Goal: Task Accomplishment & Management: Complete application form

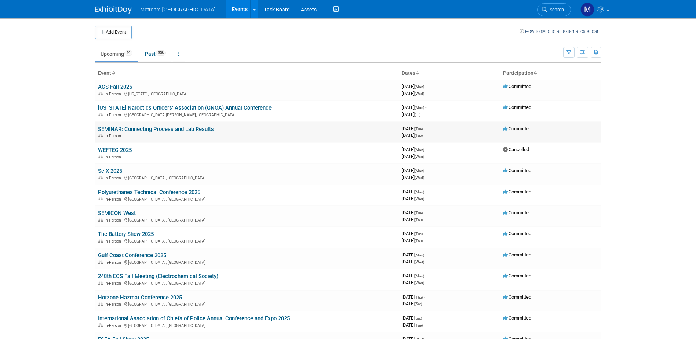
click at [149, 127] on link "SEMINAR: Connecting Process and Lab Results" at bounding box center [156, 129] width 116 height 7
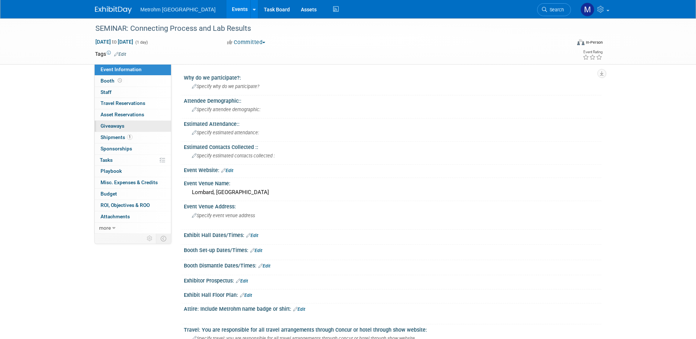
click at [114, 127] on span "Giveaways 0" at bounding box center [113, 126] width 24 height 6
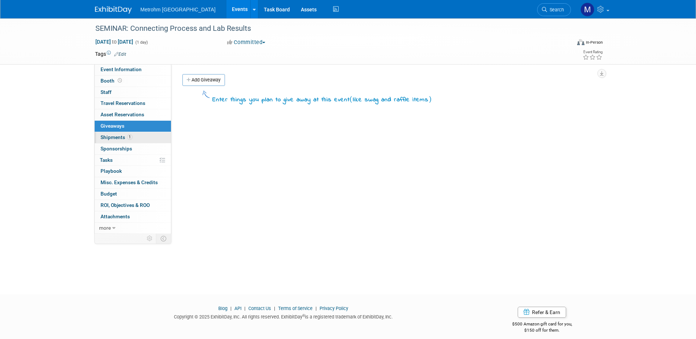
click at [116, 138] on span "Shipments 1" at bounding box center [117, 137] width 32 height 6
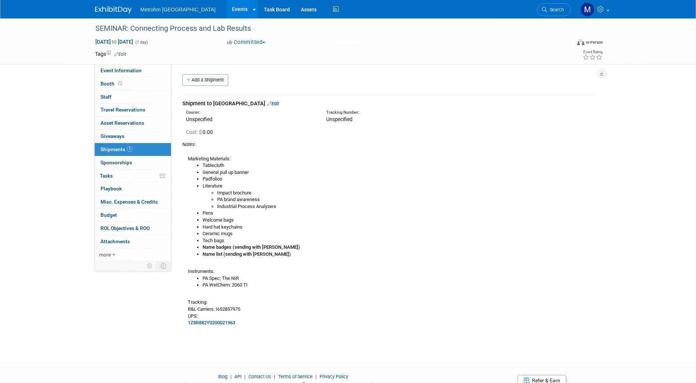
click at [119, 5] on link at bounding box center [118, 6] width 46 height 6
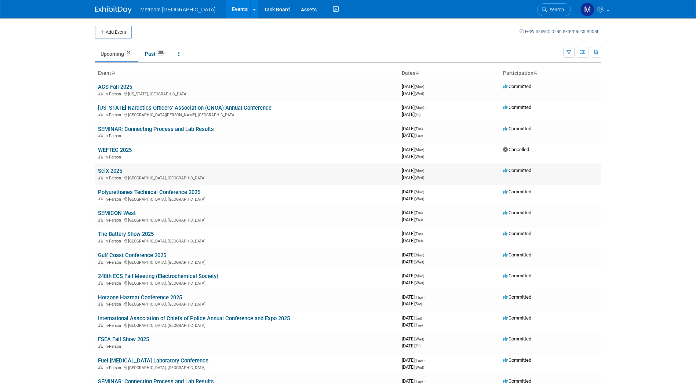
click at [116, 171] on link "SciX 2025" at bounding box center [110, 171] width 24 height 7
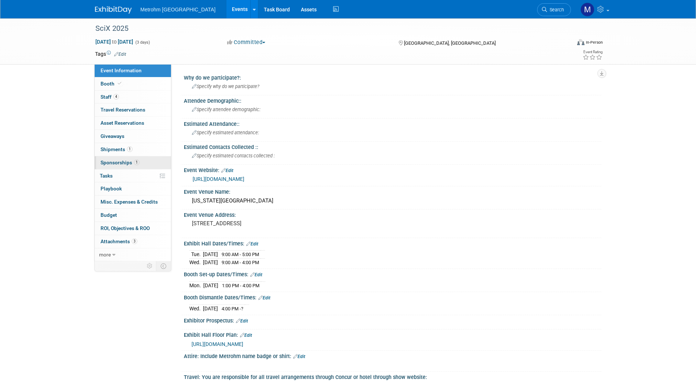
click at [126, 161] on span "Sponsorships 1" at bounding box center [120, 163] width 39 height 6
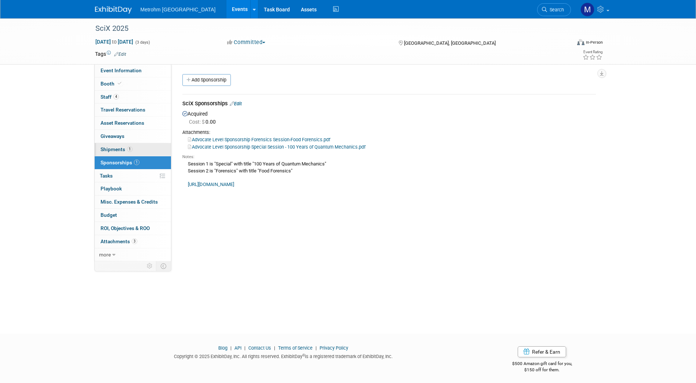
click at [133, 151] on link "1 Shipments 1" at bounding box center [133, 149] width 76 height 13
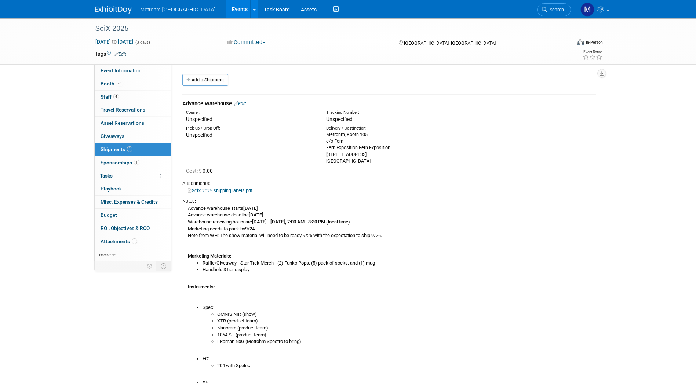
click at [244, 101] on link "Edit" at bounding box center [240, 104] width 12 height 6
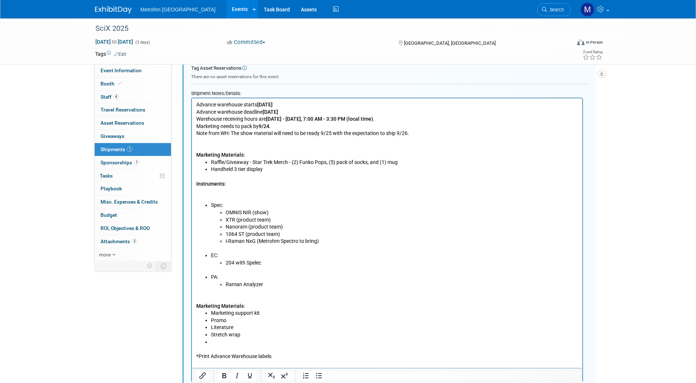
scroll to position [281, 0]
click at [269, 221] on li "XTR (product team)" at bounding box center [401, 219] width 353 height 7
click at [273, 221] on li "XTR (product team)" at bounding box center [401, 219] width 353 height 7
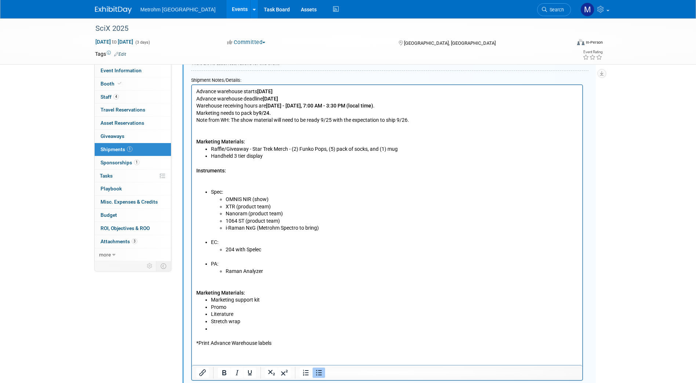
scroll to position [297, 0]
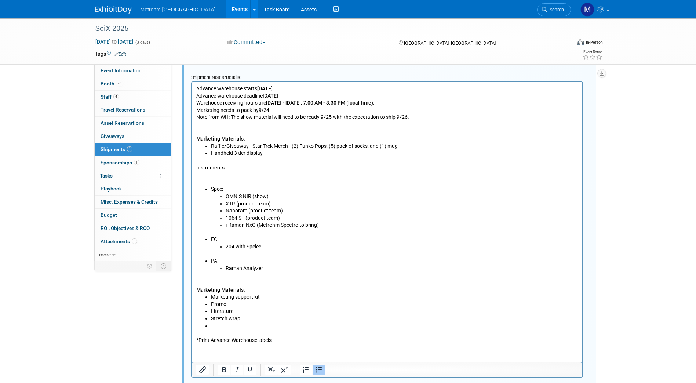
click at [279, 248] on li "204 with Spelec" at bounding box center [401, 246] width 353 height 7
click at [287, 247] on li "204 with Spelec (Kia to tranfer refurb)" at bounding box center [401, 246] width 353 height 7
click at [273, 270] on li "Raman Analyzer" at bounding box center [401, 268] width 353 height 7
click at [276, 262] on li "PA: Raman Analyzer" at bounding box center [394, 265] width 367 height 14
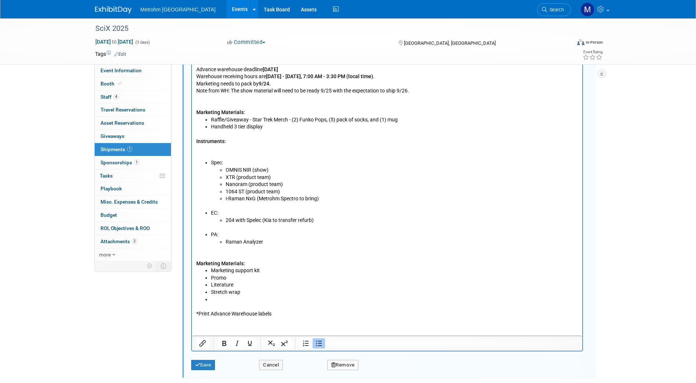
scroll to position [324, 0]
click at [200, 362] on icon "submit" at bounding box center [197, 364] width 5 height 5
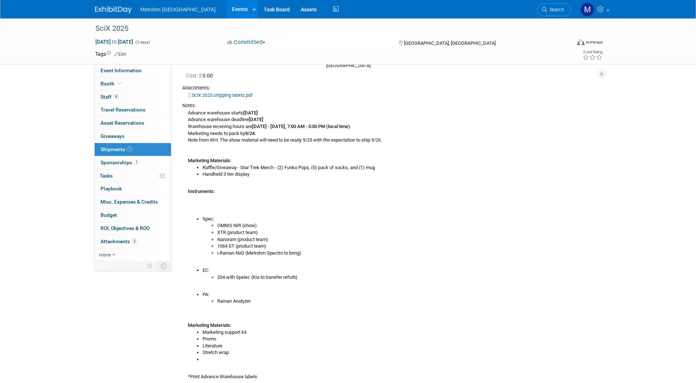
scroll to position [97, 0]
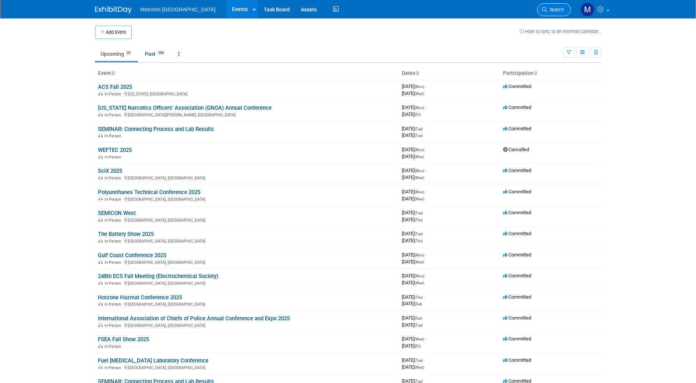
click at [556, 9] on span "Search" at bounding box center [555, 10] width 17 height 6
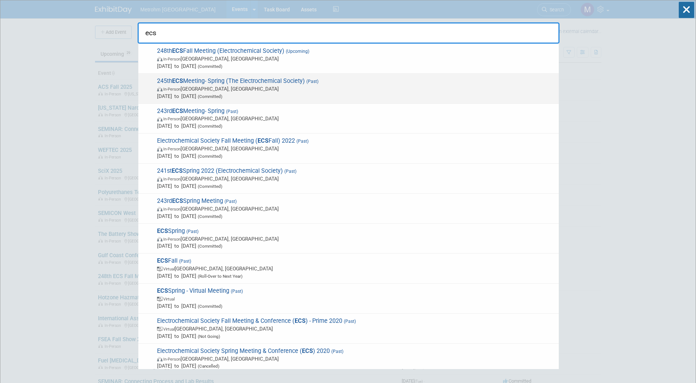
type input "ecs"
click at [319, 98] on span "May 27, 2024 to May 29, 2024 (Committed)" at bounding box center [356, 95] width 398 height 7
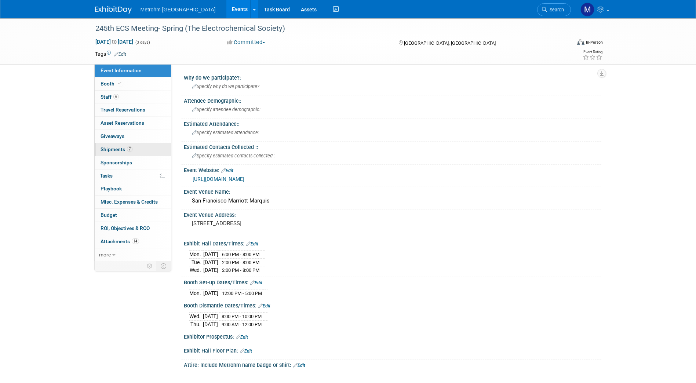
click at [123, 153] on link "7 Shipments 7" at bounding box center [133, 149] width 76 height 13
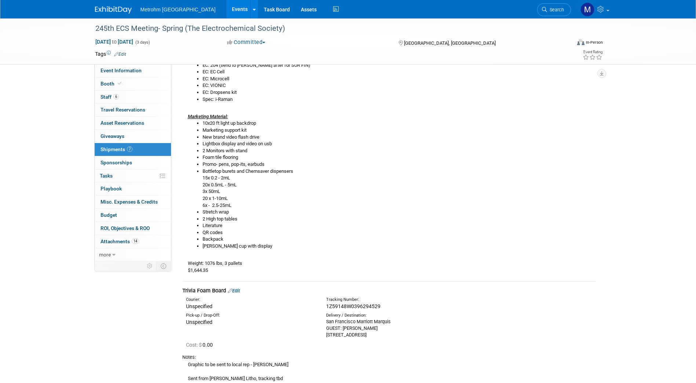
scroll to position [249, 0]
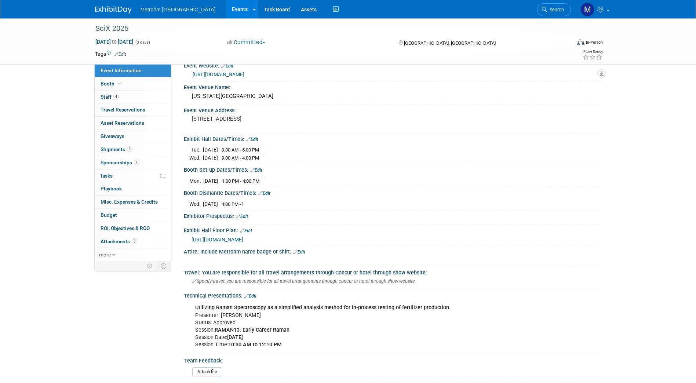
scroll to position [97, 0]
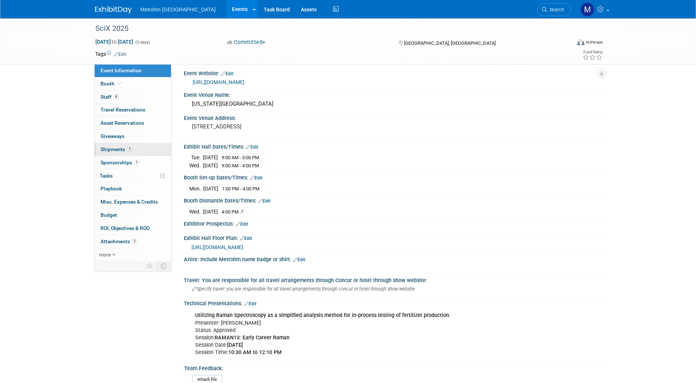
click at [132, 146] on span "Shipments 1" at bounding box center [117, 149] width 32 height 6
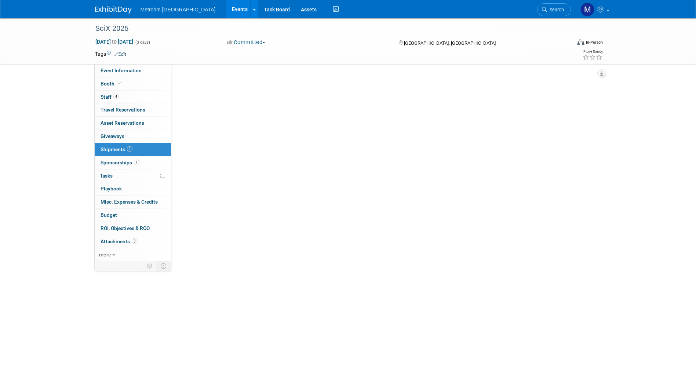
scroll to position [0, 0]
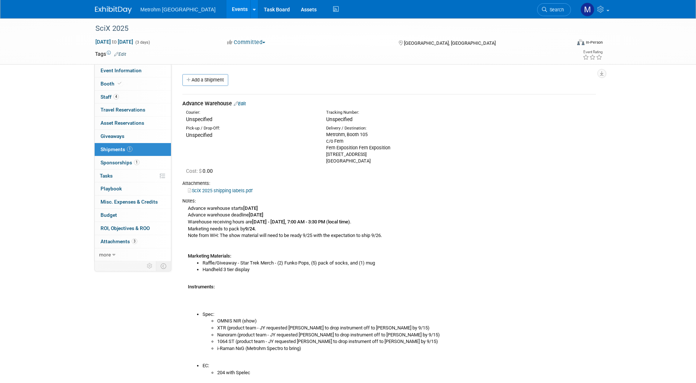
click at [245, 105] on link "Edit" at bounding box center [240, 104] width 12 height 6
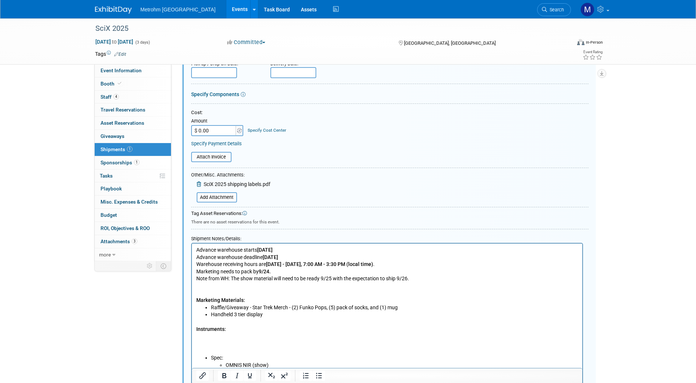
scroll to position [167, 0]
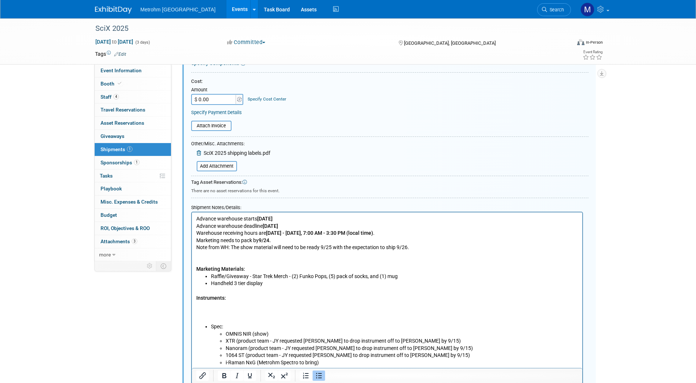
click at [272, 286] on li "Handheld 3 tier display" at bounding box center [394, 283] width 367 height 7
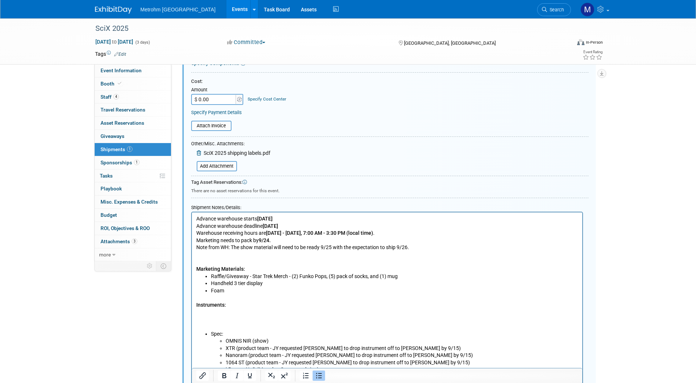
click at [214, 321] on p "Instruments:" at bounding box center [387, 313] width 382 height 36
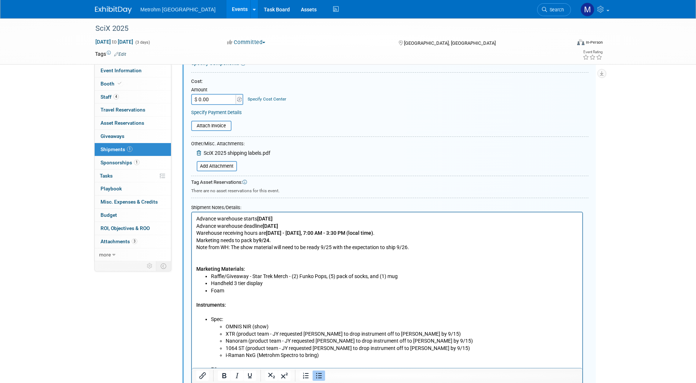
click at [240, 293] on li "Foam" at bounding box center [394, 290] width 367 height 7
drag, startPoint x: 243, startPoint y: 290, endPoint x: 201, endPoint y: 292, distance: 42.2
click at [201, 292] on ul "Raffle/Giveaway - Star Trek Merch - (2) Funko Pops, (5) pack of socks, and (1) …" at bounding box center [387, 284] width 382 height 22
click at [407, 280] on li "Handheld 3 tier display" at bounding box center [394, 283] width 367 height 7
click at [405, 277] on li "Raffle/Giveaway - Star Trek Merch - (2) Funko Pops, (5) pack of socks, and (1) …" at bounding box center [394, 276] width 367 height 7
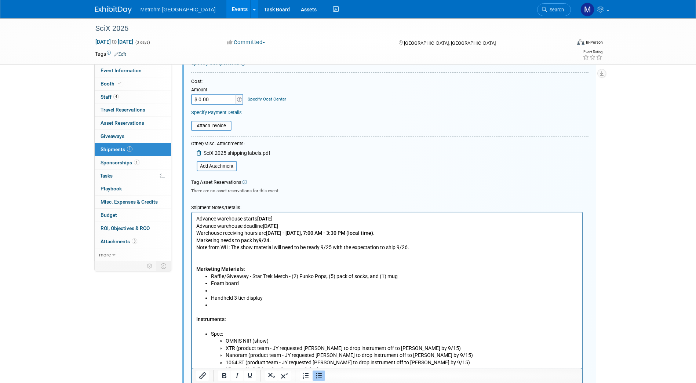
click at [218, 285] on li "Foam board" at bounding box center [394, 283] width 367 height 7
click at [219, 287] on li "Rich Text Area. Press ALT-0 for help." at bounding box center [394, 290] width 367 height 7
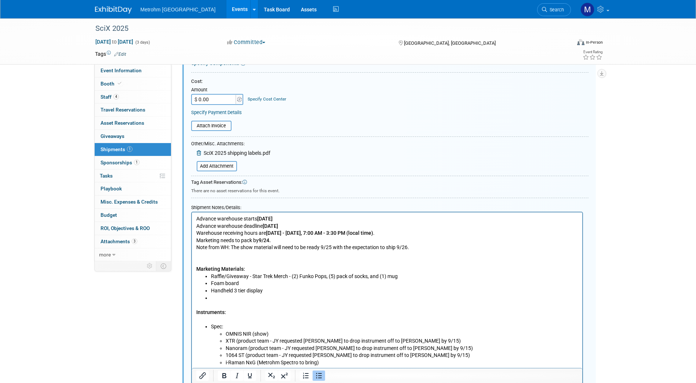
click at [209, 284] on ul "Raffle/Giveaway - Star Trek Merch - (2) Funko Pops, (5) pack of socks, and (1) …" at bounding box center [387, 287] width 382 height 29
click at [221, 295] on li "Rich Text Area. Press ALT-0 for help." at bounding box center [394, 298] width 367 height 7
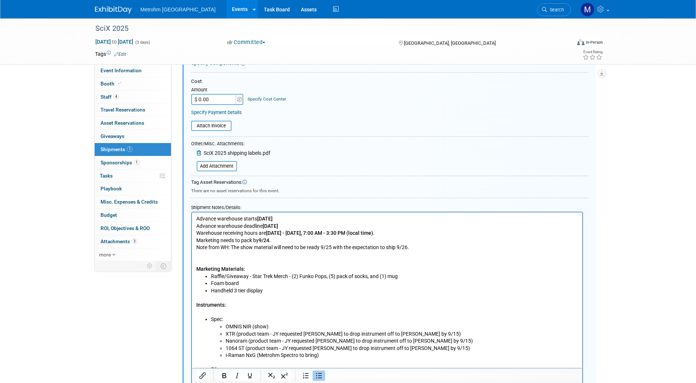
click at [211, 286] on li "Foam board" at bounding box center [394, 283] width 367 height 7
click at [238, 284] on li "Giveaway Foam board" at bounding box center [394, 283] width 367 height 7
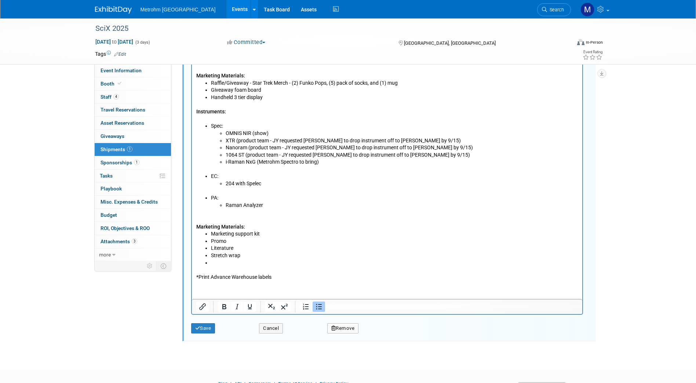
scroll to position [362, 0]
click at [199, 324] on icon "submit" at bounding box center [197, 326] width 5 height 5
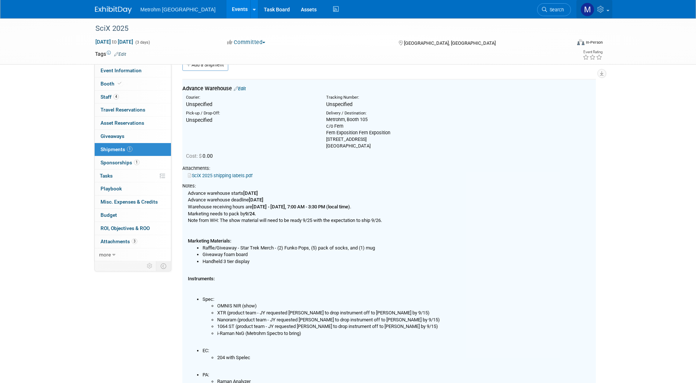
scroll to position [11, 0]
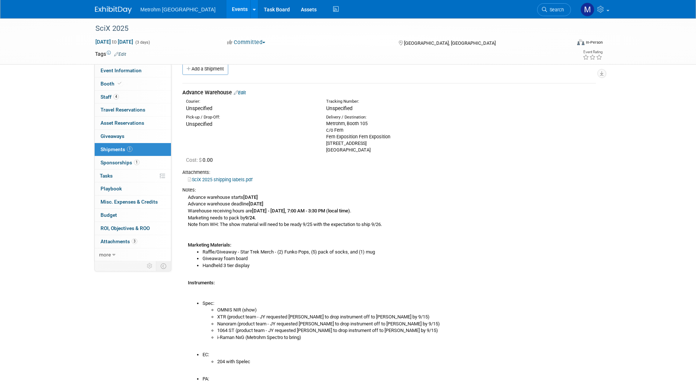
click at [244, 95] on link "Edit" at bounding box center [240, 93] width 12 height 6
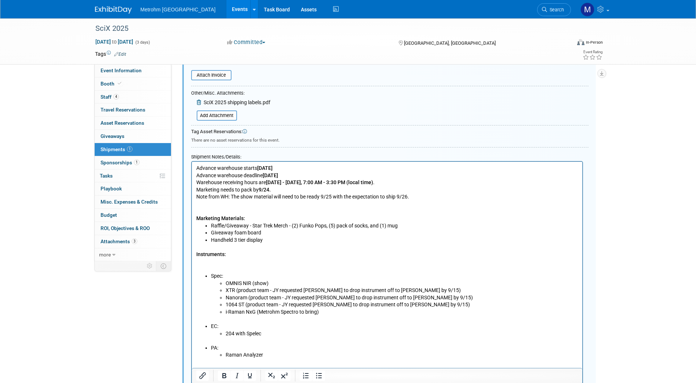
scroll to position [218, 0]
click at [267, 240] on li "Handheld 3 tier display" at bounding box center [394, 239] width 367 height 7
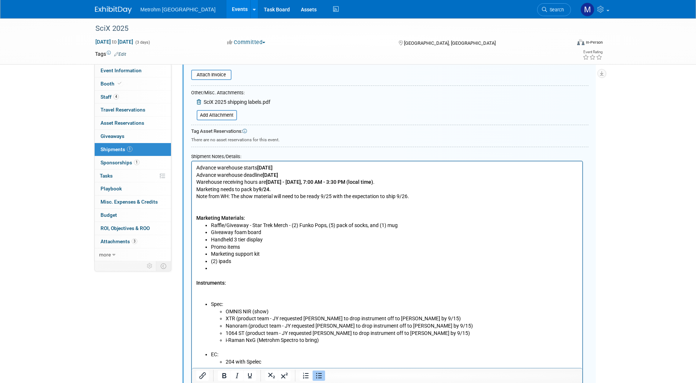
click at [223, 269] on li "Rich Text Area. Press ALT-0 for help." at bounding box center [394, 268] width 367 height 7
click at [231, 266] on li "Rich Text Area. Press ALT-0 for help." at bounding box center [394, 268] width 367 height 7
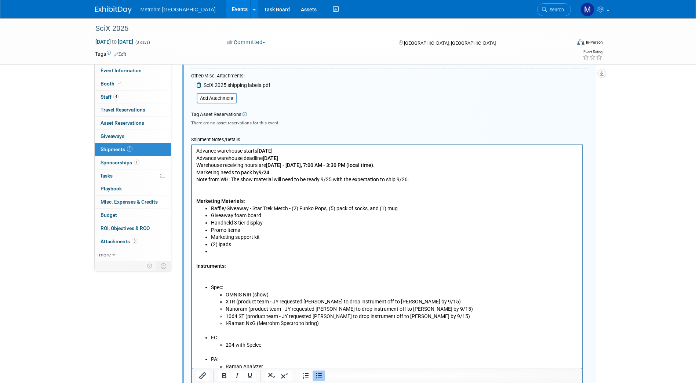
scroll to position [235, 0]
click at [253, 243] on li "(2) ipads" at bounding box center [394, 244] width 367 height 7
click at [360, 243] on li "(2) ipads - check if staff can use their own work phones instead" at bounding box center [394, 244] width 367 height 7
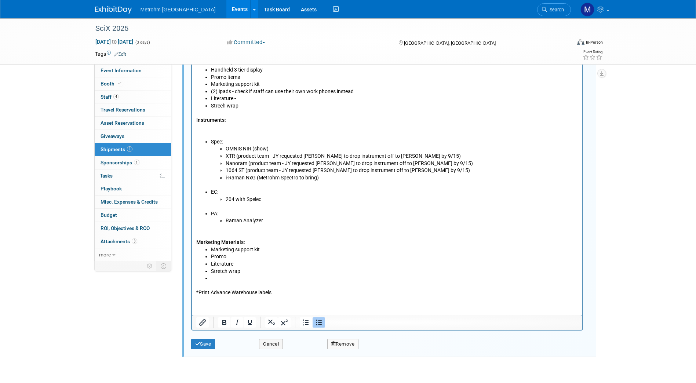
scroll to position [388, 0]
click at [205, 343] on button "Save" at bounding box center [203, 344] width 24 height 10
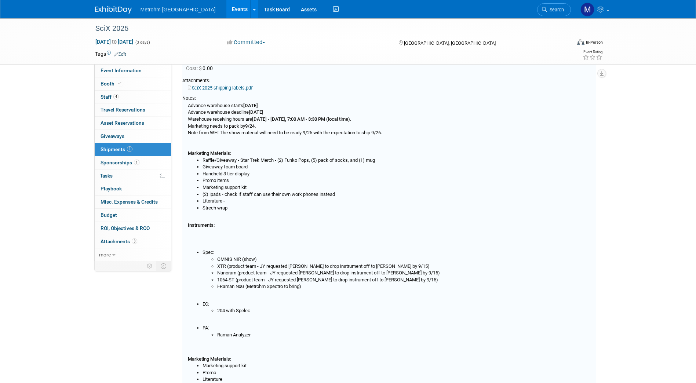
scroll to position [11, 0]
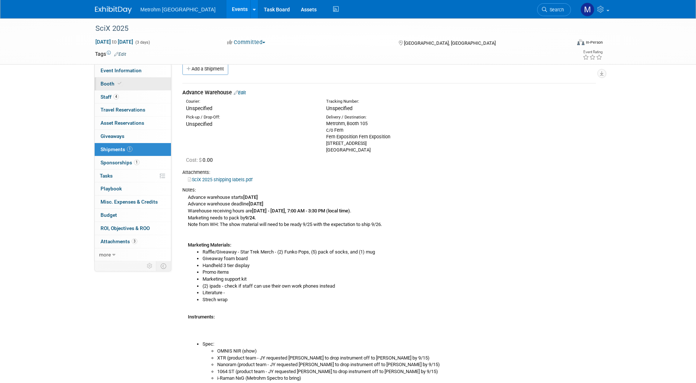
click at [139, 80] on link "Booth" at bounding box center [133, 83] width 76 height 13
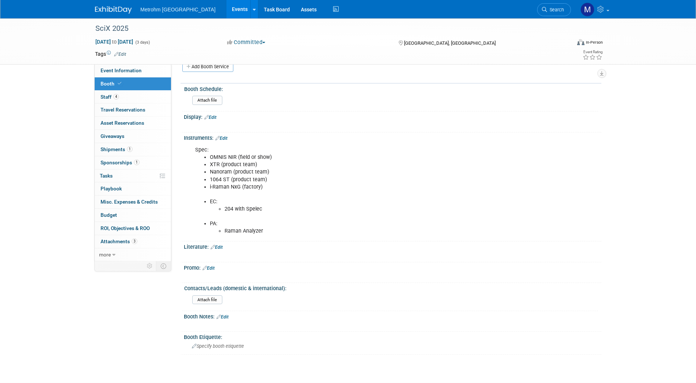
scroll to position [142, 0]
click at [113, 146] on link "1 Shipments 1" at bounding box center [133, 149] width 76 height 13
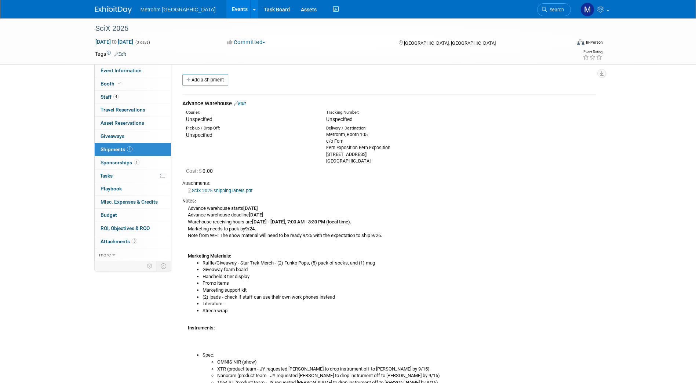
click at [242, 105] on link "Edit" at bounding box center [240, 104] width 12 height 6
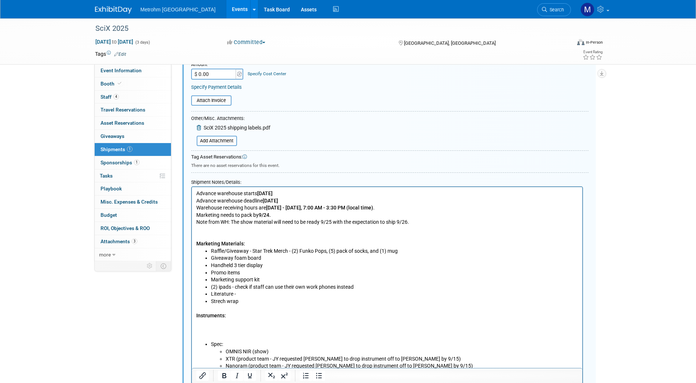
scroll to position [198, 0]
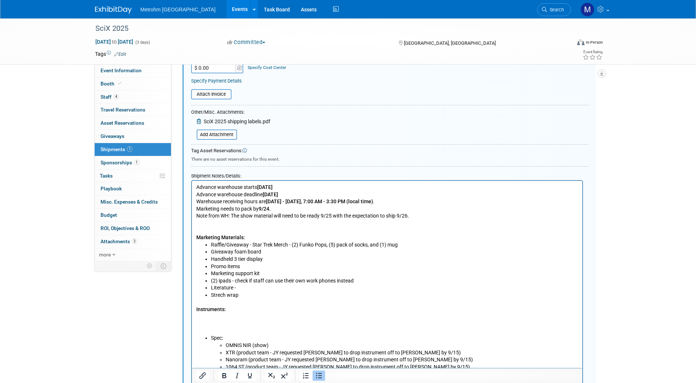
click at [244, 266] on li "Promo items" at bounding box center [394, 266] width 367 height 7
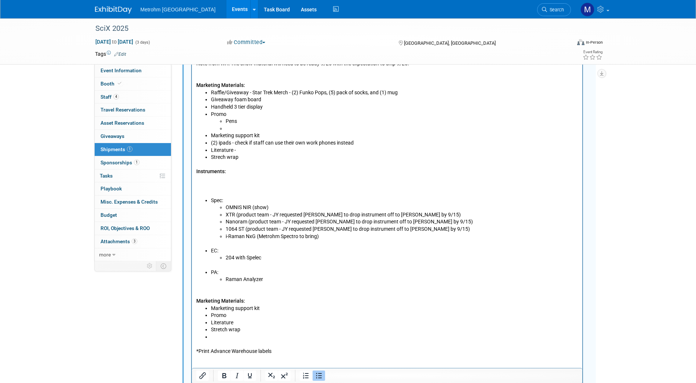
scroll to position [372, 0]
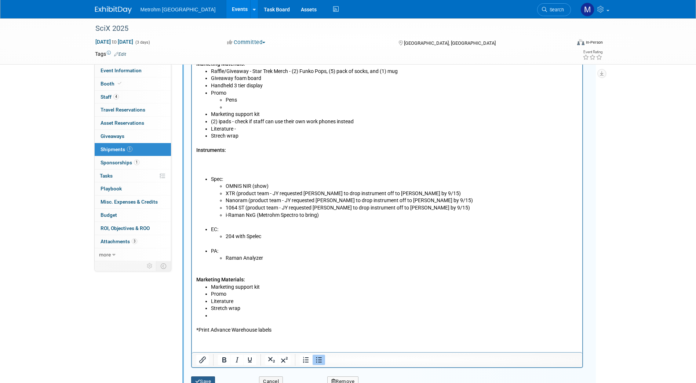
click at [207, 377] on button "Save" at bounding box center [203, 381] width 24 height 10
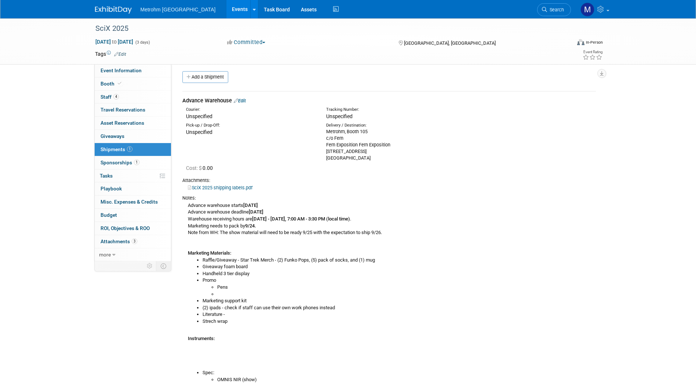
scroll to position [0, 0]
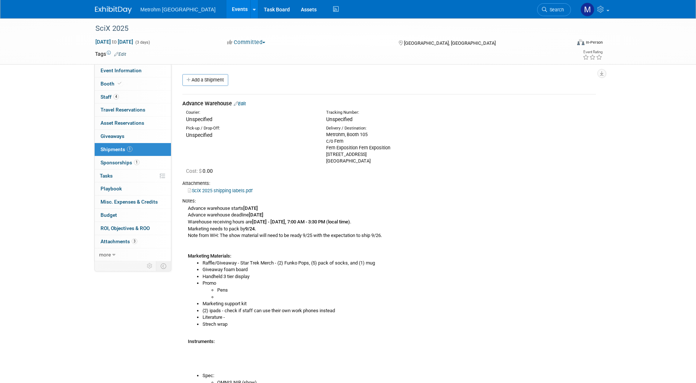
click at [241, 106] on div "Advance Warehouse Edit" at bounding box center [389, 104] width 414 height 8
click at [244, 106] on link "Edit" at bounding box center [240, 104] width 12 height 6
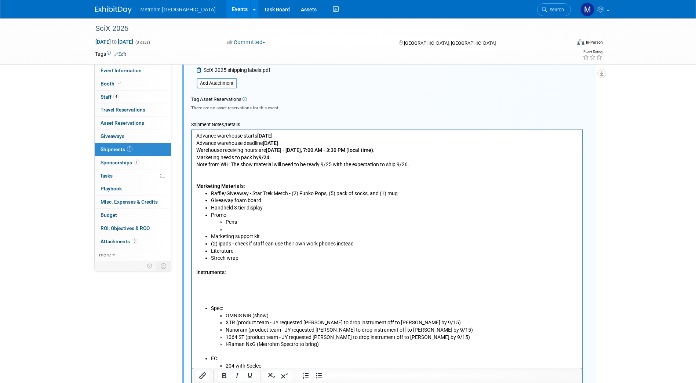
scroll to position [250, 0]
click at [259, 257] on li "Strech wrap" at bounding box center [394, 257] width 367 height 7
click at [216, 256] on li "Strech wrap" at bounding box center [394, 257] width 367 height 7
click at [214, 257] on li "Strech wrap" at bounding box center [394, 257] width 367 height 7
click at [211, 260] on li "Strech wrap" at bounding box center [394, 257] width 367 height 7
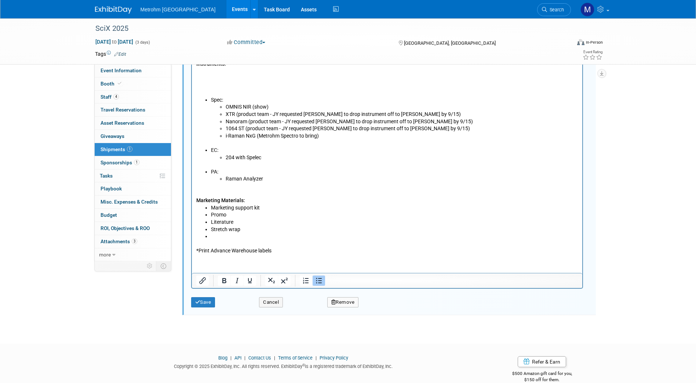
scroll to position [466, 0]
click at [205, 304] on button "Save" at bounding box center [203, 302] width 24 height 10
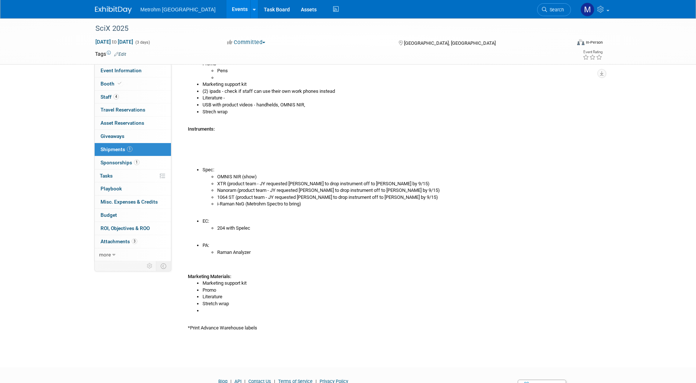
scroll to position [220, 0]
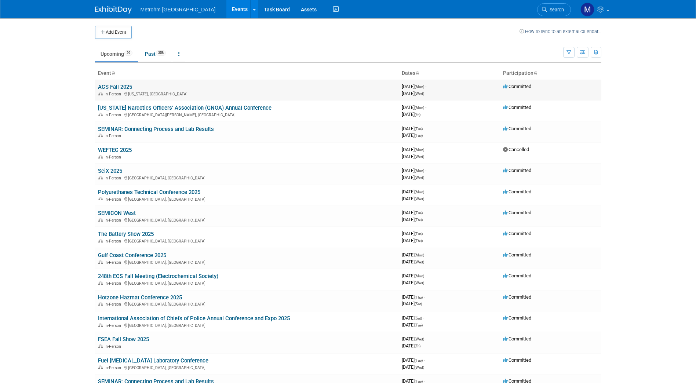
click at [119, 88] on link "ACS Fall 2025" at bounding box center [115, 87] width 34 height 7
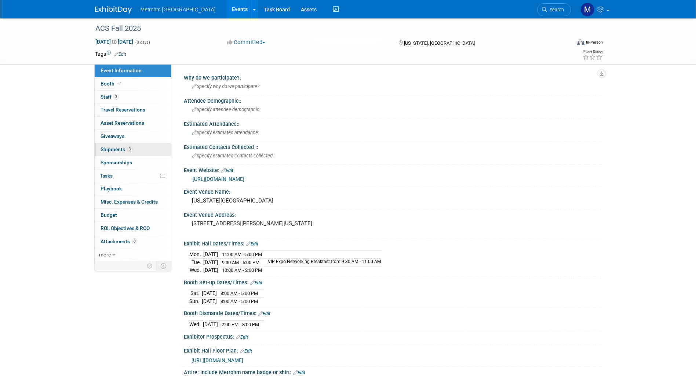
click at [113, 145] on link "3 Shipments 3" at bounding box center [133, 149] width 76 height 13
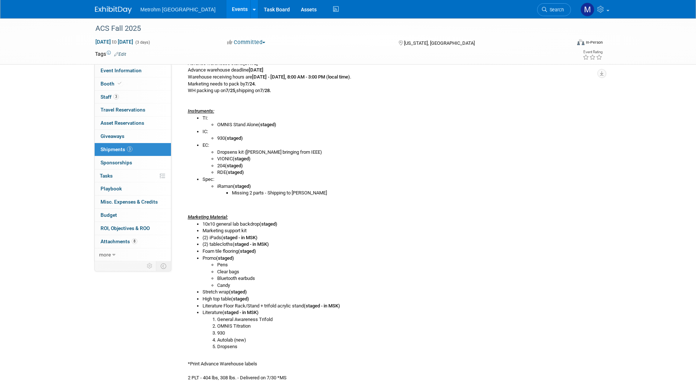
scroll to position [153, 0]
click at [103, 8] on img at bounding box center [113, 9] width 37 height 7
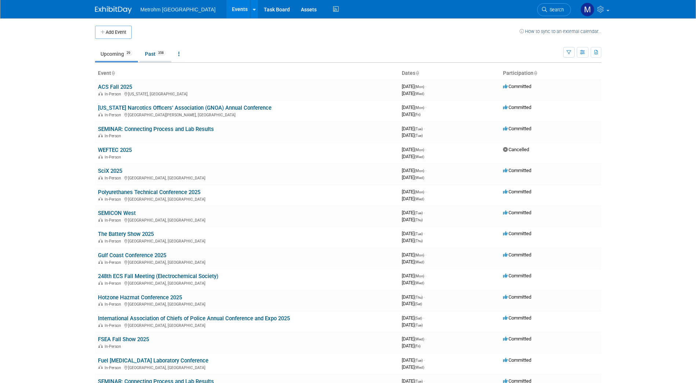
click at [155, 51] on link "Past 358" at bounding box center [155, 54] width 32 height 14
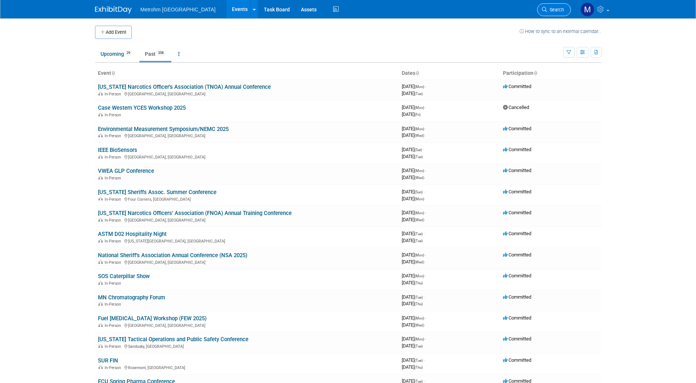
click at [557, 9] on span "Search" at bounding box center [555, 10] width 17 height 6
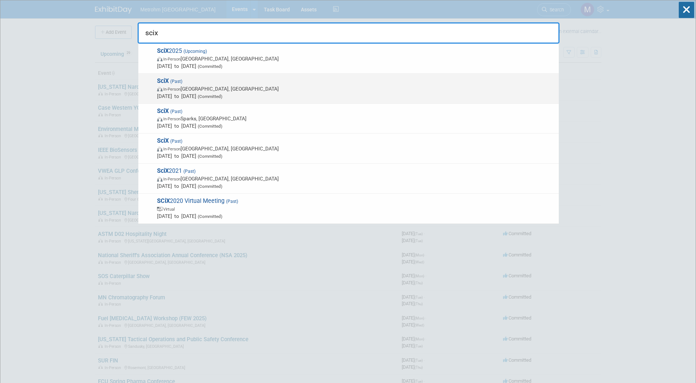
type input "scix"
click at [222, 95] on span "(Committed)" at bounding box center [209, 96] width 26 height 5
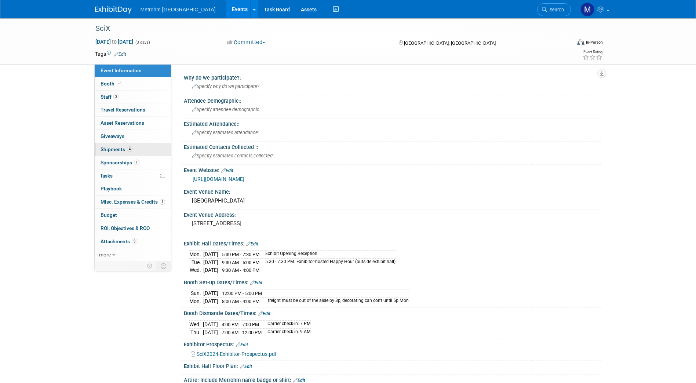
click at [136, 149] on link "4 Shipments 4" at bounding box center [133, 149] width 76 height 13
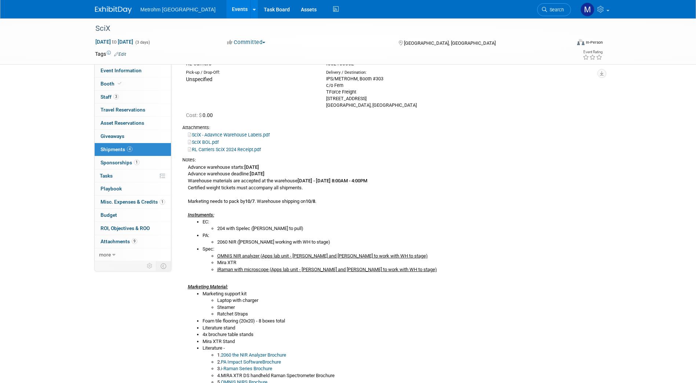
scroll to position [55, 0]
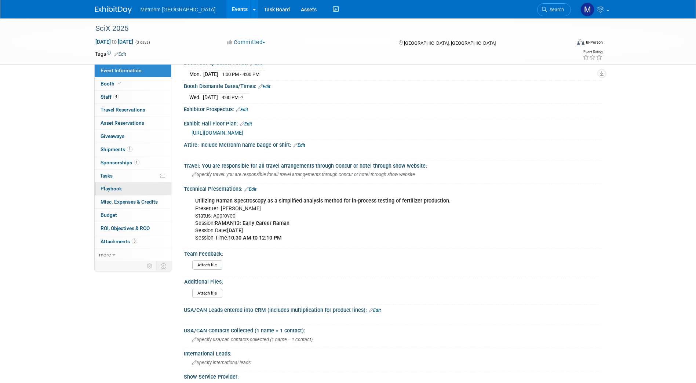
scroll to position [220, 0]
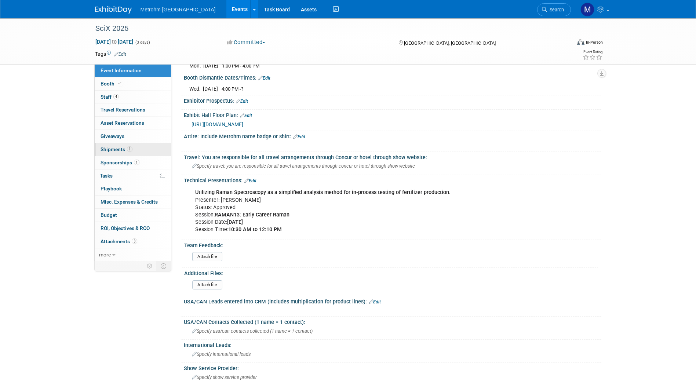
click at [128, 149] on span "1" at bounding box center [130, 149] width 6 height 6
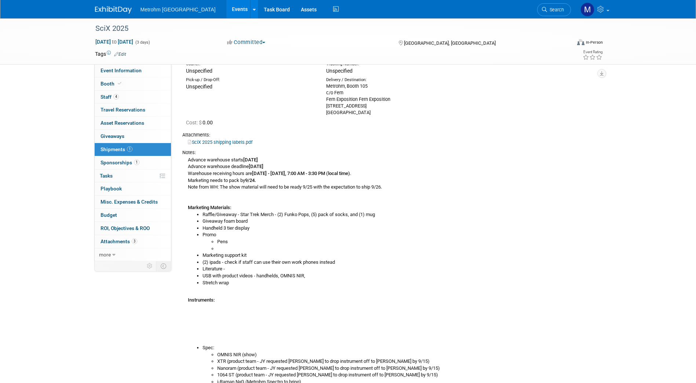
scroll to position [0, 0]
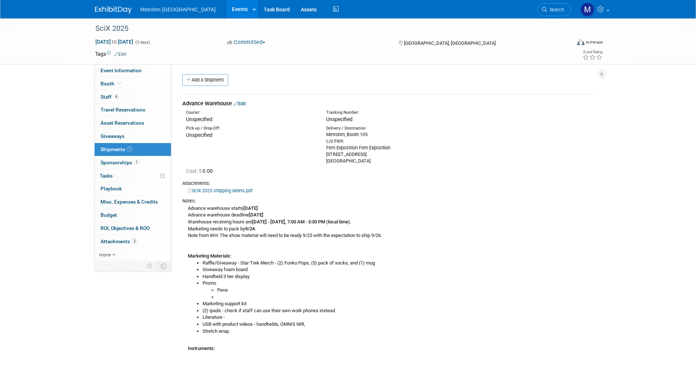
click at [246, 101] on link "Edit" at bounding box center [240, 104] width 12 height 6
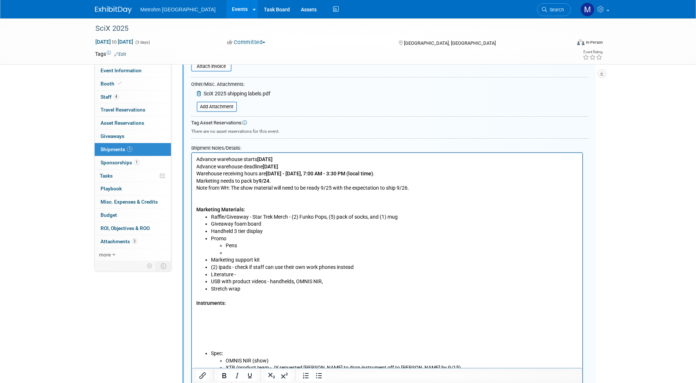
scroll to position [226, 0]
click at [230, 340] on p "Instruments:" at bounding box center [387, 321] width 382 height 58
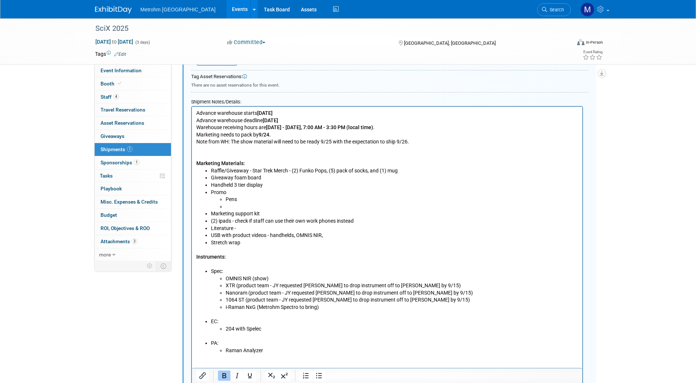
scroll to position [273, 0]
click at [269, 329] on li "204 with Spelec" at bounding box center [401, 328] width 353 height 7
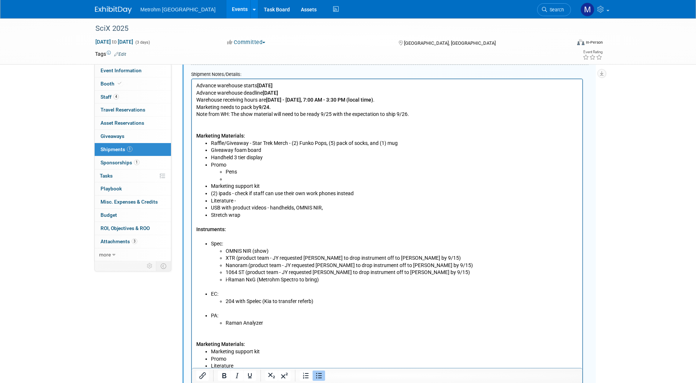
click at [273, 300] on li "204 with Spelec (Kia to transfer referb)" at bounding box center [401, 301] width 353 height 7
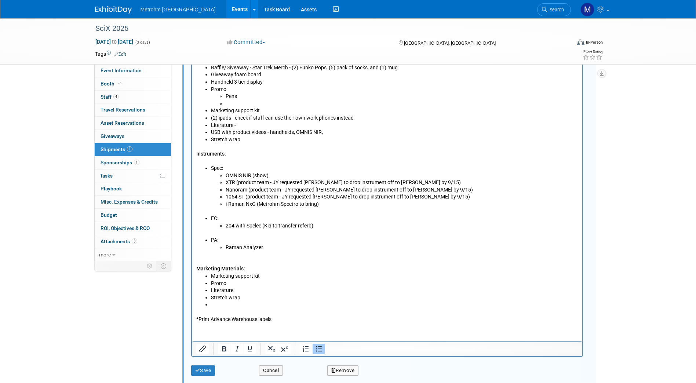
scroll to position [377, 0]
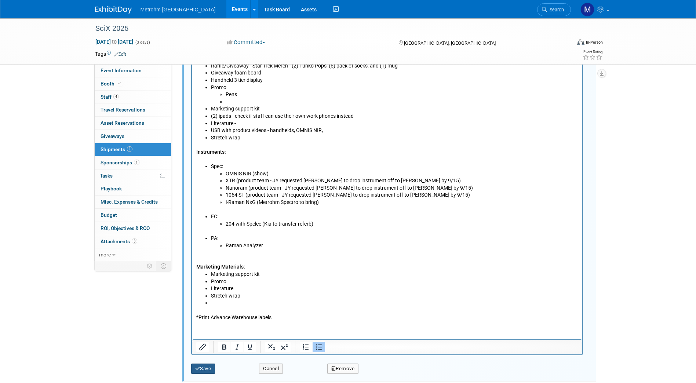
click at [205, 366] on button "Save" at bounding box center [203, 369] width 24 height 10
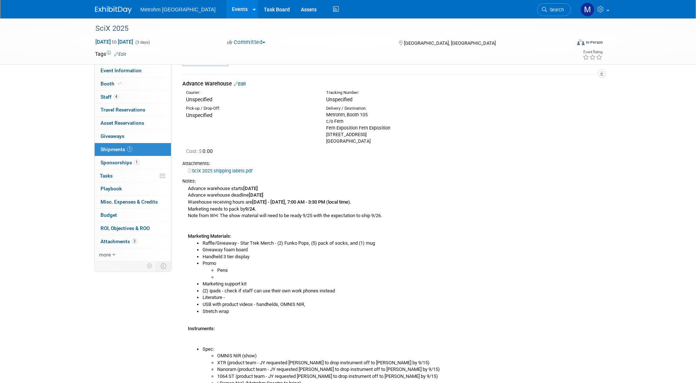
scroll to position [0, 0]
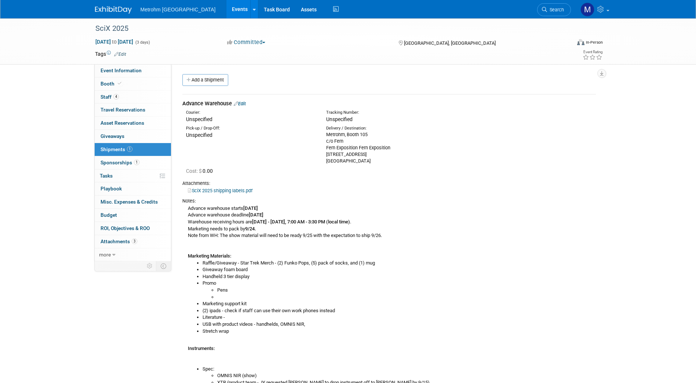
click at [246, 104] on div "Advance Warehouse Edit" at bounding box center [389, 104] width 414 height 8
click at [246, 104] on link "Edit" at bounding box center [240, 104] width 12 height 6
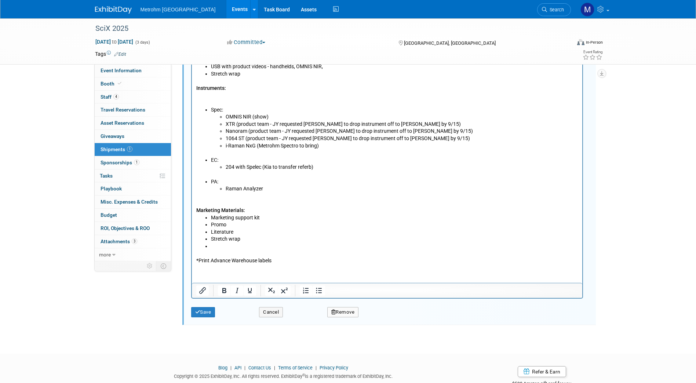
scroll to position [441, 0]
click at [239, 241] on li "Stretch wrap" at bounding box center [394, 239] width 367 height 7
click at [233, 249] on li "Rich Text Area. Press ALT-0 for help." at bounding box center [394, 246] width 367 height 7
drag, startPoint x: 233, startPoint y: 249, endPoint x: 211, endPoint y: 244, distance: 22.5
click at [211, 244] on li "Rich Text Area. Press ALT-0 for help." at bounding box center [394, 246] width 367 height 7
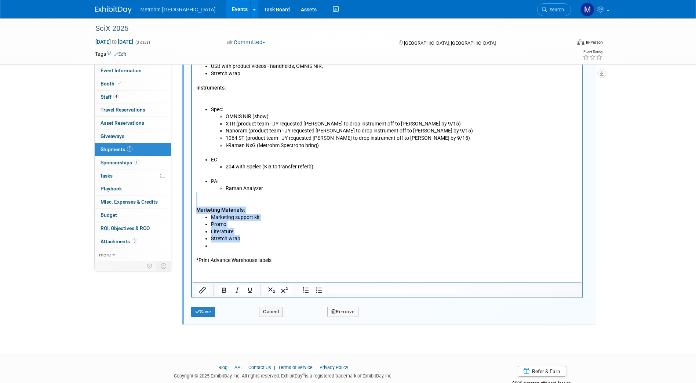
drag, startPoint x: 228, startPoint y: 246, endPoint x: 382, endPoint y: 142, distance: 185.3
click at [192, 205] on html "Advance warehouse starts September 8, 2025 Advance warehouse deadline October 3…" at bounding box center [387, 101] width 390 height 327
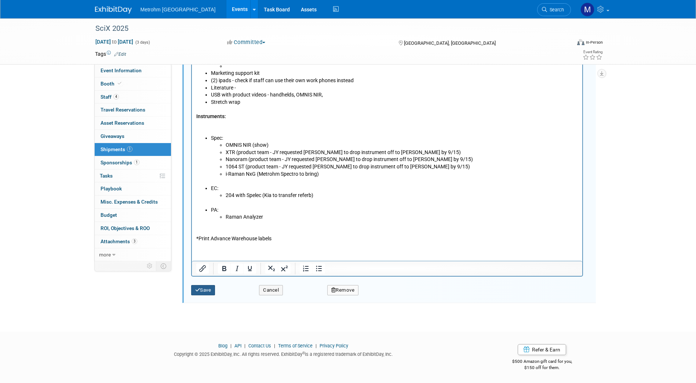
click at [198, 291] on icon "submit" at bounding box center [197, 290] width 5 height 5
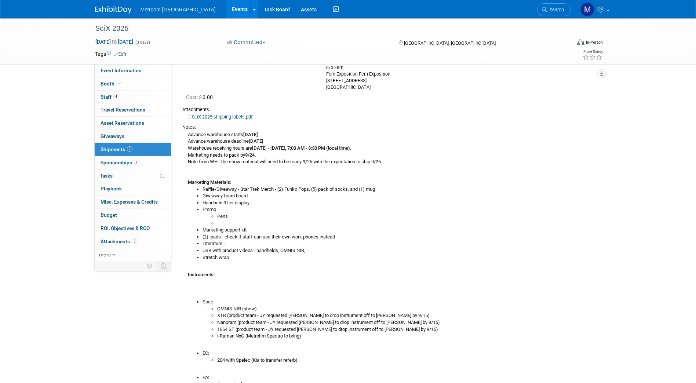
scroll to position [0, 0]
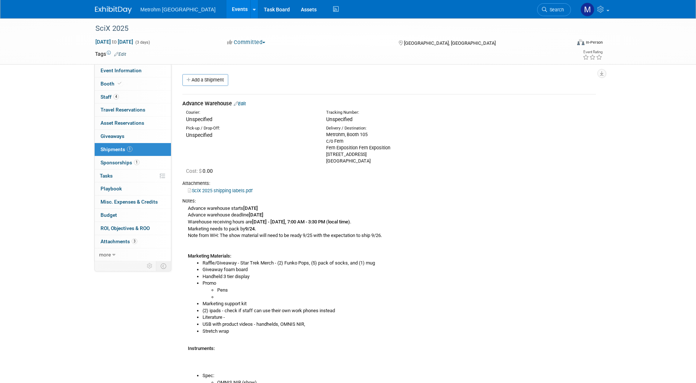
click at [241, 106] on link "Edit" at bounding box center [240, 104] width 12 height 6
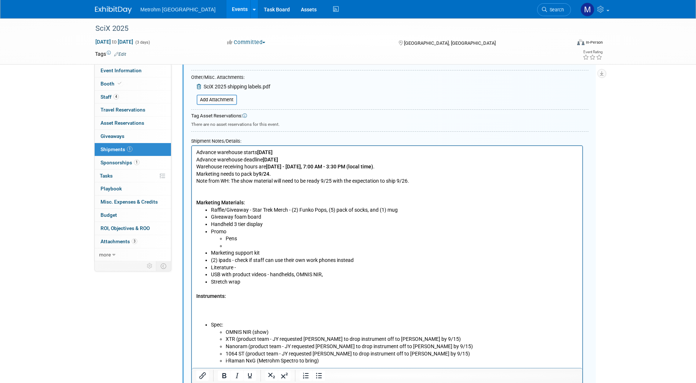
scroll to position [234, 0]
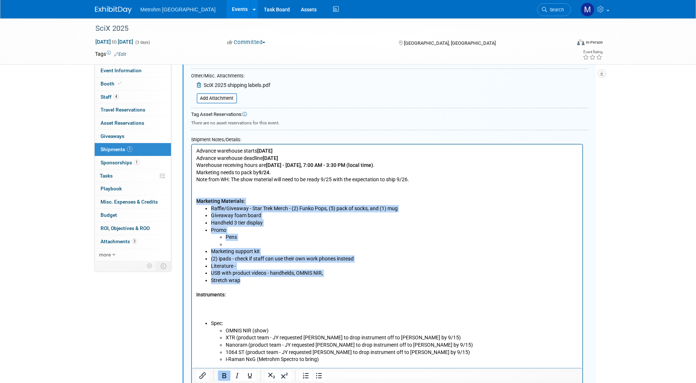
drag, startPoint x: 245, startPoint y: 279, endPoint x: 187, endPoint y: 200, distance: 98.6
click at [192, 200] on html "Advance warehouse starts September 8, 2025 Advance warehouse deadline October 3…" at bounding box center [387, 286] width 390 height 283
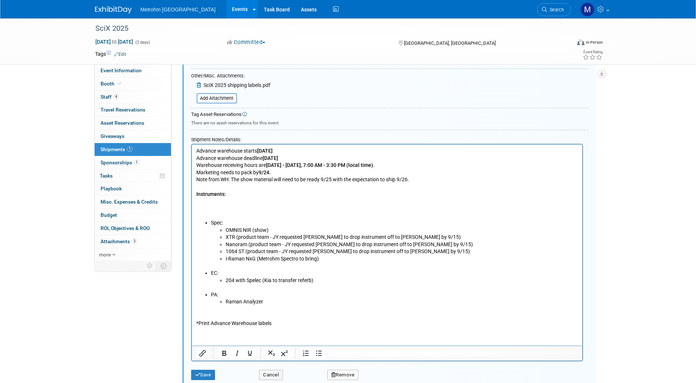
click at [225, 214] on p "Instruments:" at bounding box center [387, 201] width 382 height 36
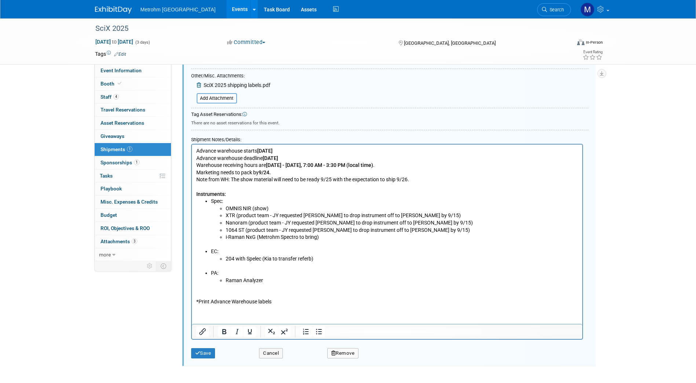
click at [253, 292] on p "*Print Advance Warehouse labels" at bounding box center [387, 295] width 382 height 22
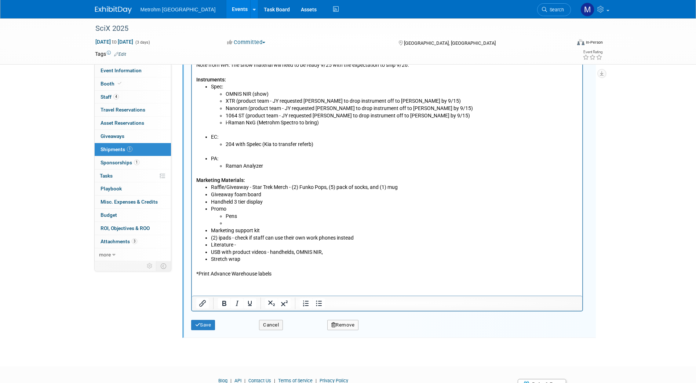
scroll to position [349, 0]
click at [209, 325] on button "Save" at bounding box center [203, 325] width 24 height 10
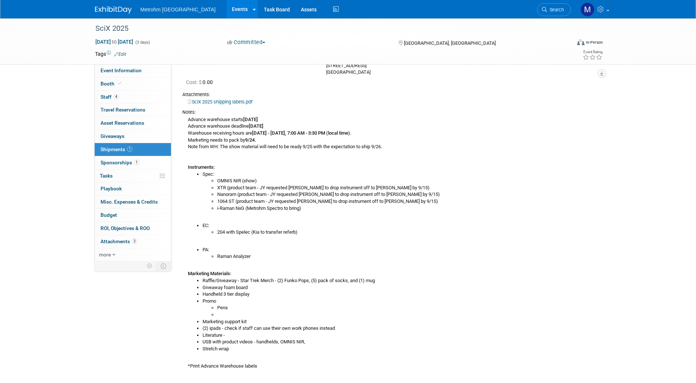
scroll to position [88, 0]
click at [328, 180] on li "OMNIS NIR (show)" at bounding box center [406, 181] width 379 height 7
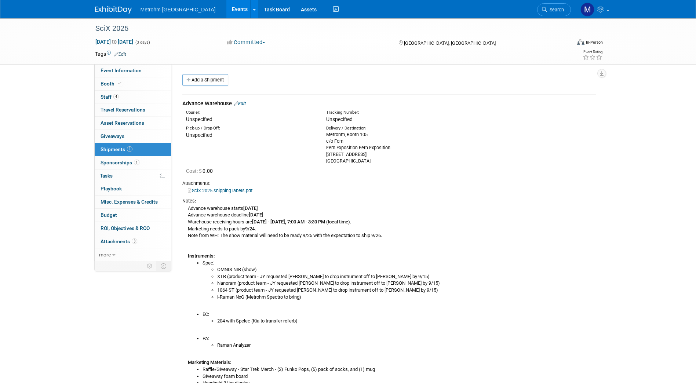
click at [238, 103] on icon at bounding box center [236, 103] width 4 height 5
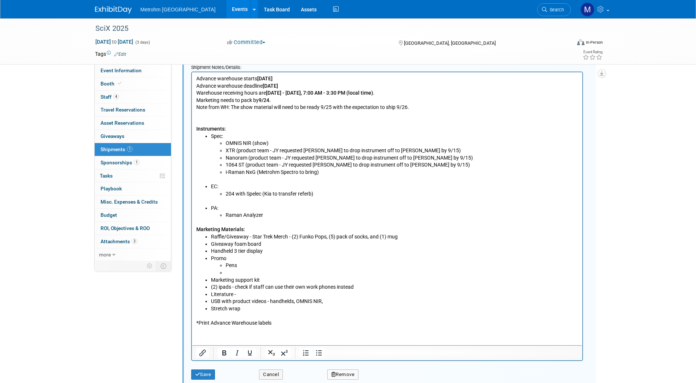
scroll to position [316, 0]
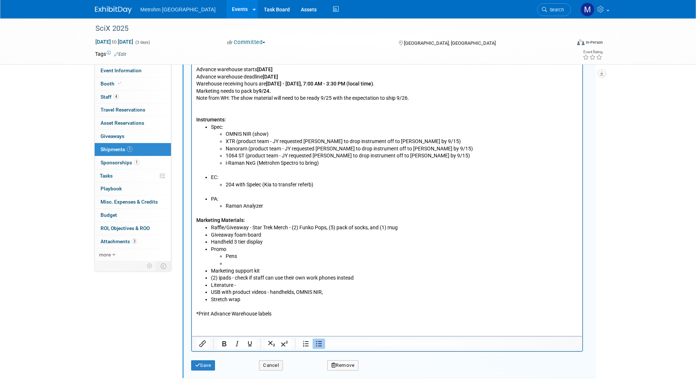
click at [411, 227] on li "Raffle/Giveaway - Star Trek Merch - (2) Funko Pops, (5) pack of socks, and (1) …" at bounding box center [394, 227] width 367 height 7
click at [438, 226] on li "Raffle/Giveaway - Star Trek Merch - (2) Funko Pops, (5) pack of socks, and (1) …" at bounding box center [394, 227] width 367 height 7
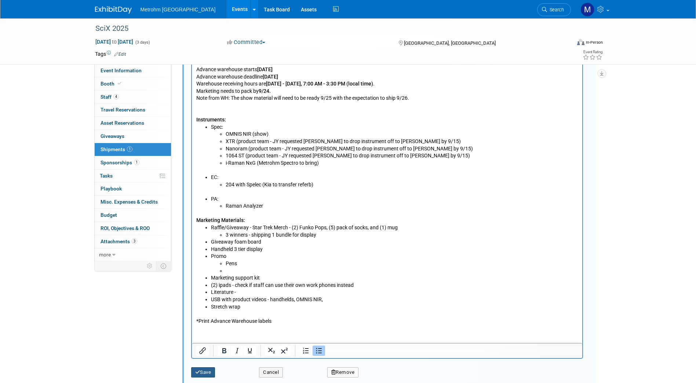
click at [201, 375] on button "Save" at bounding box center [203, 372] width 24 height 10
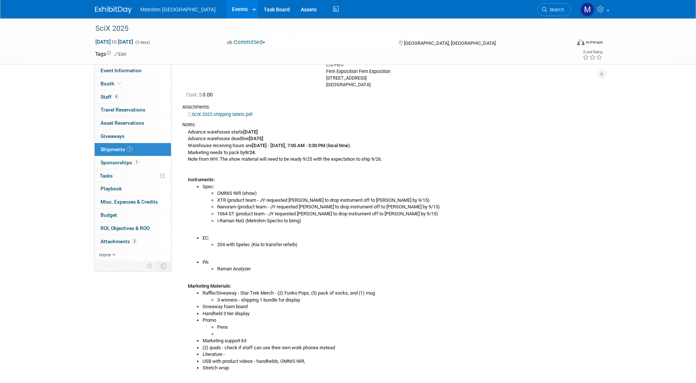
scroll to position [0, 0]
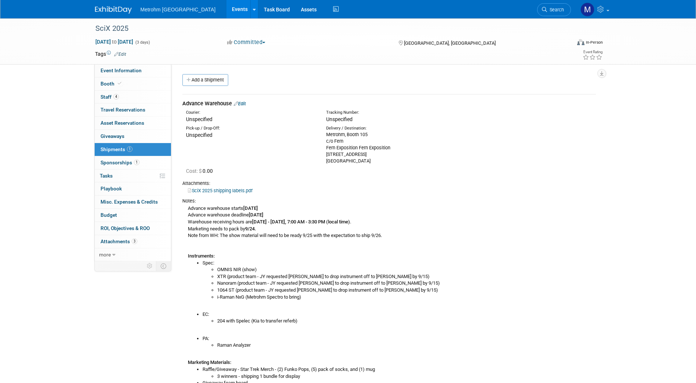
click at [244, 103] on link "Edit" at bounding box center [240, 104] width 12 height 6
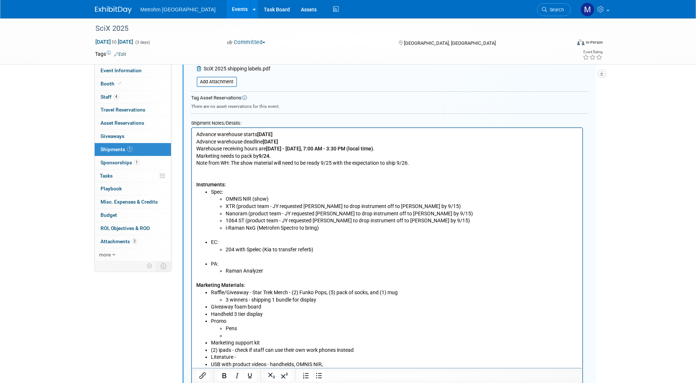
scroll to position [252, 0]
click at [274, 275] on p "Marketing Materials:" at bounding box center [387, 281] width 382 height 14
click at [276, 271] on li "Raman Analyzer" at bounding box center [401, 269] width 353 height 7
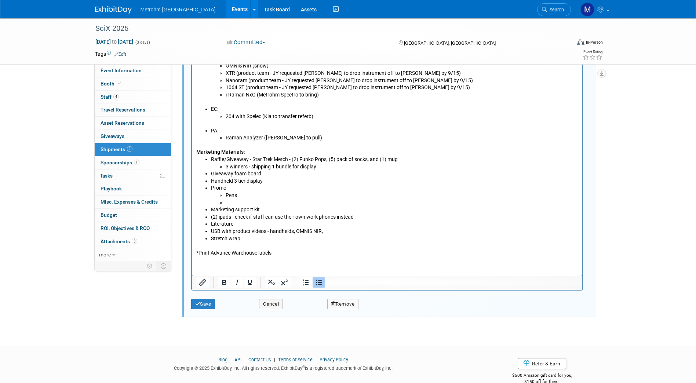
scroll to position [385, 0]
click at [204, 306] on button "Save" at bounding box center [203, 304] width 24 height 10
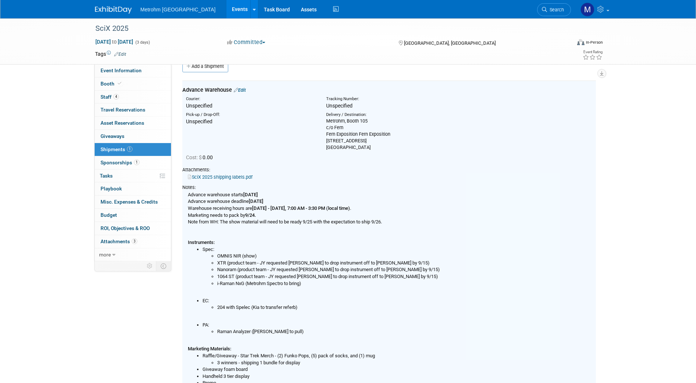
scroll to position [11, 0]
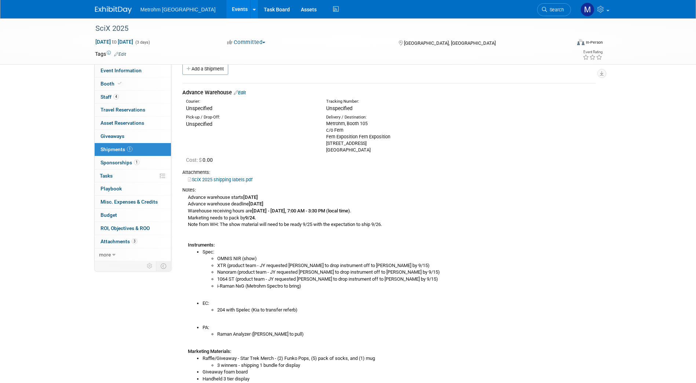
click at [120, 14] on div "Metrohm USA Events Add Event Bulk Upload Events Shareable Event Boards Recently…" at bounding box center [348, 9] width 506 height 18
click at [113, 10] on img at bounding box center [113, 9] width 37 height 7
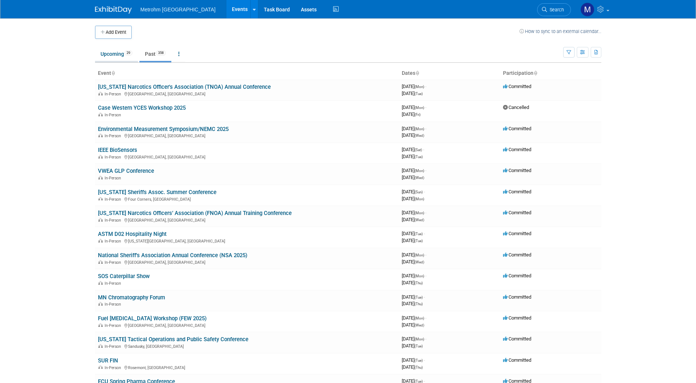
click at [116, 58] on link "Upcoming 29" at bounding box center [116, 54] width 43 height 14
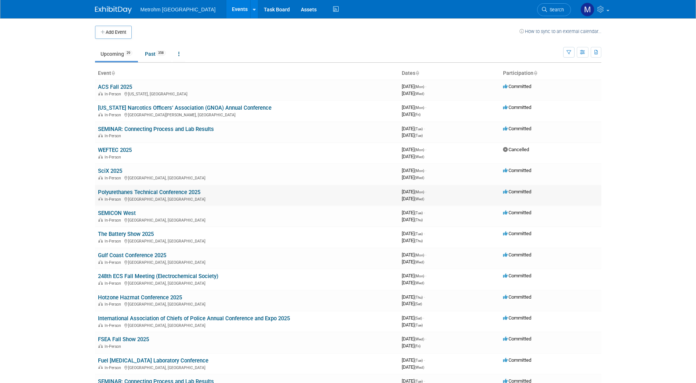
click at [125, 193] on link "Polyurethanes Technical Conference 2025" at bounding box center [149, 192] width 102 height 7
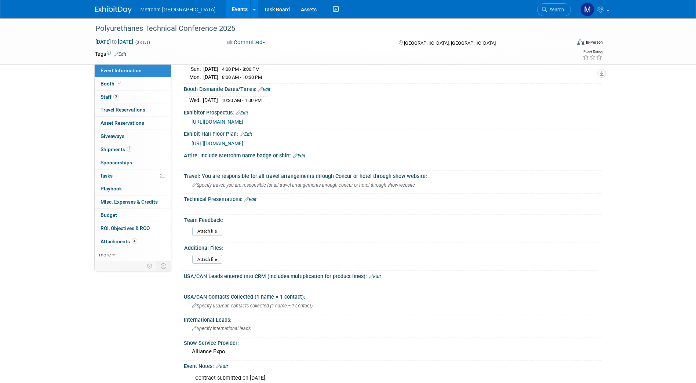
scroll to position [226, 0]
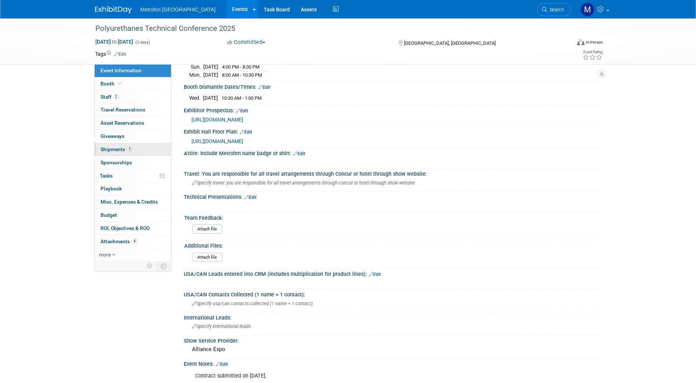
click at [120, 151] on span "Shipments 1" at bounding box center [117, 149] width 32 height 6
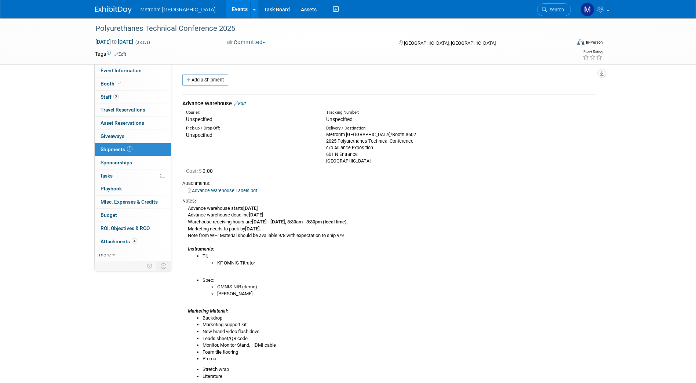
scroll to position [101, 0]
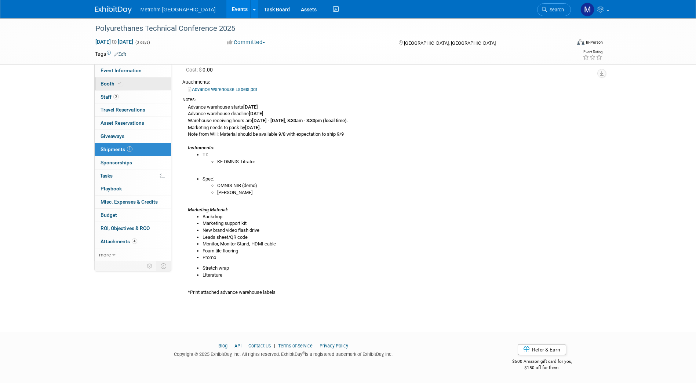
click at [123, 88] on link "Booth" at bounding box center [133, 83] width 76 height 13
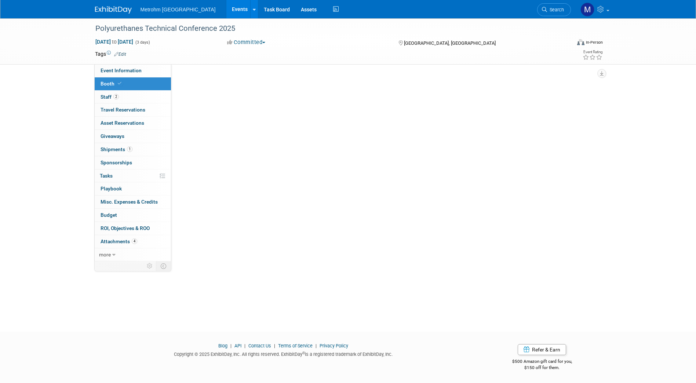
scroll to position [0, 0]
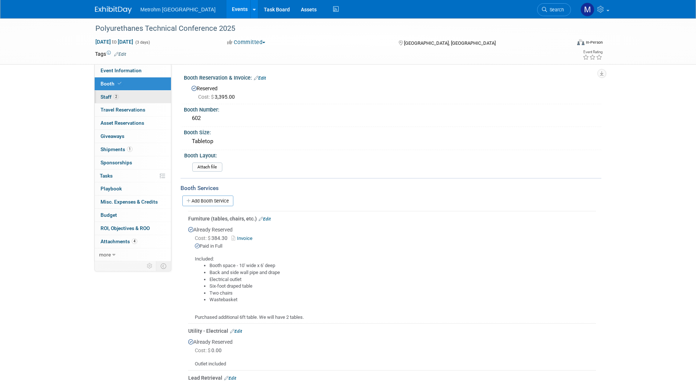
click at [124, 92] on link "2 Staff 2" at bounding box center [133, 97] width 76 height 13
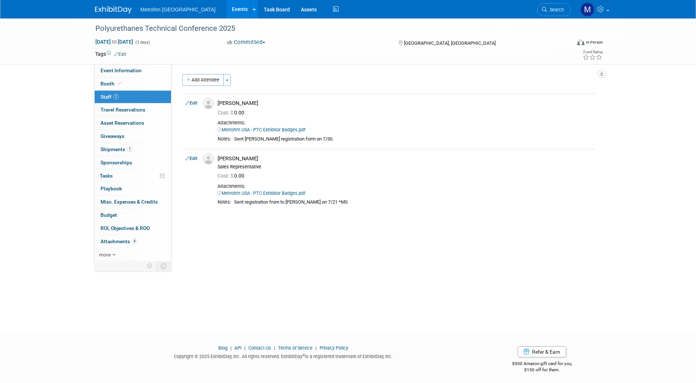
click at [113, 11] on img at bounding box center [113, 9] width 37 height 7
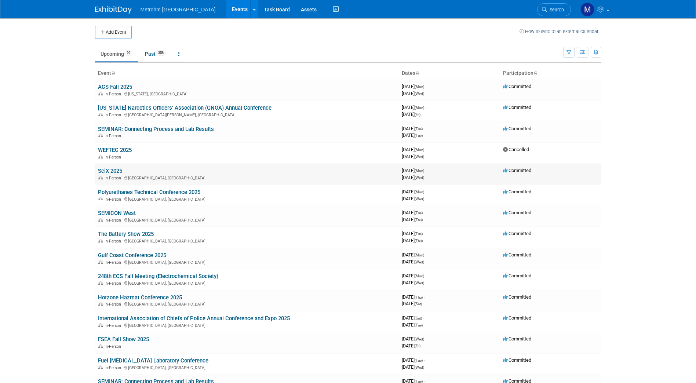
click at [119, 171] on link "SciX 2025" at bounding box center [110, 171] width 24 height 7
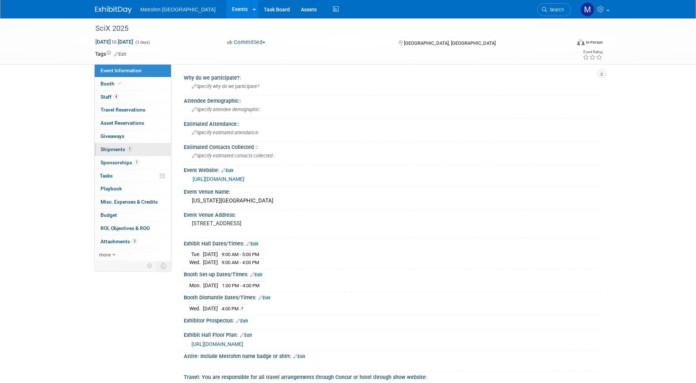
click at [134, 154] on link "1 Shipments 1" at bounding box center [133, 149] width 76 height 13
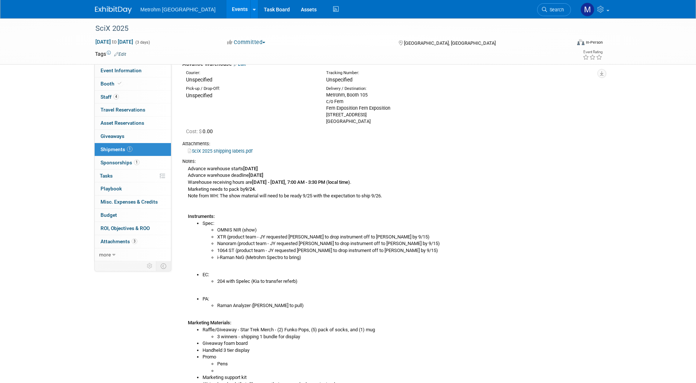
scroll to position [11, 0]
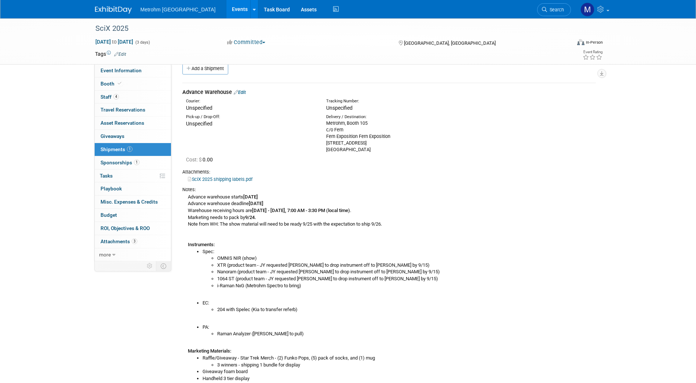
click at [244, 93] on link "Edit" at bounding box center [240, 93] width 12 height 6
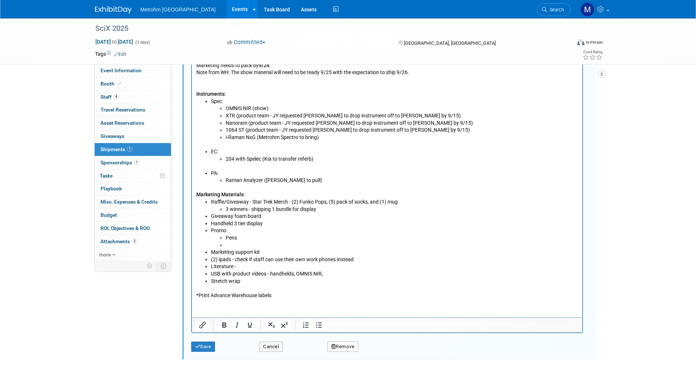
scroll to position [342, 0]
click at [249, 268] on li "Literature -" at bounding box center [394, 266] width 367 height 7
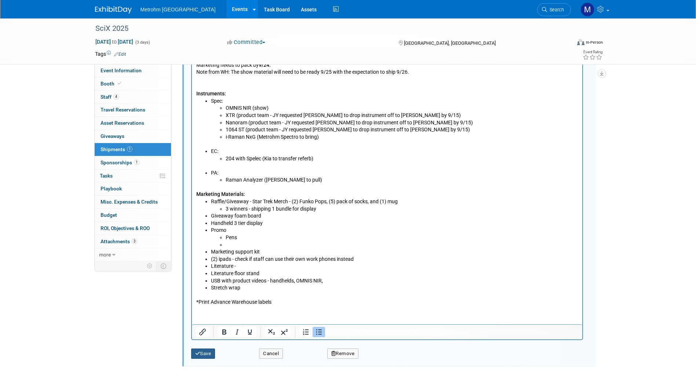
click at [211, 353] on button "Save" at bounding box center [203, 354] width 24 height 10
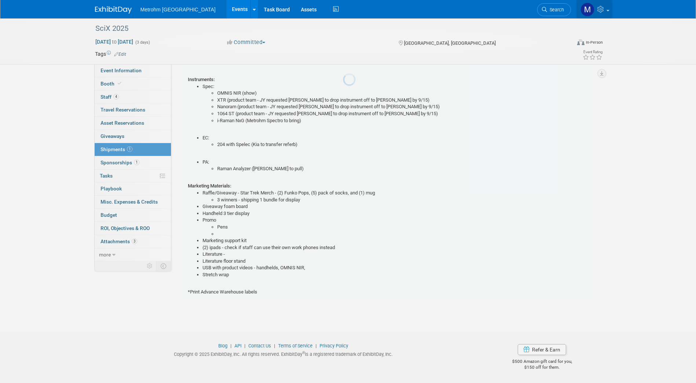
scroll to position [11, 0]
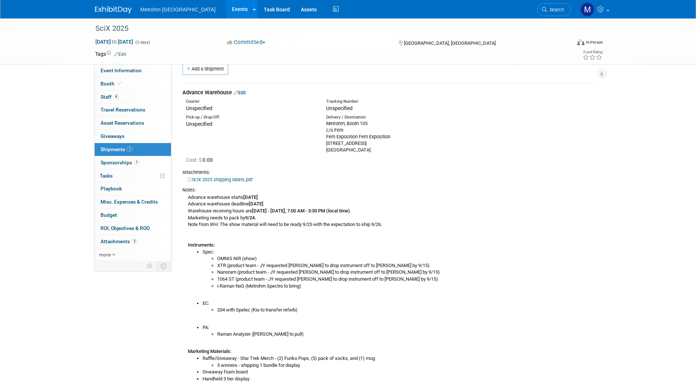
click at [113, 14] on img at bounding box center [113, 9] width 37 height 7
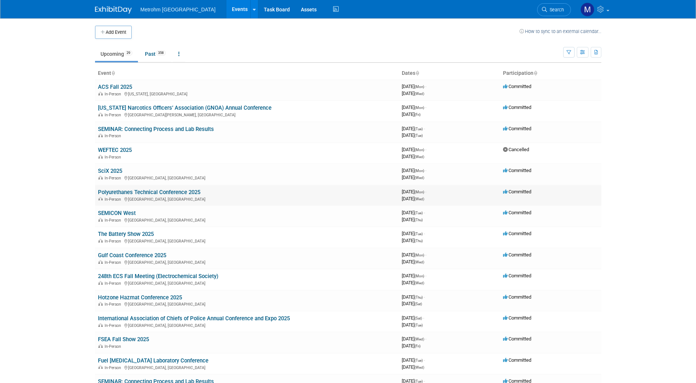
click at [135, 191] on link "Polyurethanes Technical Conference 2025" at bounding box center [149, 192] width 102 height 7
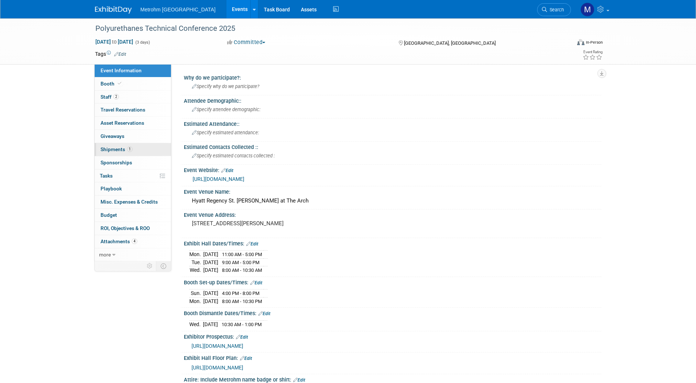
click at [144, 151] on link "1 Shipments 1" at bounding box center [133, 149] width 76 height 13
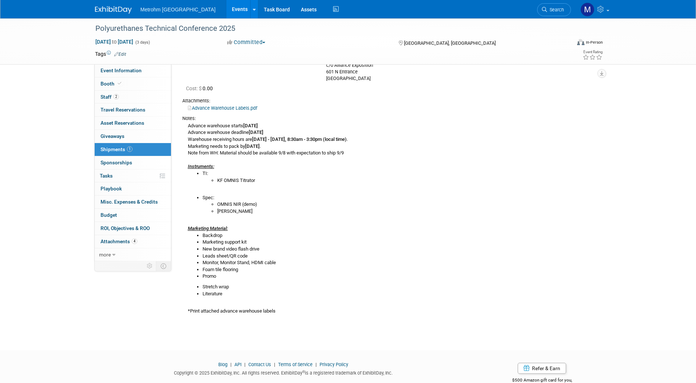
scroll to position [101, 0]
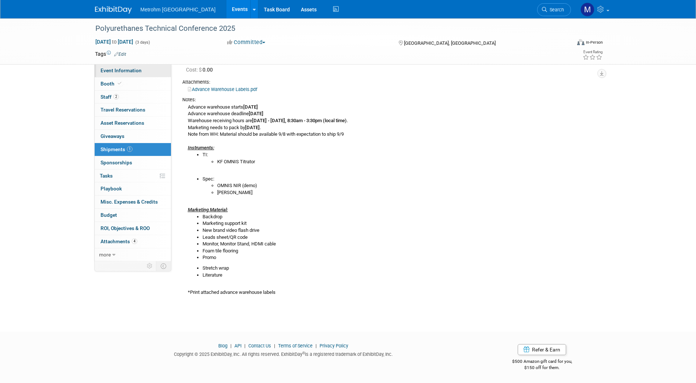
click at [158, 66] on link "Event Information" at bounding box center [133, 70] width 76 height 13
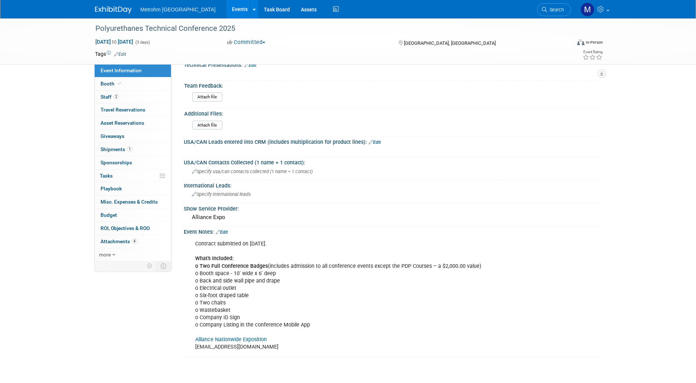
scroll to position [411, 0]
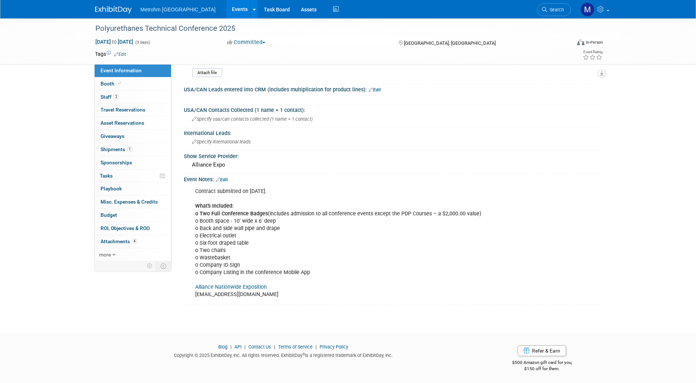
click at [248, 285] on link "Alliance Nationwide Exposition" at bounding box center [231, 287] width 72 height 6
click at [143, 147] on link "1 Shipments 1" at bounding box center [133, 149] width 76 height 13
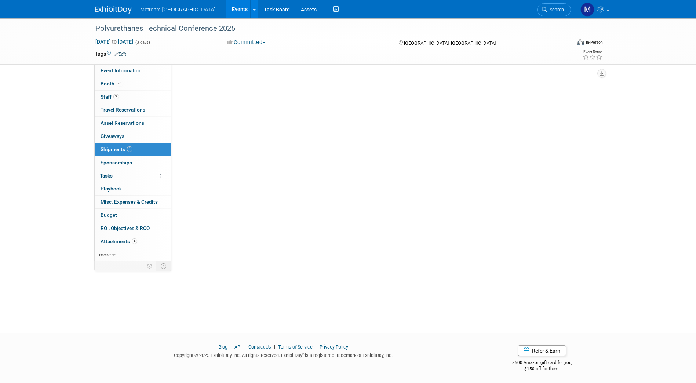
scroll to position [0, 0]
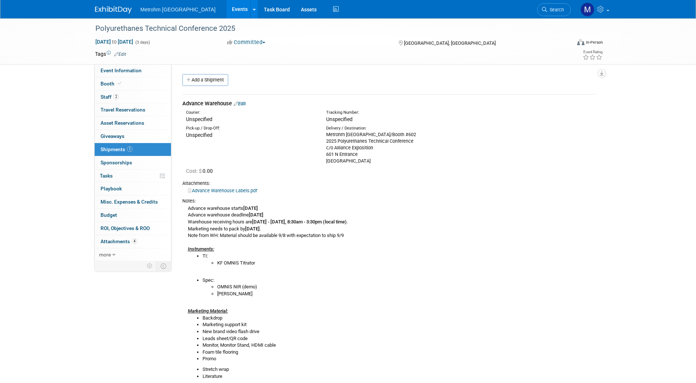
click at [241, 106] on link "Edit" at bounding box center [240, 104] width 12 height 6
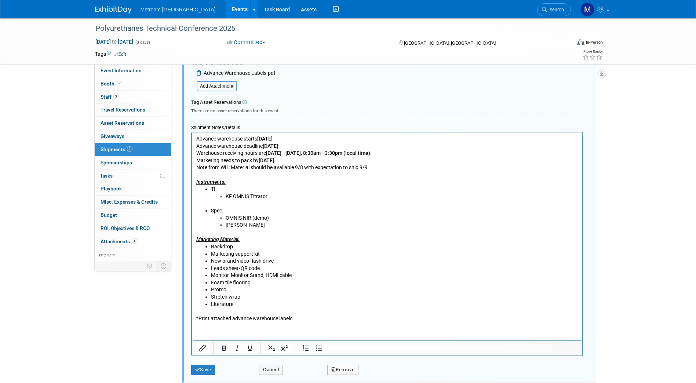
scroll to position [247, 0]
click at [253, 217] on li "OMNIS NIR (demo)" at bounding box center [401, 217] width 353 height 7
click at [255, 218] on li "OMNIS NIR ( TBD demo)" at bounding box center [401, 217] width 353 height 7
click at [266, 218] on li "OMNIS NIR (TBD demo)" at bounding box center [401, 217] width 353 height 7
click at [297, 220] on li "OMNIS NIR (TBD Chicago demo)" at bounding box center [401, 217] width 353 height 7
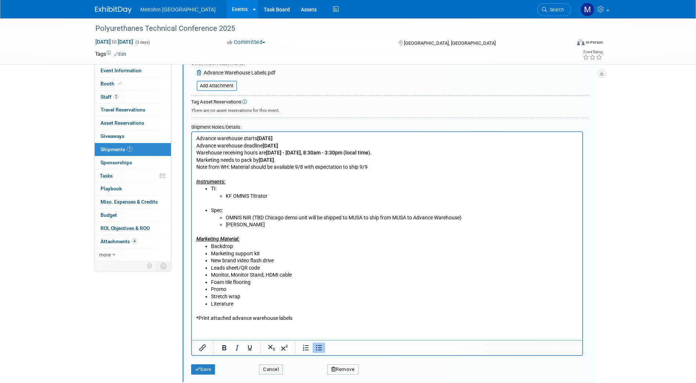
click at [249, 226] on li "Mira P" at bounding box center [401, 224] width 353 height 7
click at [211, 367] on button "Save" at bounding box center [203, 369] width 24 height 10
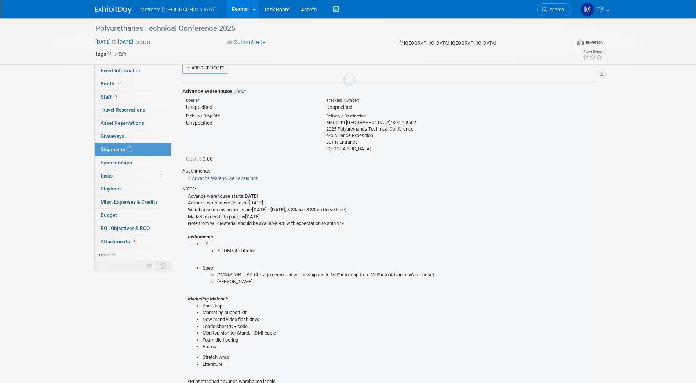
scroll to position [11, 0]
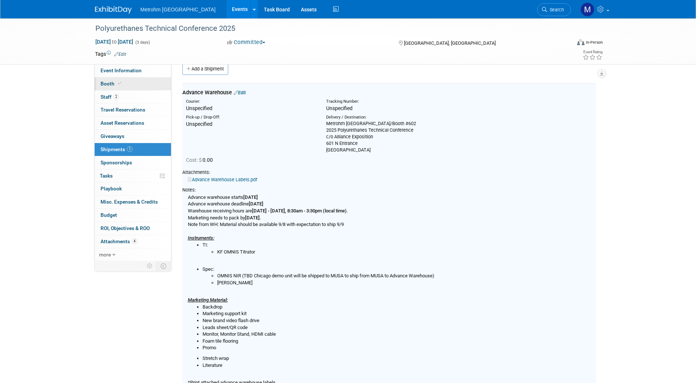
click at [121, 81] on span at bounding box center [119, 84] width 7 height 6
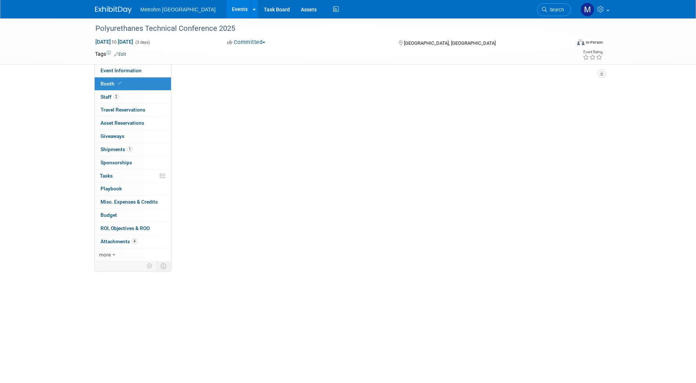
scroll to position [0, 0]
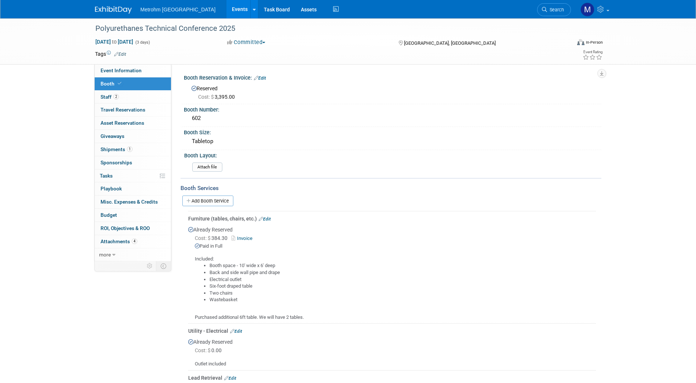
click at [265, 80] on link "Edit" at bounding box center [260, 78] width 12 height 5
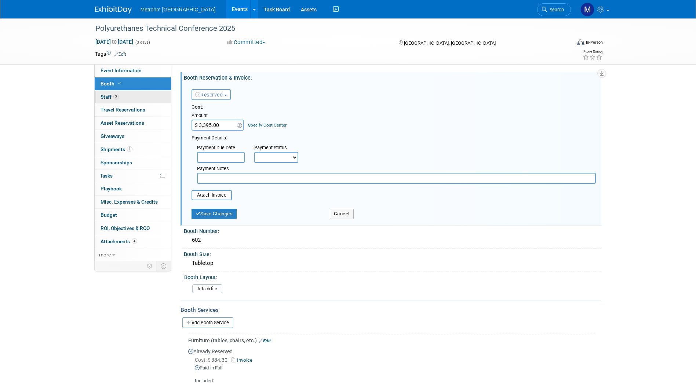
click at [130, 98] on link "2 Staff 2" at bounding box center [133, 97] width 76 height 13
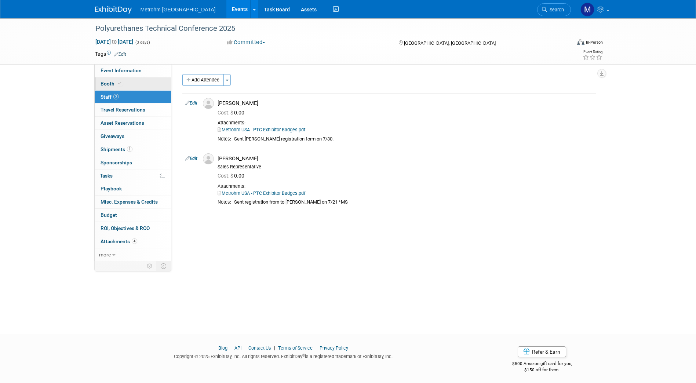
click at [142, 79] on link "Booth" at bounding box center [133, 83] width 76 height 13
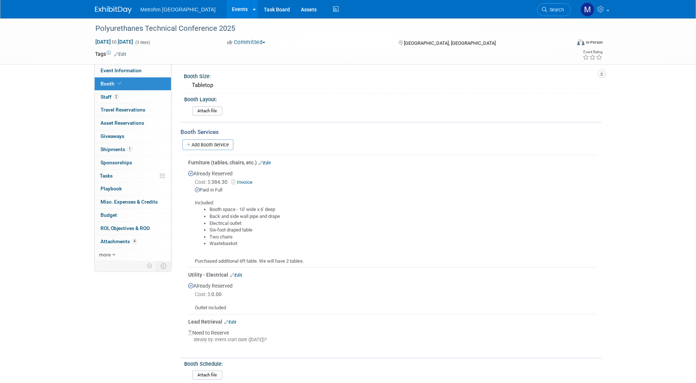
scroll to position [57, 0]
click at [143, 153] on link "1 Shipments 1" at bounding box center [133, 149] width 76 height 13
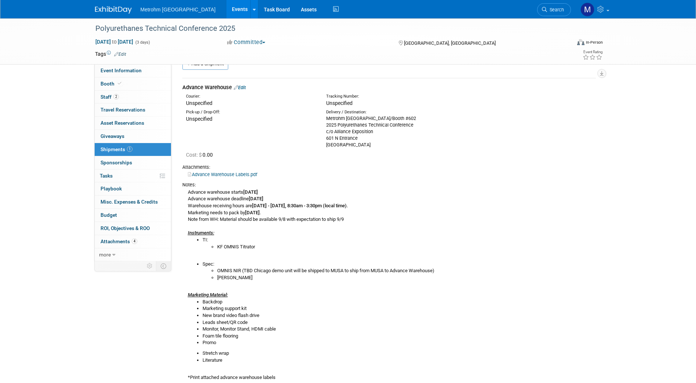
scroll to position [0, 0]
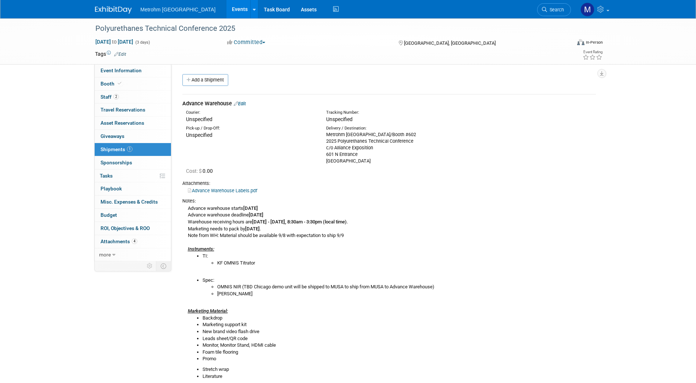
click at [246, 104] on link "Edit" at bounding box center [240, 104] width 12 height 6
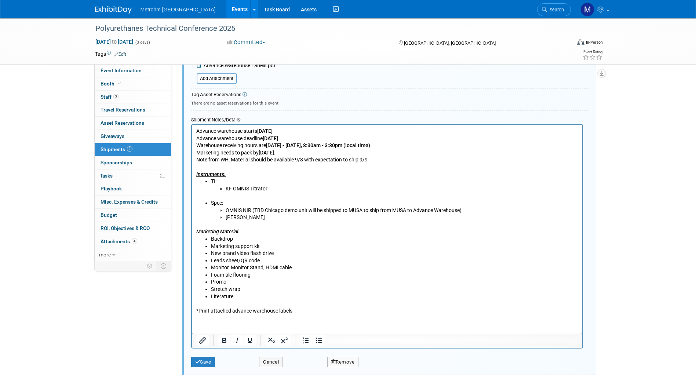
scroll to position [266, 0]
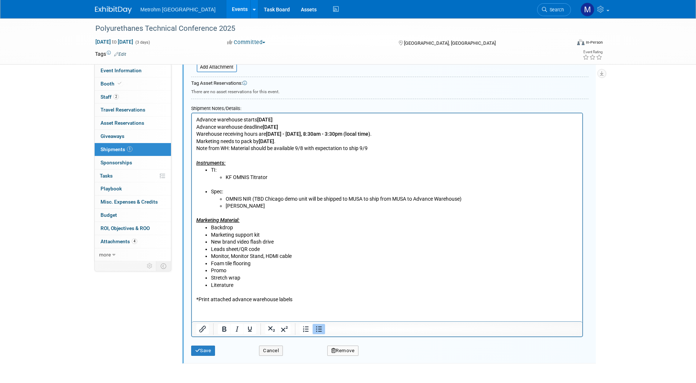
click at [264, 234] on li "Marketing support kit" at bounding box center [394, 235] width 367 height 7
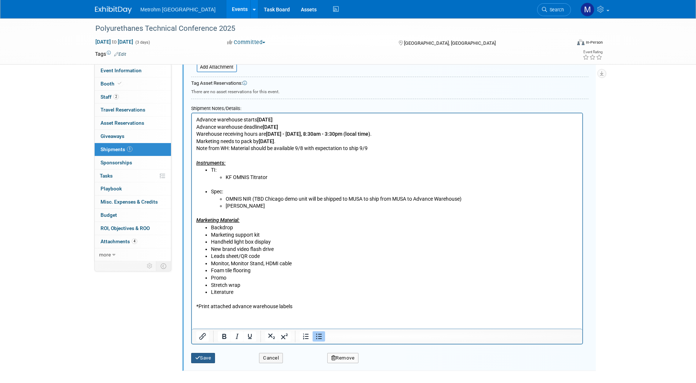
click at [204, 354] on button "Save" at bounding box center [203, 358] width 24 height 10
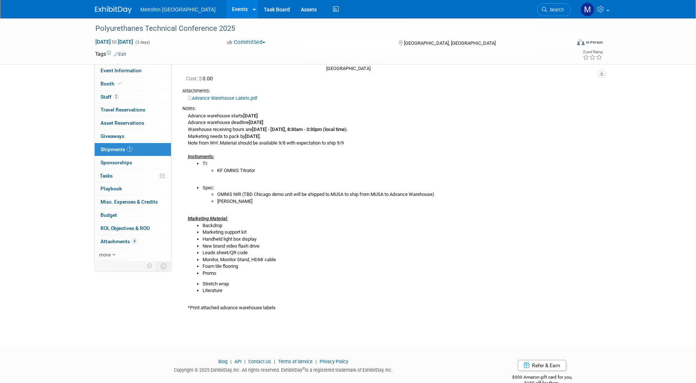
scroll to position [93, 0]
click at [126, 83] on link "Booth" at bounding box center [133, 83] width 76 height 13
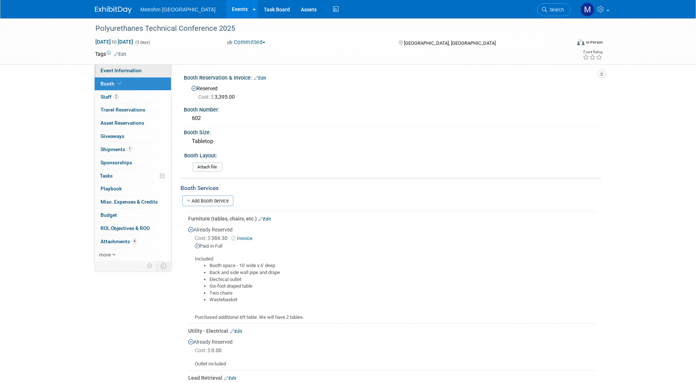
click at [149, 70] on link "Event Information" at bounding box center [133, 70] width 76 height 13
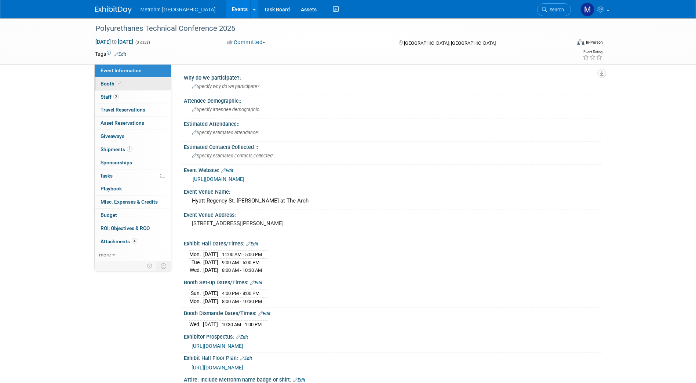
click at [138, 83] on link "Booth" at bounding box center [133, 83] width 76 height 13
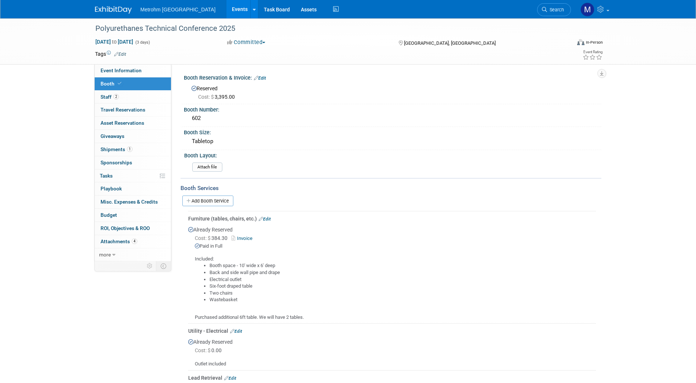
click at [51, 204] on div "Polyurethanes Technical Conference 2025 Oct 6, 2025 to Oct 8, 2025 (3 days) Oct…" at bounding box center [348, 315] width 696 height 594
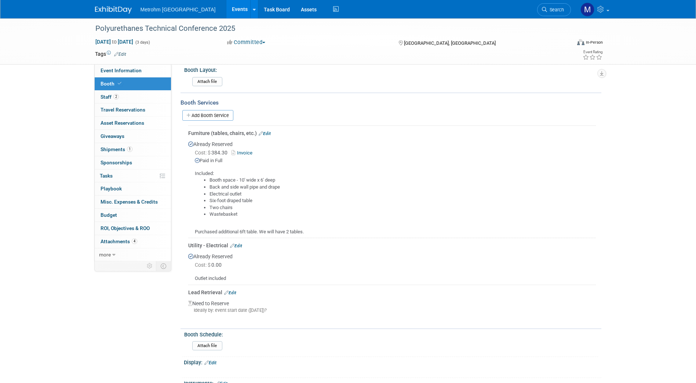
scroll to position [83, 0]
click at [244, 152] on link "Invoice" at bounding box center [244, 155] width 24 height 6
click at [121, 149] on span "Shipments 1" at bounding box center [117, 149] width 32 height 6
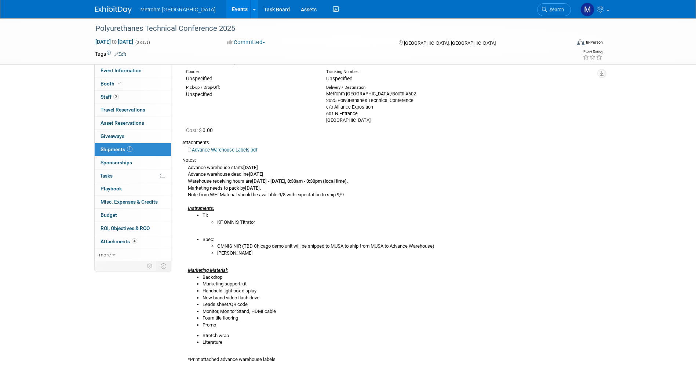
scroll to position [0, 0]
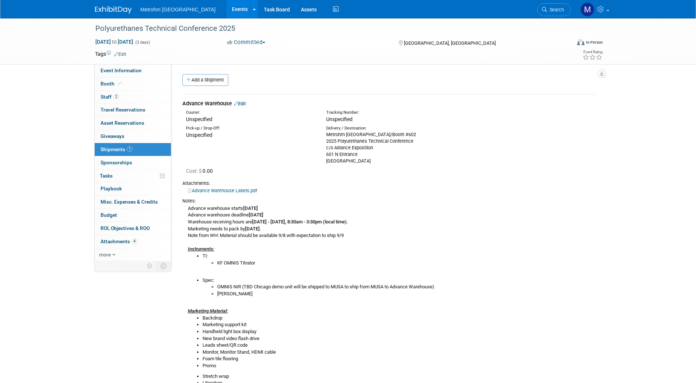
click at [243, 101] on link "Edit" at bounding box center [240, 104] width 12 height 6
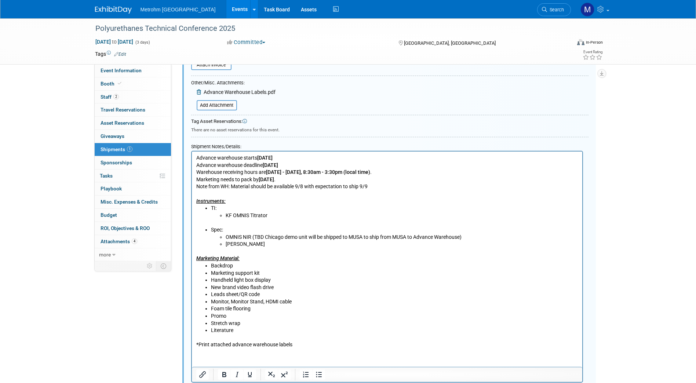
scroll to position [228, 0]
click at [210, 267] on ul "Backdrop Marketing support kit Handheld light box display New brand video flash…" at bounding box center [387, 291] width 382 height 58
click at [269, 273] on li "Marketing support kit" at bounding box center [394, 272] width 367 height 7
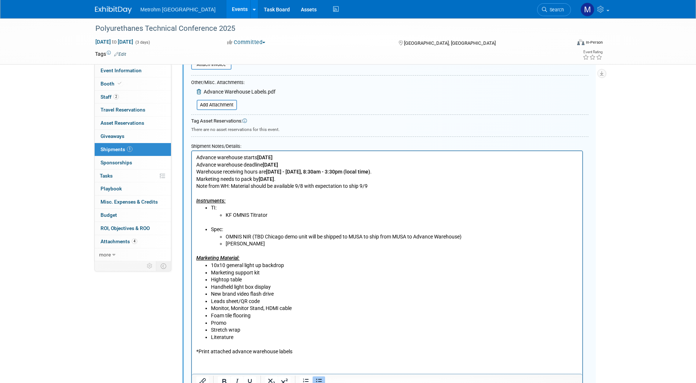
drag, startPoint x: 296, startPoint y: 309, endPoint x: 201, endPoint y: 306, distance: 94.7
click at [201, 306] on ul "10x10 general light up backdrop Marketing support kit Hightop table Handheld li…" at bounding box center [387, 294] width 382 height 65
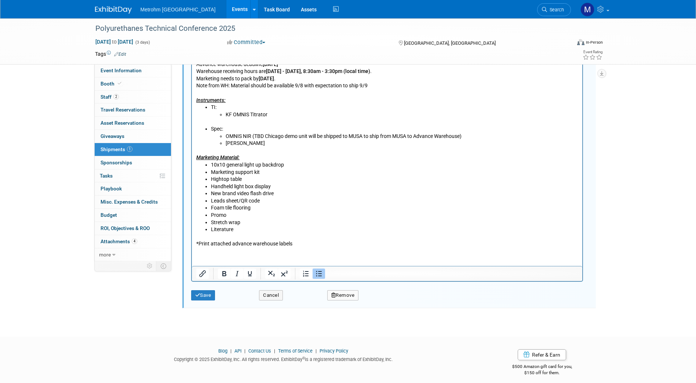
scroll to position [329, 0]
click at [203, 298] on button "Save" at bounding box center [203, 295] width 24 height 10
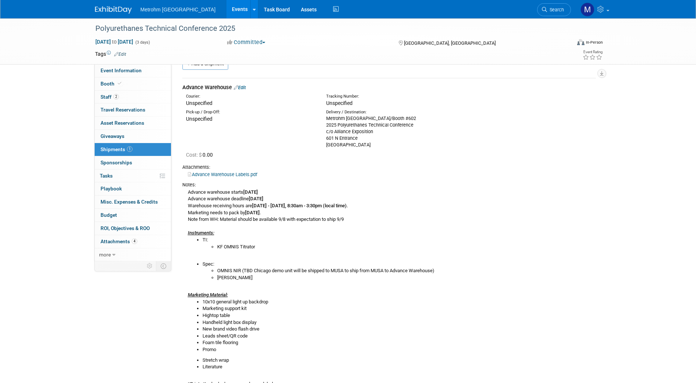
scroll to position [0, 0]
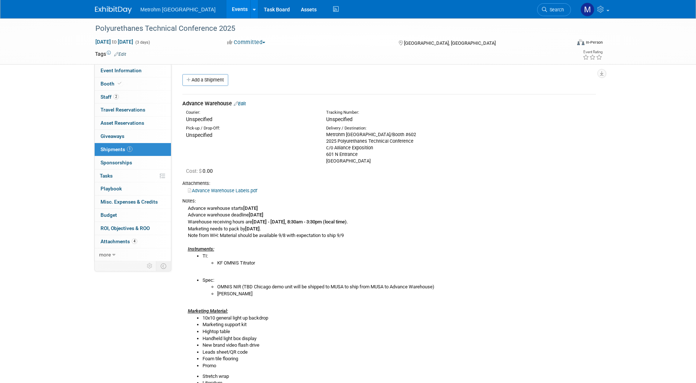
click at [241, 104] on link "Edit" at bounding box center [240, 104] width 12 height 6
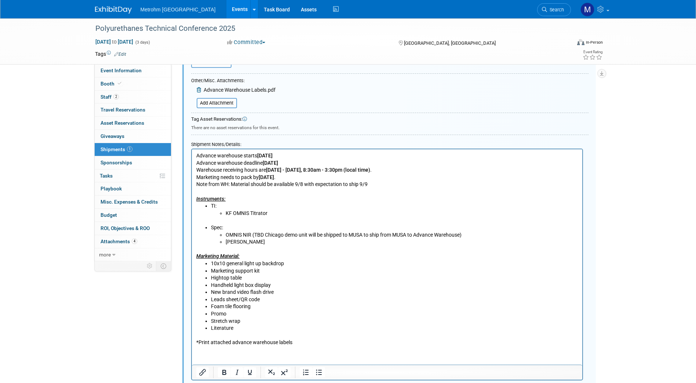
scroll to position [230, 0]
click at [250, 327] on li "Literature" at bounding box center [394, 327] width 367 height 7
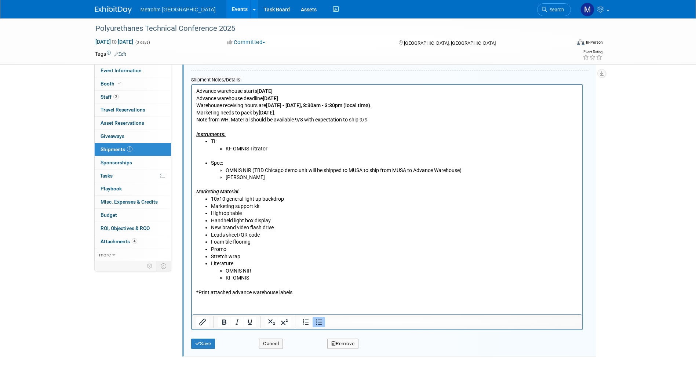
scroll to position [297, 0]
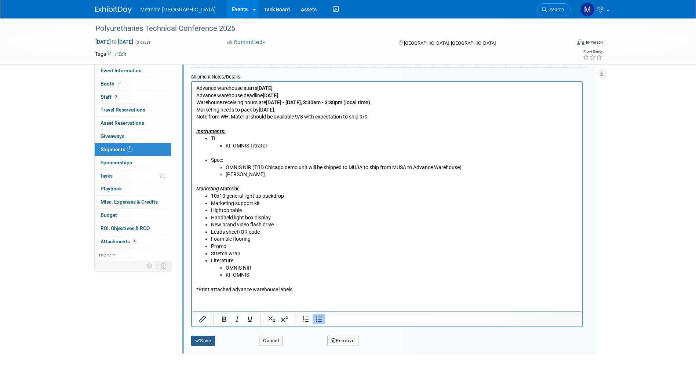
click at [212, 342] on button "Save" at bounding box center [203, 341] width 24 height 10
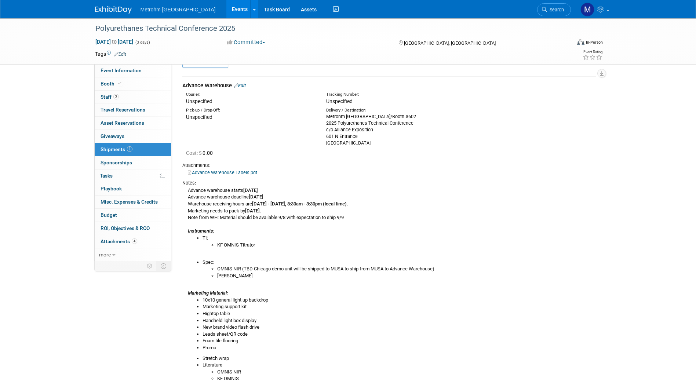
scroll to position [0, 0]
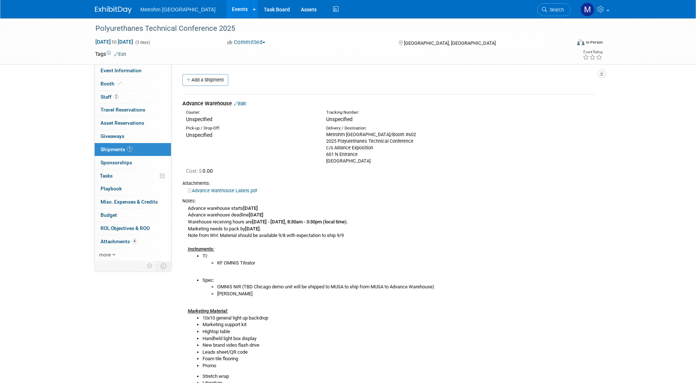
click at [244, 106] on link "Edit" at bounding box center [240, 104] width 12 height 6
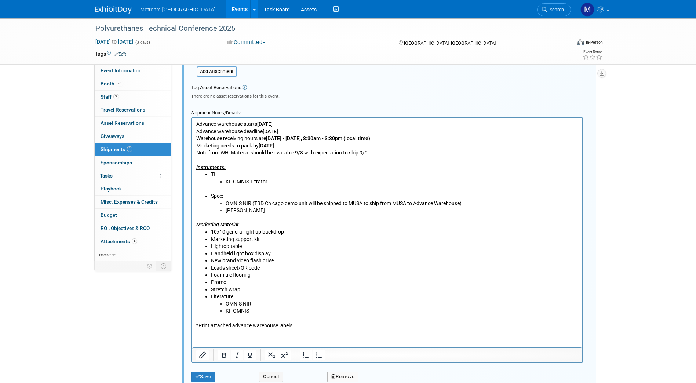
scroll to position [264, 0]
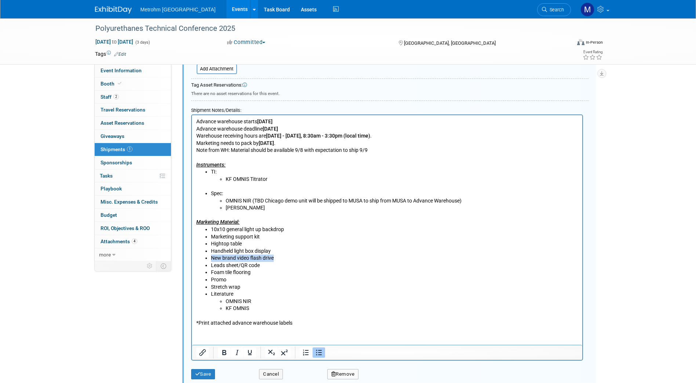
drag, startPoint x: 273, startPoint y: 258, endPoint x: 200, endPoint y: 259, distance: 72.3
click at [200, 259] on ul "10x10 general light up backdrop Marketing support kit Hightop table Handheld li…" at bounding box center [387, 255] width 382 height 58
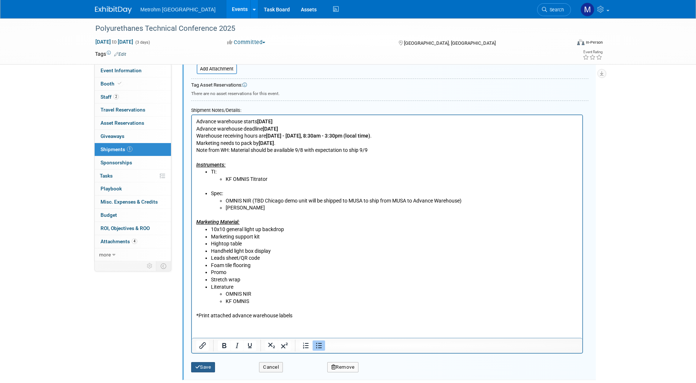
click at [204, 372] on button "Save" at bounding box center [203, 367] width 24 height 10
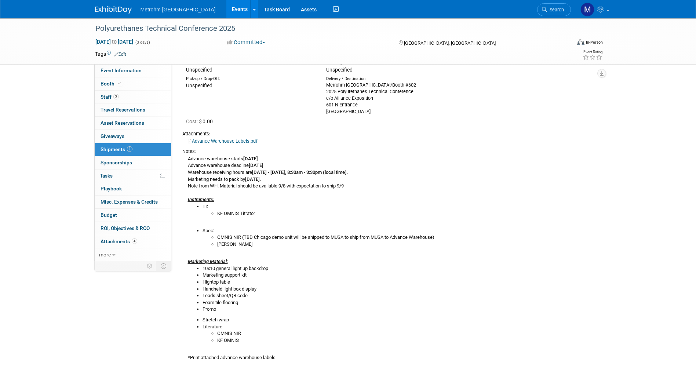
scroll to position [50, 0]
click at [125, 54] on link "Edit" at bounding box center [120, 54] width 12 height 5
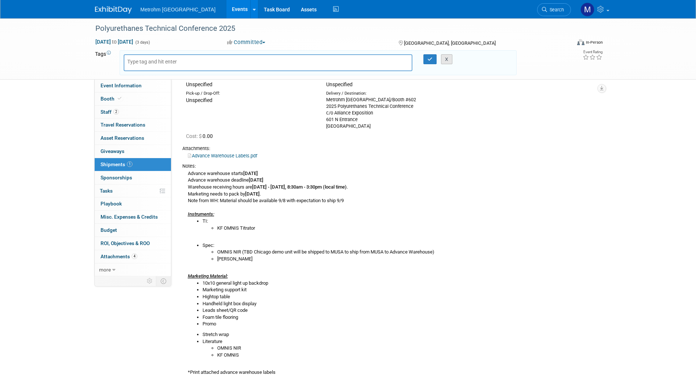
click at [448, 59] on button "X" at bounding box center [446, 59] width 11 height 10
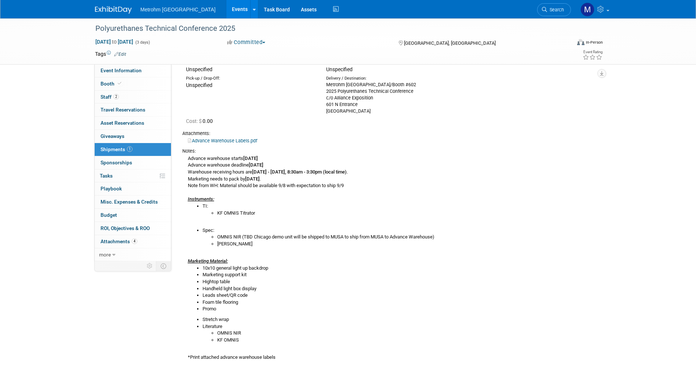
scroll to position [0, 0]
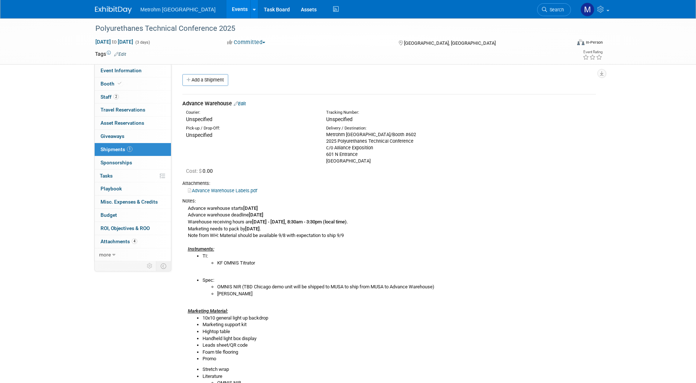
click at [243, 102] on link "Edit" at bounding box center [240, 104] width 12 height 6
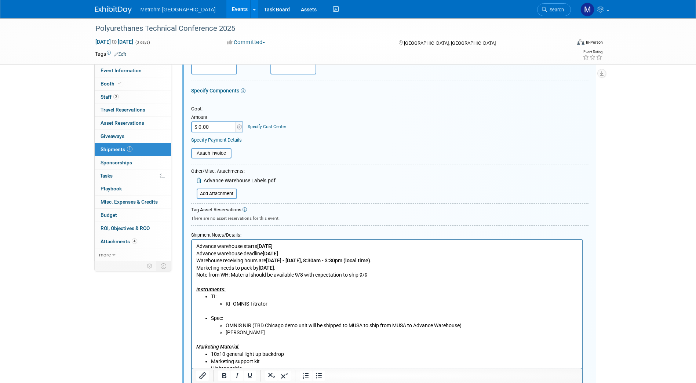
scroll to position [139, 0]
click at [254, 331] on li "Mira P" at bounding box center [401, 332] width 353 height 7
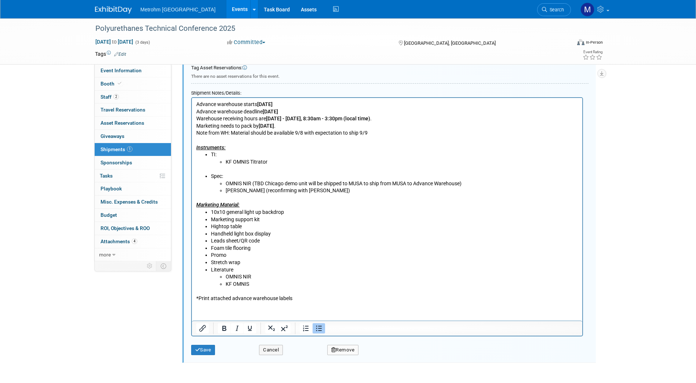
scroll to position [296, 0]
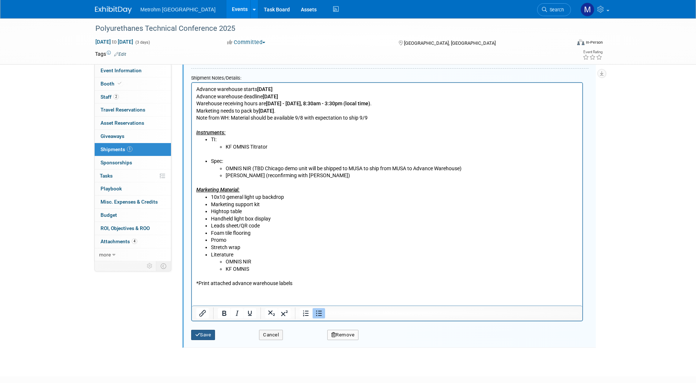
click at [196, 335] on icon "submit" at bounding box center [197, 334] width 5 height 5
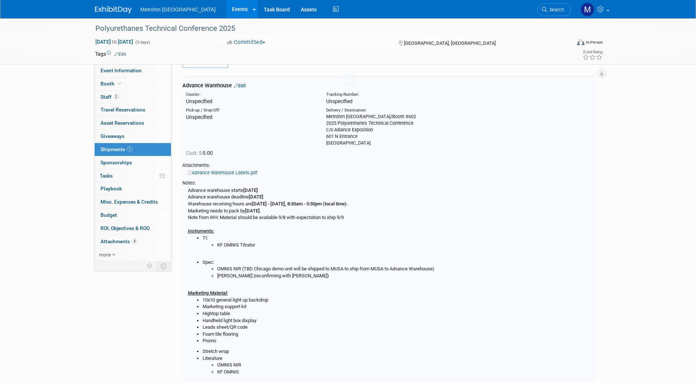
scroll to position [11, 0]
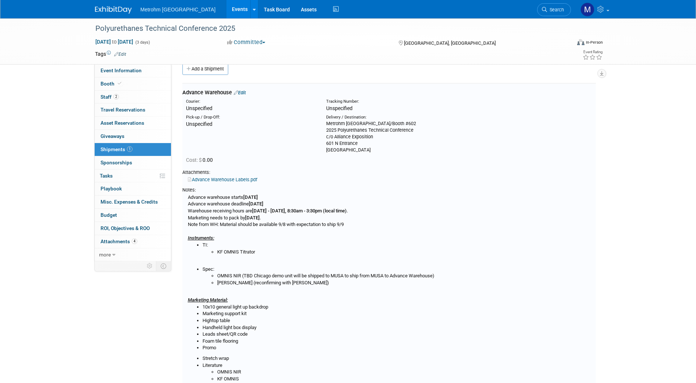
click at [108, 13] on img at bounding box center [113, 9] width 37 height 7
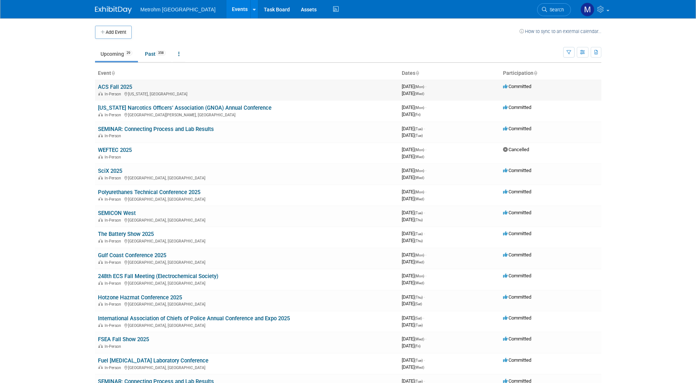
click at [121, 87] on link "ACS Fall 2025" at bounding box center [115, 87] width 34 height 7
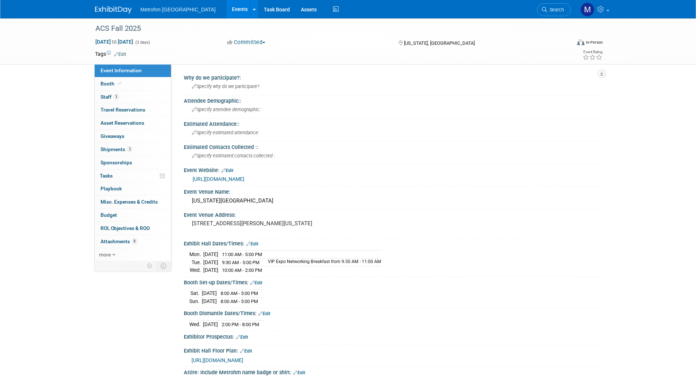
click at [120, 14] on img at bounding box center [113, 9] width 37 height 7
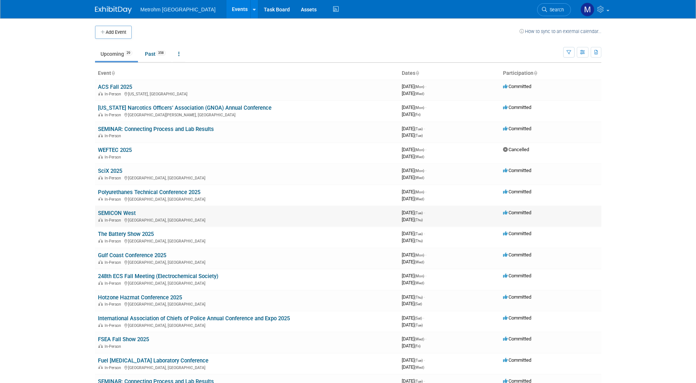
click at [121, 213] on link "SEMICON West" at bounding box center [117, 213] width 38 height 7
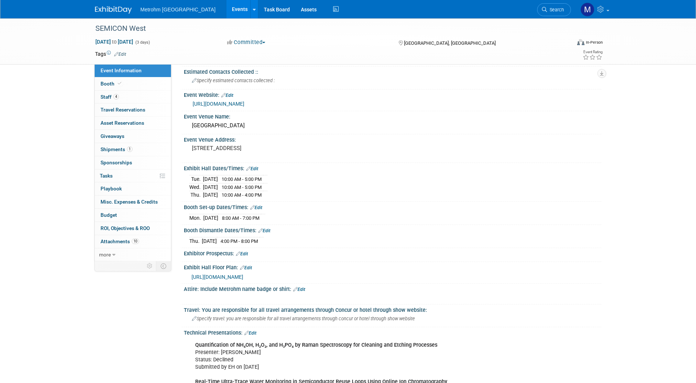
scroll to position [76, 0]
click at [134, 95] on link "4 Staff 4" at bounding box center [133, 97] width 76 height 13
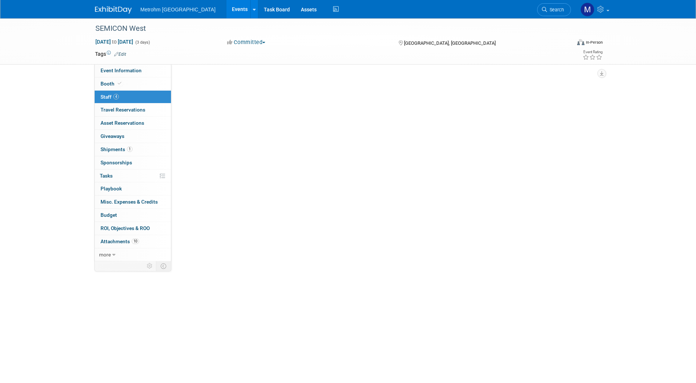
scroll to position [0, 0]
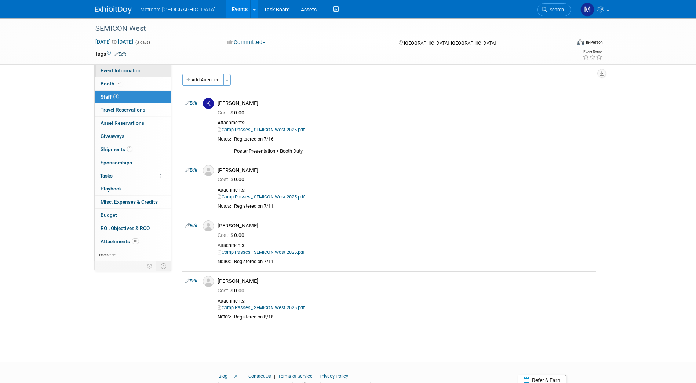
click at [137, 70] on span "Event Information" at bounding box center [121, 71] width 41 height 6
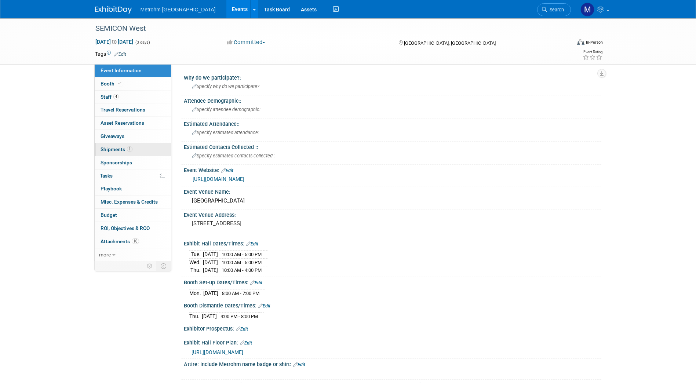
click at [123, 153] on link "1 Shipments 1" at bounding box center [133, 149] width 76 height 13
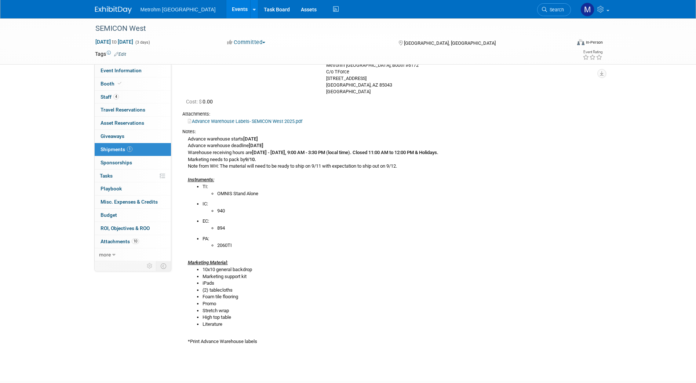
scroll to position [83, 0]
click at [28, 97] on div "SEMICON West Oct 7, 2025 to Oct 9, 2025 (3 days) Oct 7, 2025 to Oct 9, 2025 Com…" at bounding box center [348, 151] width 696 height 432
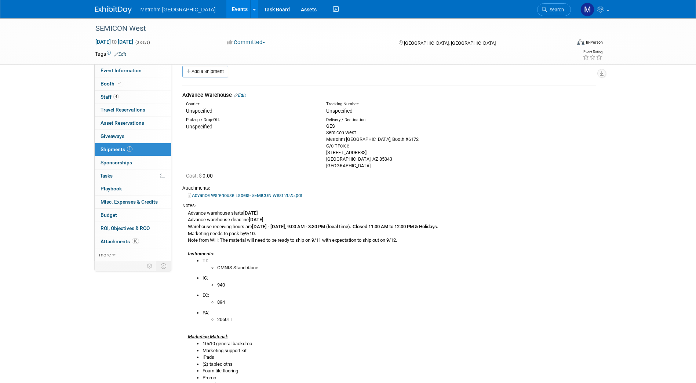
scroll to position [7, 0]
click at [241, 99] on div "Advance Warehouse Edit" at bounding box center [389, 96] width 414 height 8
drag, startPoint x: 248, startPoint y: 92, endPoint x: 244, endPoint y: 99, distance: 7.9
click at [244, 99] on div "Advance Warehouse Edit" at bounding box center [389, 96] width 414 height 8
click at [244, 99] on link "Edit" at bounding box center [240, 97] width 12 height 6
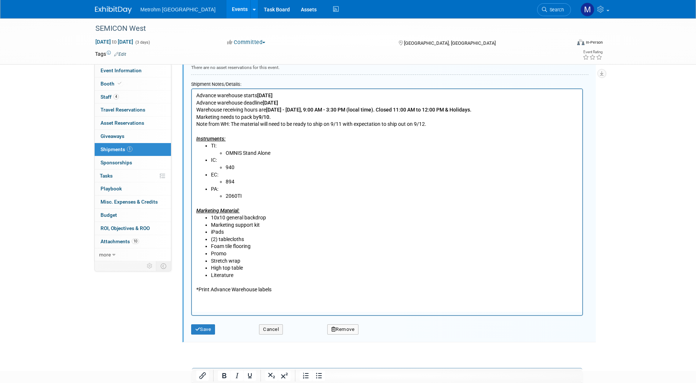
scroll to position [356, 0]
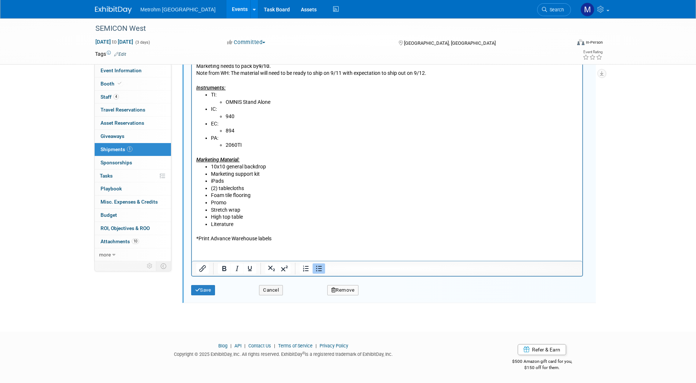
click at [270, 167] on li "10x10 general backdrop" at bounding box center [394, 166] width 367 height 7
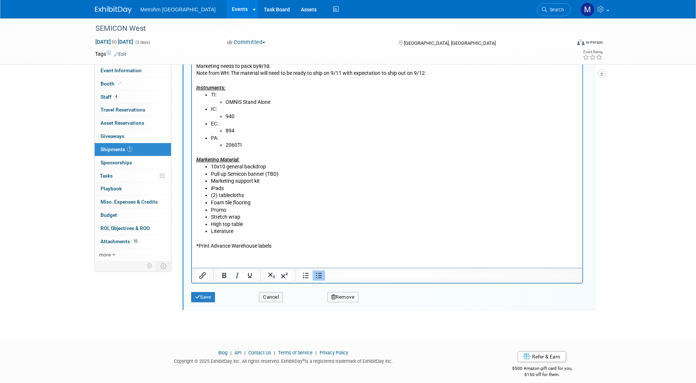
click at [211, 174] on li "Pull up Semicon banner (TBD)" at bounding box center [394, 174] width 367 height 7
click at [214, 296] on button "Save" at bounding box center [203, 297] width 24 height 10
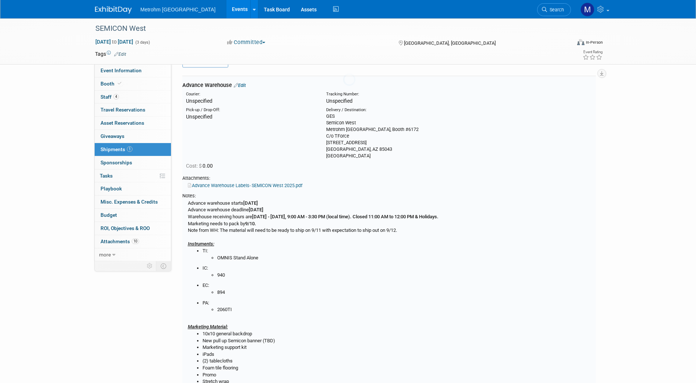
scroll to position [11, 0]
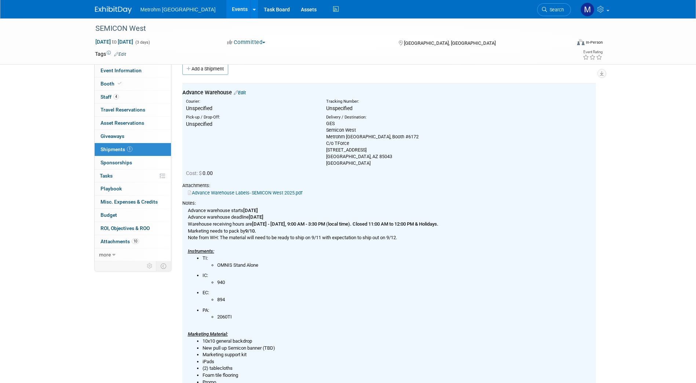
click at [102, 11] on img at bounding box center [113, 9] width 37 height 7
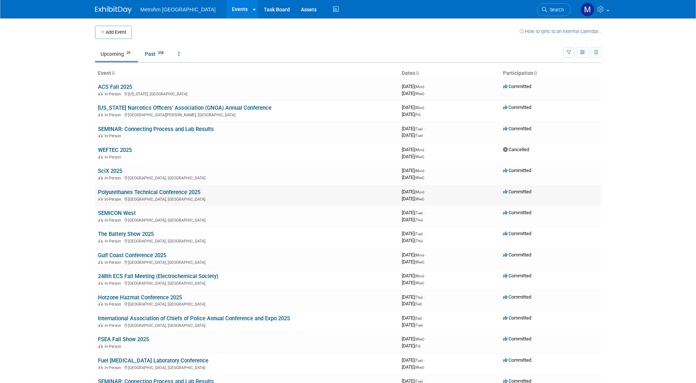
click at [128, 195] on link "Polyurethanes Technical Conference 2025" at bounding box center [149, 192] width 102 height 7
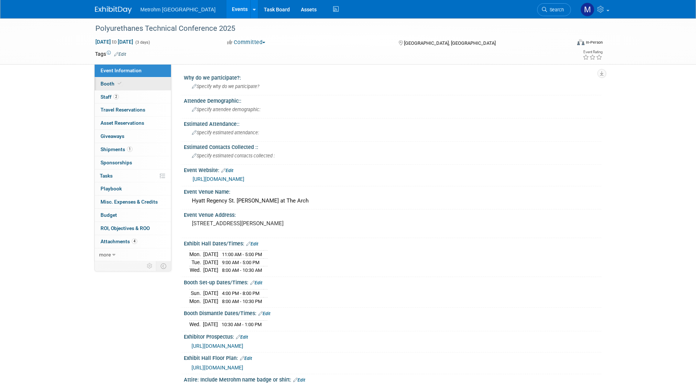
click at [137, 87] on link "Booth" at bounding box center [133, 83] width 76 height 13
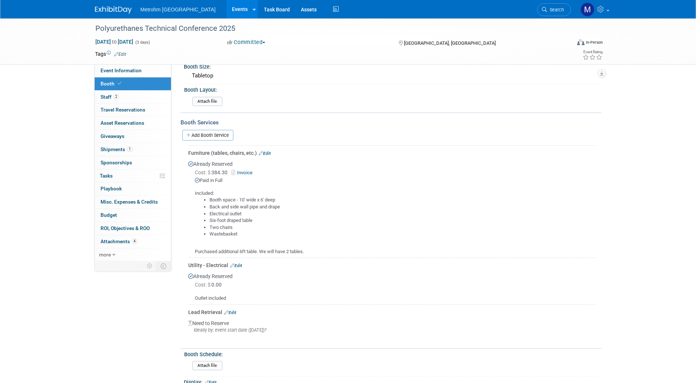
scroll to position [61, 0]
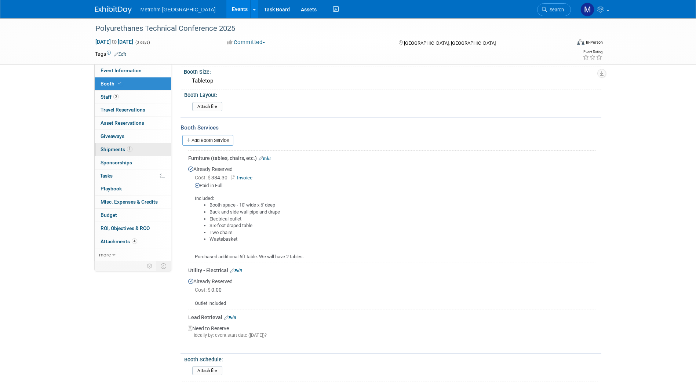
click at [142, 151] on link "1 Shipments 1" at bounding box center [133, 149] width 76 height 13
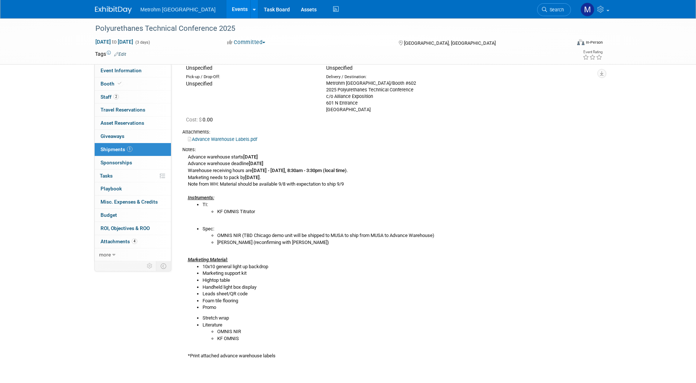
scroll to position [0, 0]
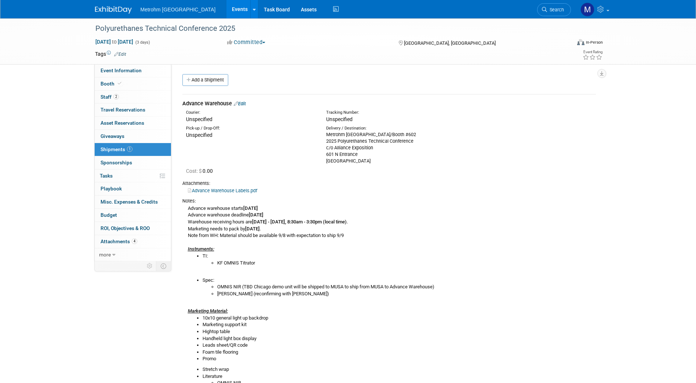
click at [244, 106] on link "Edit" at bounding box center [240, 104] width 12 height 6
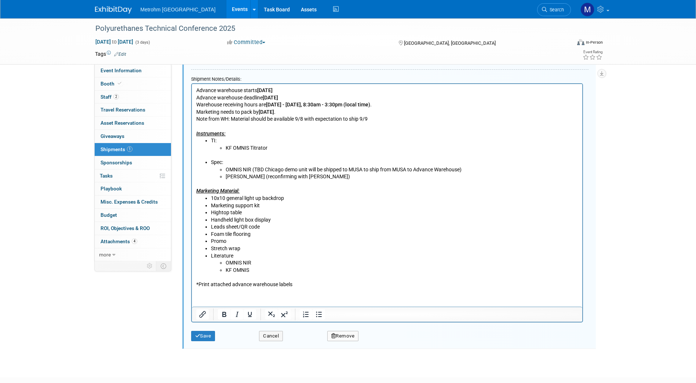
scroll to position [295, 0]
click at [266, 227] on li "Leads sheet/QR code" at bounding box center [394, 226] width 367 height 7
click at [204, 333] on button "Save" at bounding box center [203, 336] width 24 height 10
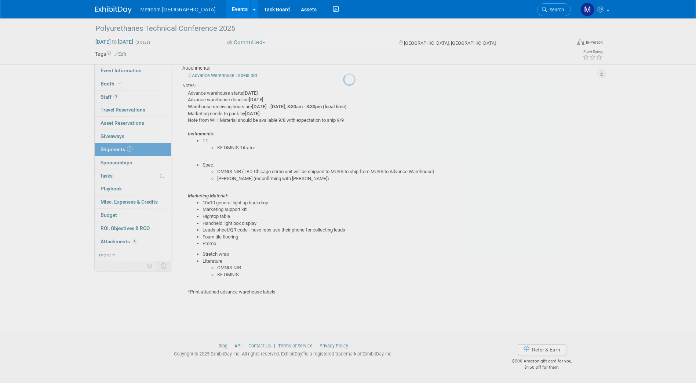
scroll to position [11, 0]
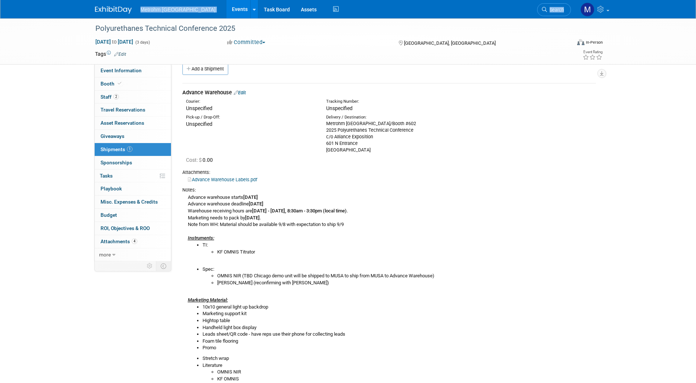
drag, startPoint x: 123, startPoint y: 15, endPoint x: 114, endPoint y: 15, distance: 9.5
click at [114, 15] on div "Metrohm [GEOGRAPHIC_DATA] Events Add Event Bulk Upload Events Shareable Event B…" at bounding box center [348, 9] width 506 height 18
click at [112, 12] on img at bounding box center [113, 9] width 37 height 7
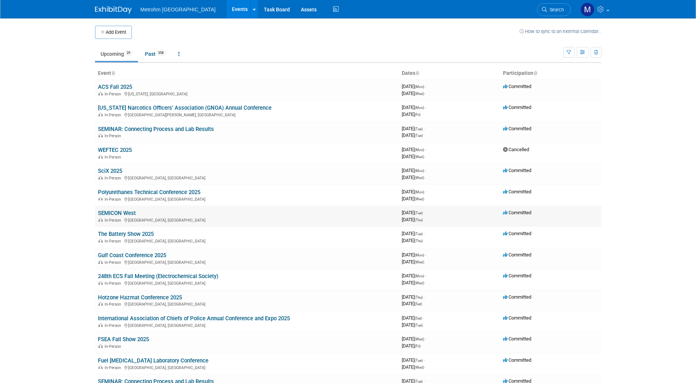
click at [121, 213] on link "SEMICON West" at bounding box center [117, 213] width 38 height 7
click at [125, 210] on link "SEMICON West" at bounding box center [117, 213] width 38 height 7
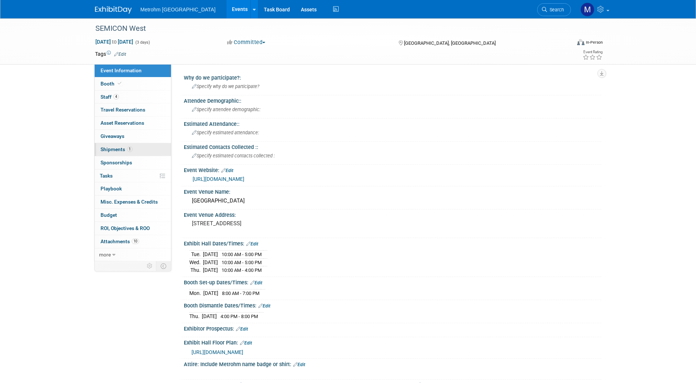
click at [133, 148] on link "1 Shipments 1" at bounding box center [133, 149] width 76 height 13
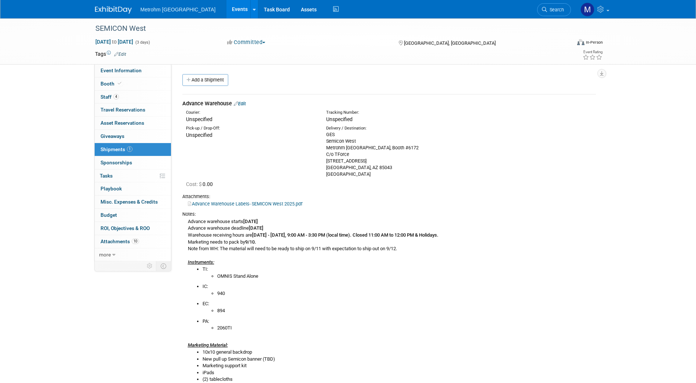
click at [242, 105] on link "Edit" at bounding box center [240, 104] width 12 height 6
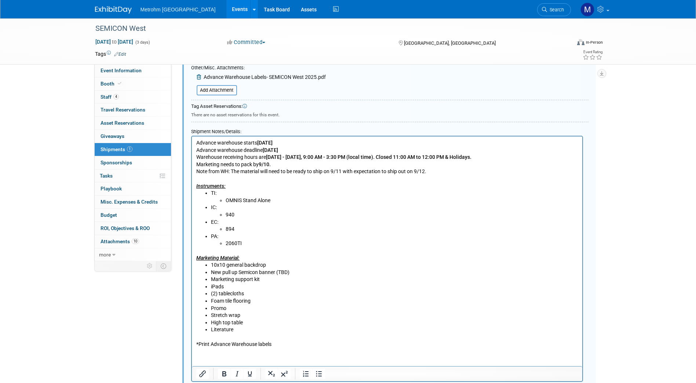
scroll to position [363, 0]
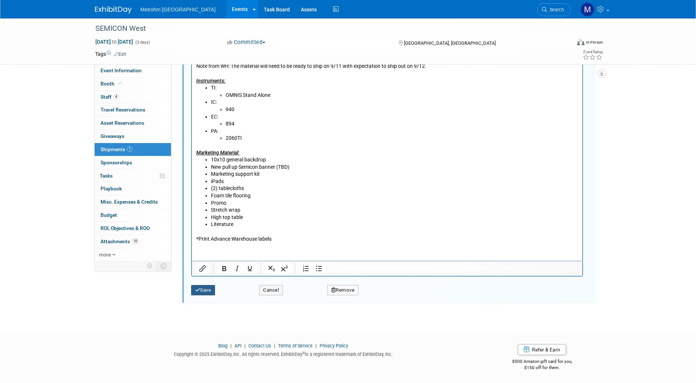
click at [208, 292] on button "Save" at bounding box center [203, 290] width 24 height 10
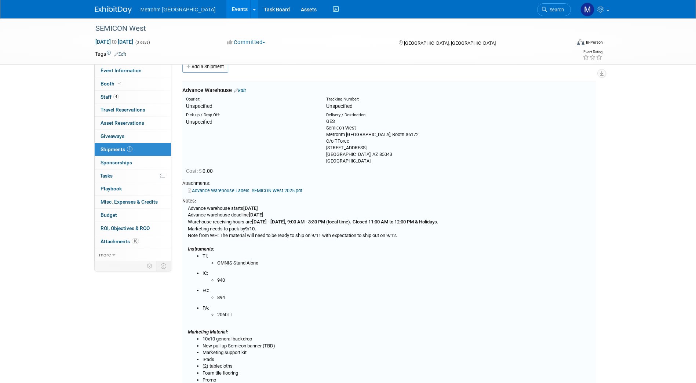
scroll to position [14, 0]
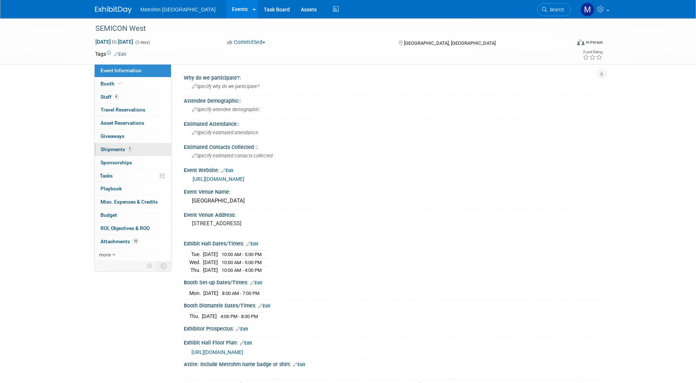
click at [133, 148] on link "1 Shipments 1" at bounding box center [133, 149] width 76 height 13
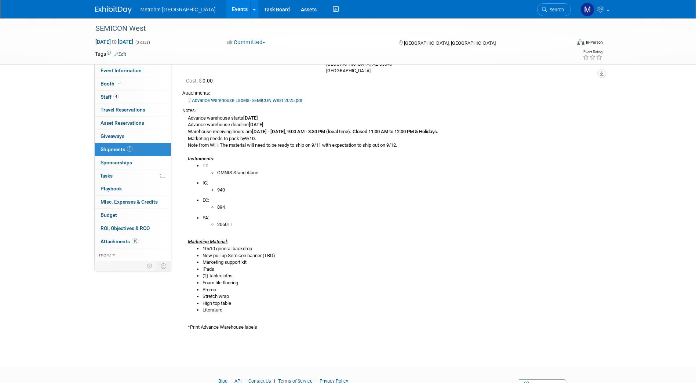
scroll to position [139, 0]
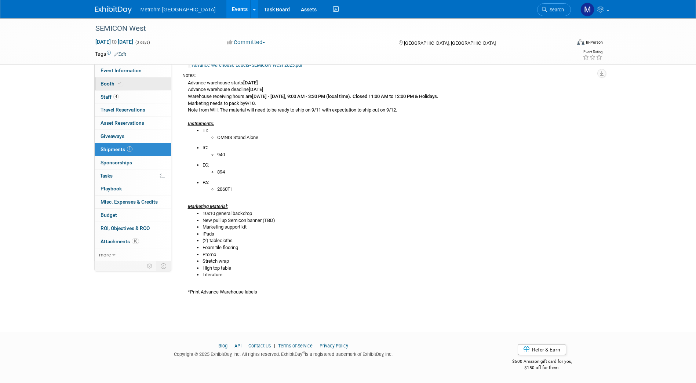
click at [118, 83] on icon at bounding box center [120, 83] width 4 height 4
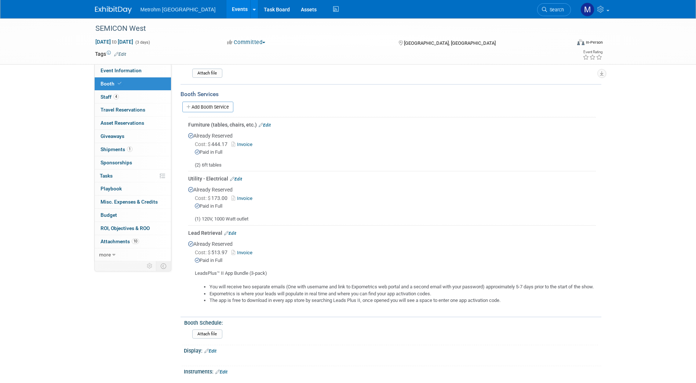
scroll to position [95, 0]
click at [127, 94] on link "4 Staff 4" at bounding box center [133, 97] width 76 height 13
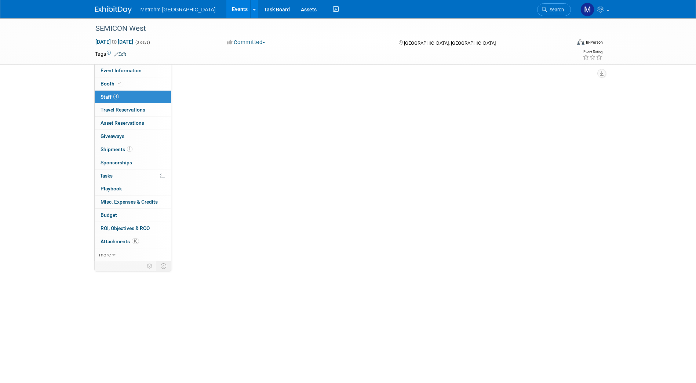
scroll to position [0, 0]
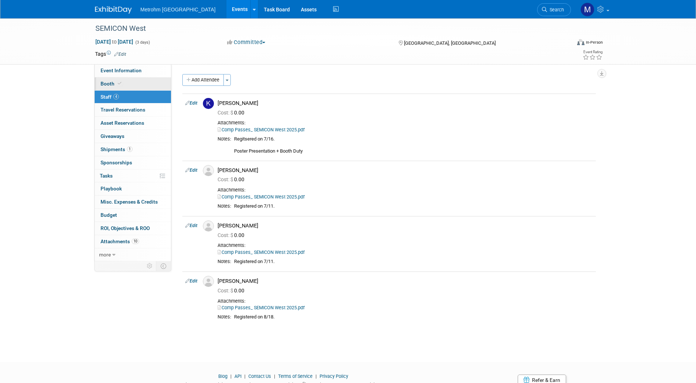
click at [130, 82] on link "Booth" at bounding box center [133, 83] width 76 height 13
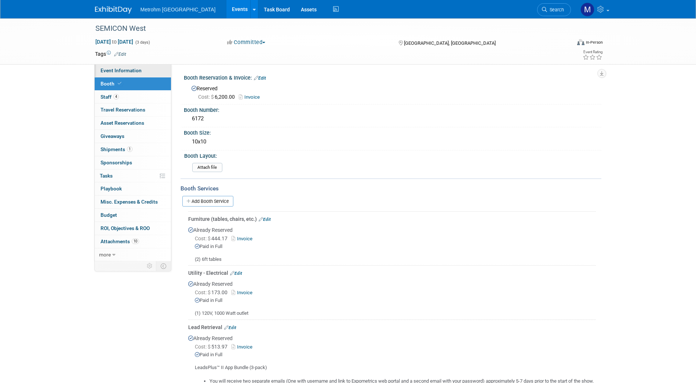
click at [131, 75] on link "Event Information" at bounding box center [133, 70] width 76 height 13
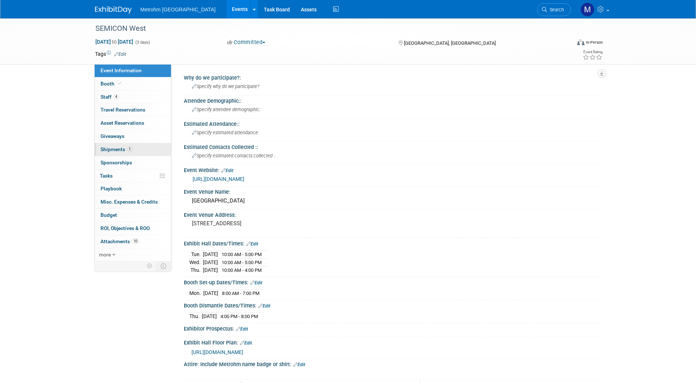
click at [120, 148] on span "Shipments 1" at bounding box center [117, 149] width 32 height 6
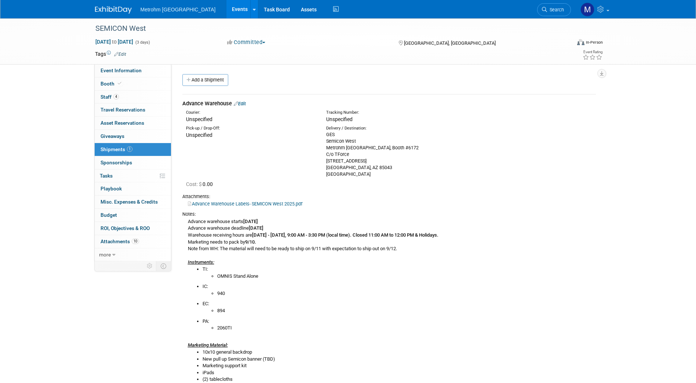
click at [247, 106] on div "Advance Warehouse Edit" at bounding box center [389, 104] width 414 height 8
click at [243, 104] on link "Edit" at bounding box center [240, 104] width 12 height 6
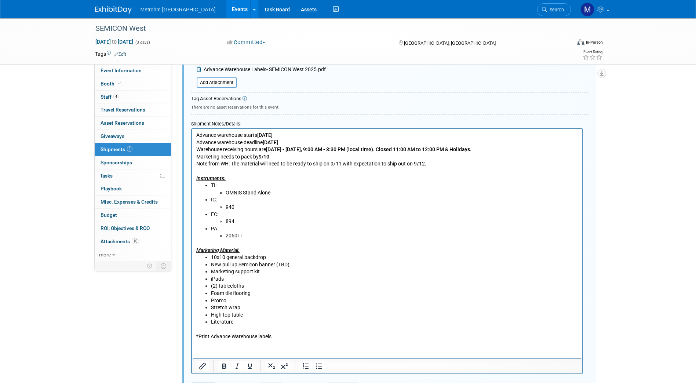
scroll to position [265, 0]
click at [210, 280] on ul "10x10 general backdrop New pull up Semicon banner (TBD) Marketing support kit i…" at bounding box center [387, 290] width 382 height 72
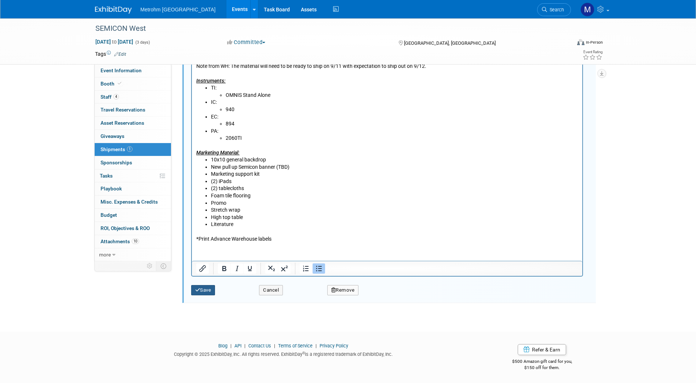
click at [205, 291] on button "Save" at bounding box center [203, 290] width 24 height 10
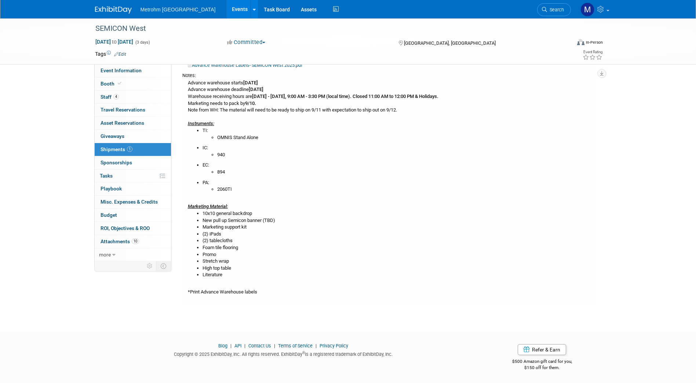
scroll to position [0, 0]
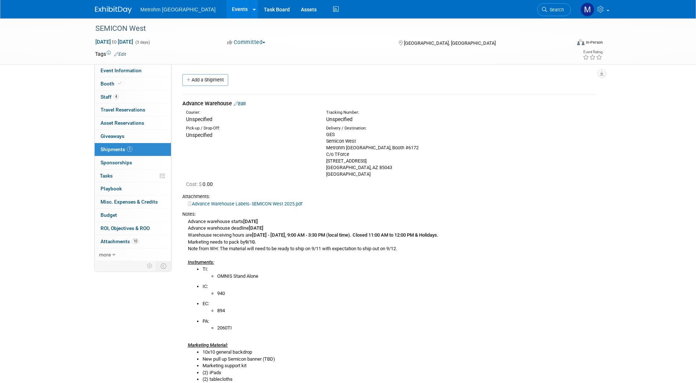
click at [119, 6] on img at bounding box center [113, 9] width 37 height 7
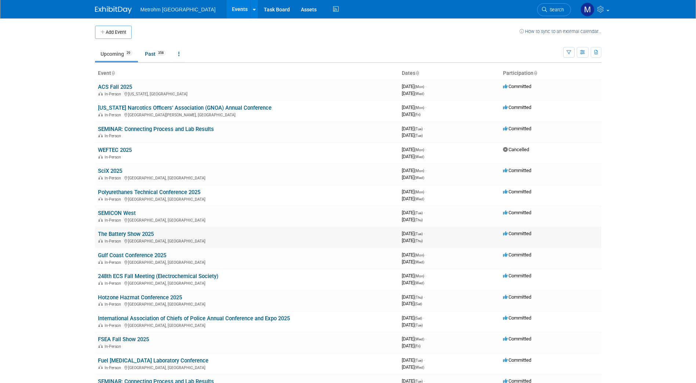
click at [126, 234] on link "The Battery Show 2025" at bounding box center [126, 234] width 56 height 7
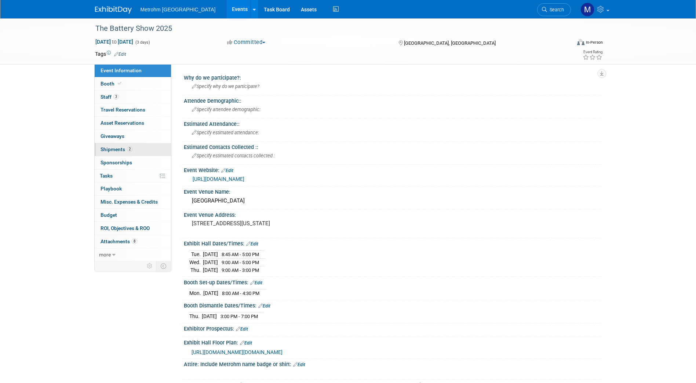
click at [146, 153] on link "2 Shipments 2" at bounding box center [133, 149] width 76 height 13
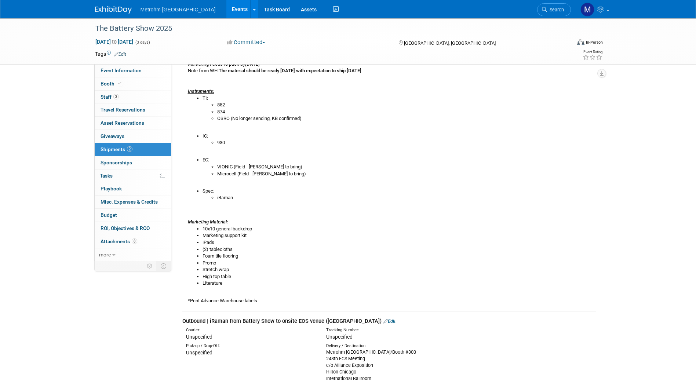
scroll to position [165, 0]
click at [128, 88] on link "Booth" at bounding box center [133, 83] width 76 height 13
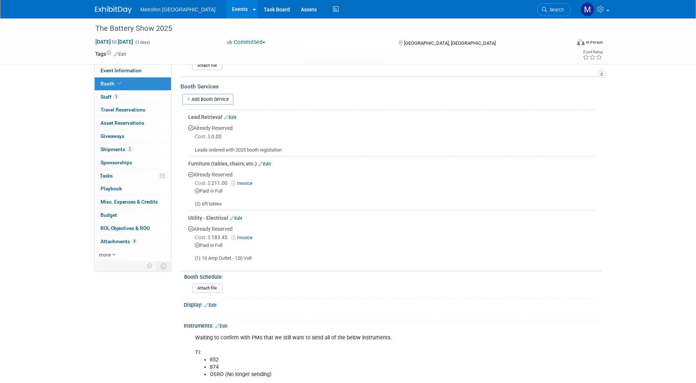
scroll to position [85, 0]
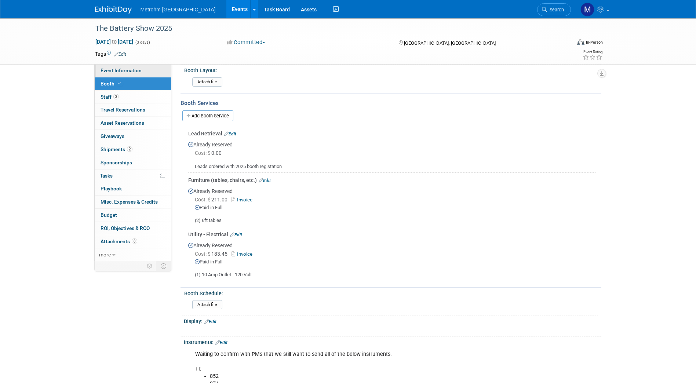
click at [139, 68] on span "Event Information" at bounding box center [121, 71] width 41 height 6
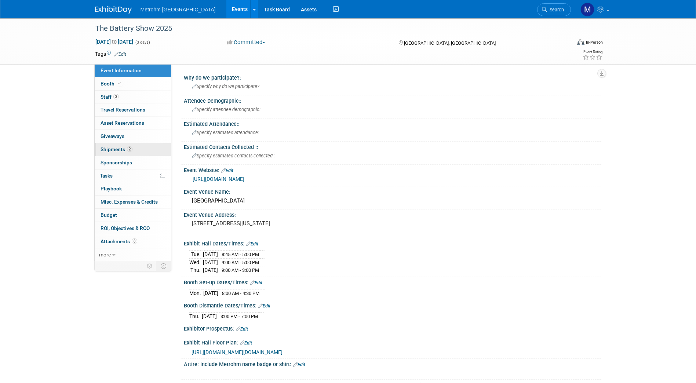
click at [133, 149] on link "2 Shipments 2" at bounding box center [133, 149] width 76 height 13
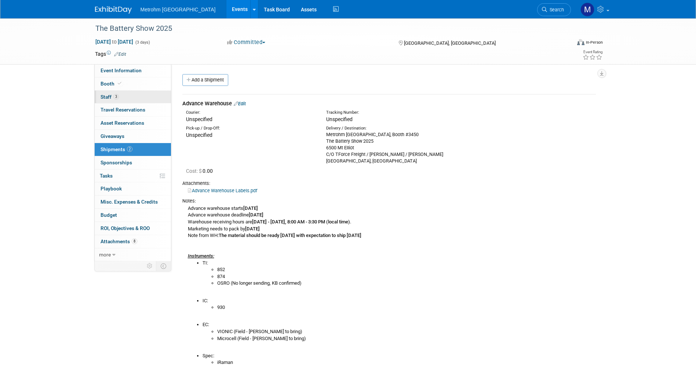
click at [144, 101] on link "3 Staff 3" at bounding box center [133, 97] width 76 height 13
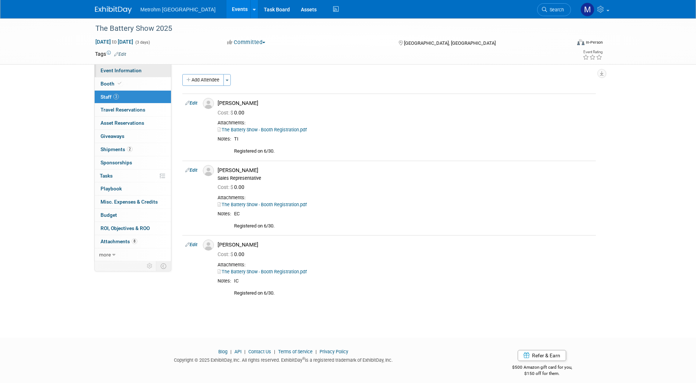
click at [150, 72] on link "Event Information" at bounding box center [133, 70] width 76 height 13
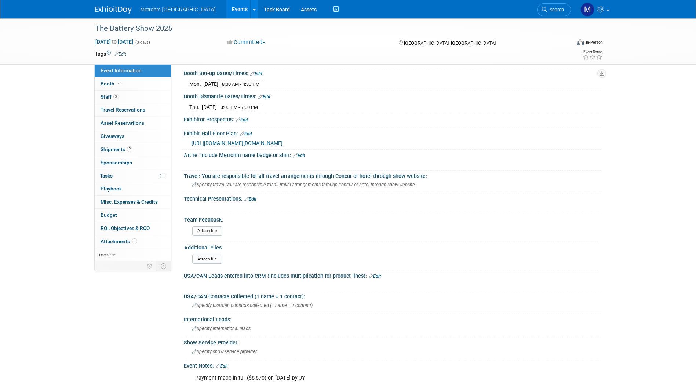
scroll to position [210, 0]
click at [122, 146] on link "2 Shipments 2" at bounding box center [133, 149] width 76 height 13
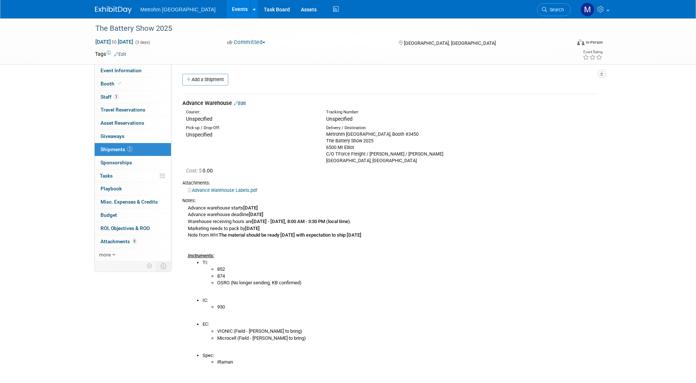
scroll to position [0, 0]
click at [245, 105] on link "Edit" at bounding box center [240, 104] width 12 height 6
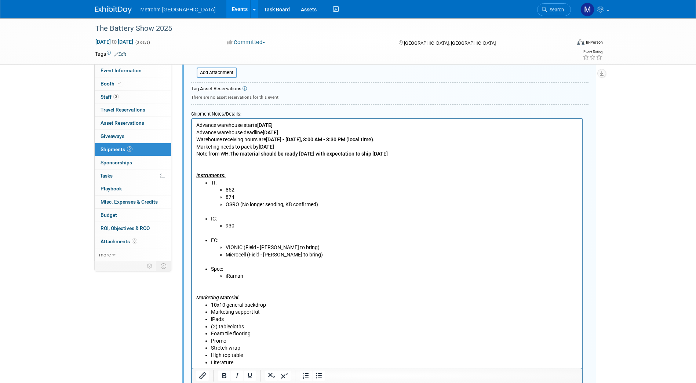
scroll to position [269, 0]
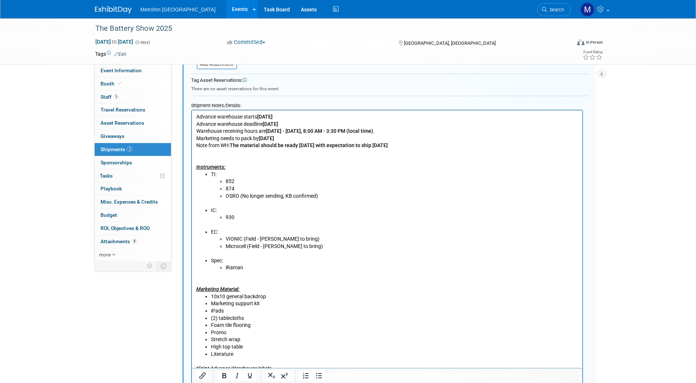
click at [226, 296] on li "10x10 general backdrop" at bounding box center [394, 296] width 367 height 7
click at [245, 296] on li "10x10 general backdrop" at bounding box center [394, 296] width 367 height 7
click at [225, 296] on li "10x10 lab backdrop" at bounding box center [394, 296] width 367 height 7
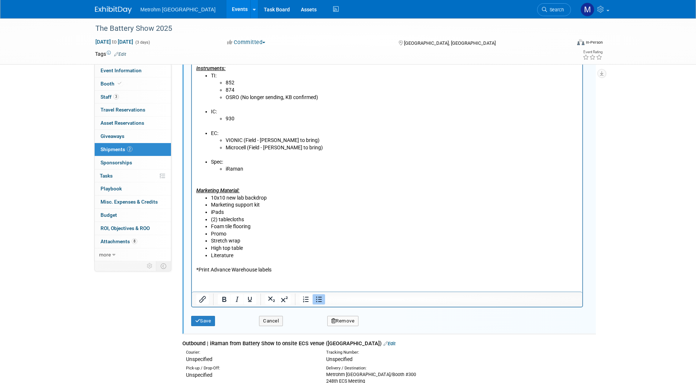
scroll to position [368, 0]
click at [212, 317] on button "Save" at bounding box center [203, 320] width 24 height 10
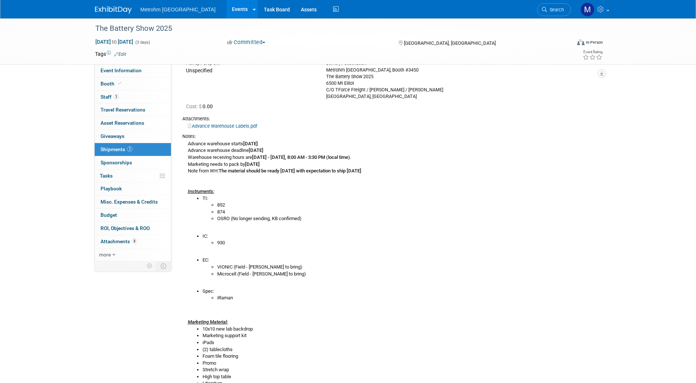
scroll to position [59, 0]
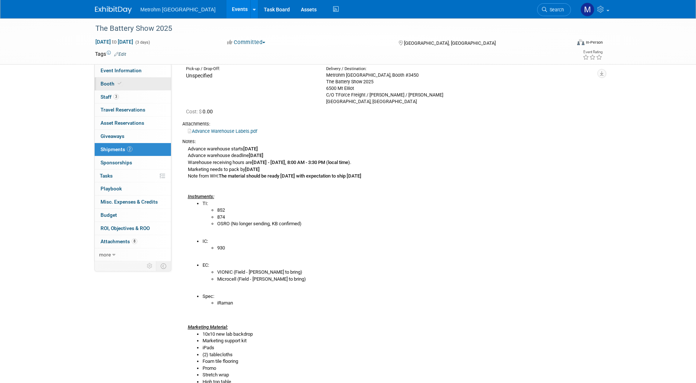
click at [133, 79] on link "Booth" at bounding box center [133, 83] width 76 height 13
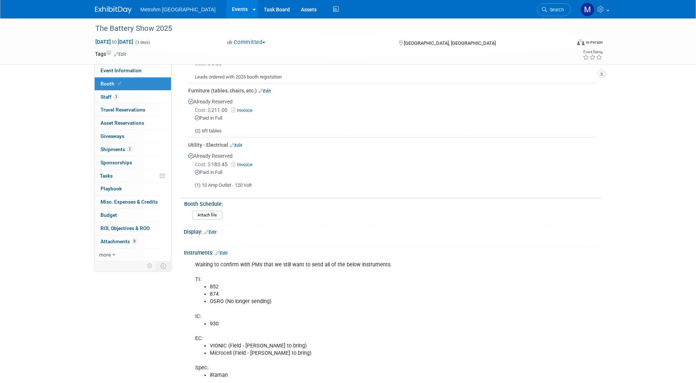
scroll to position [294, 0]
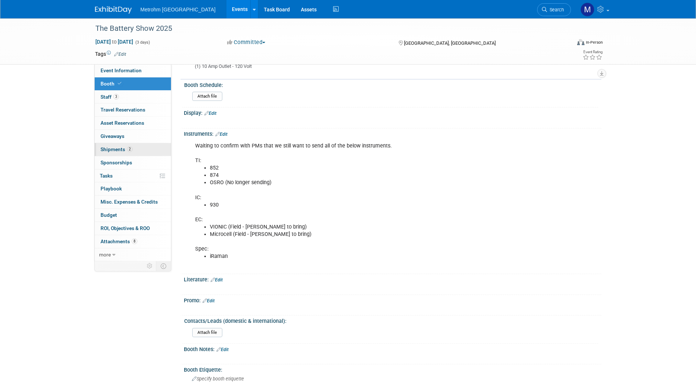
click at [137, 149] on link "2 Shipments 2" at bounding box center [133, 149] width 76 height 13
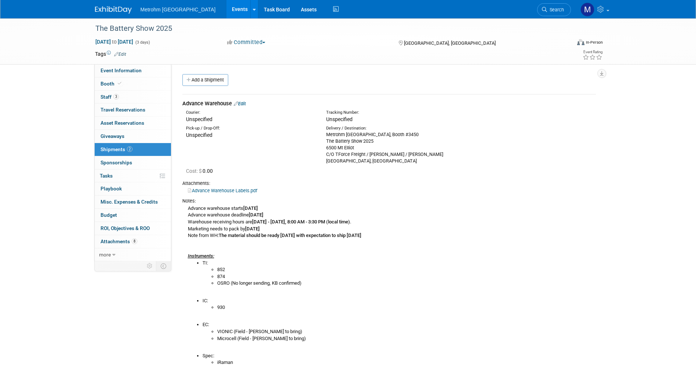
click at [246, 105] on link "Edit" at bounding box center [240, 104] width 12 height 6
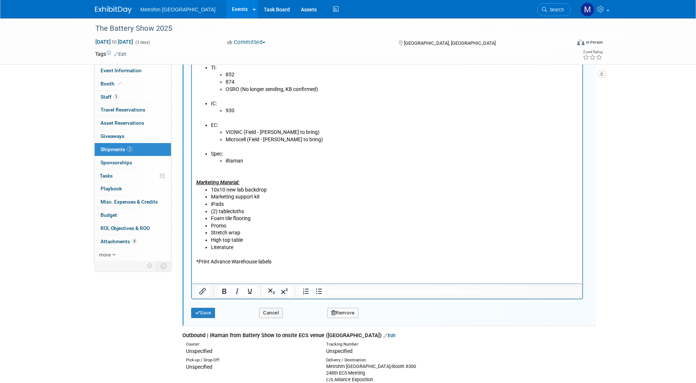
scroll to position [376, 0]
click at [267, 186] on li "10x10 new lab backdrop" at bounding box center [394, 188] width 367 height 7
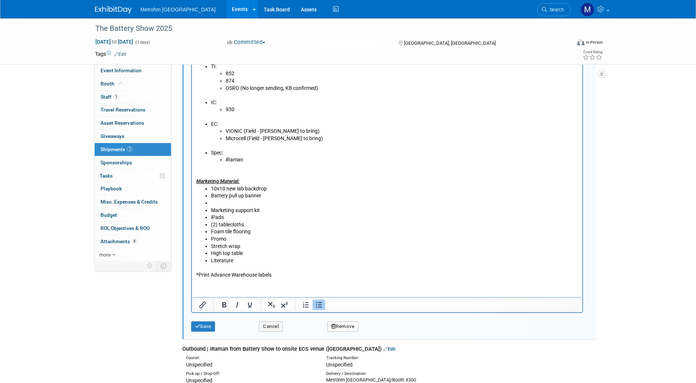
click at [221, 204] on li "Rich Text Area. Press ALT-0 for help." at bounding box center [394, 203] width 367 height 7
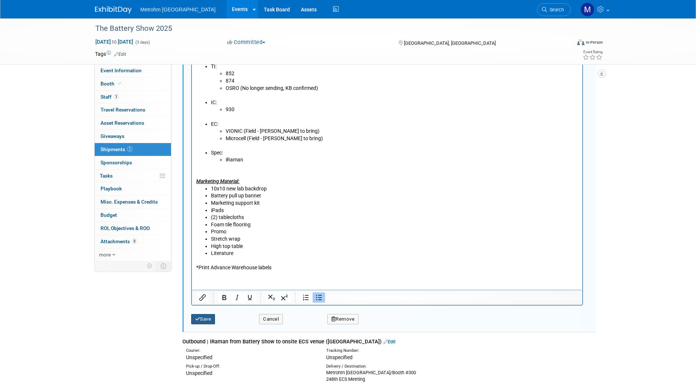
click at [204, 320] on button "Save" at bounding box center [203, 319] width 24 height 10
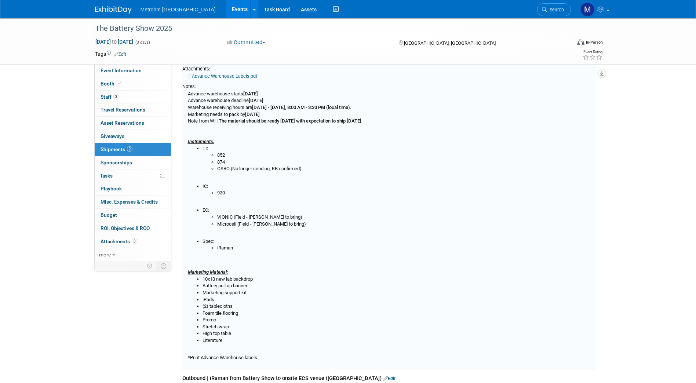
scroll to position [0, 0]
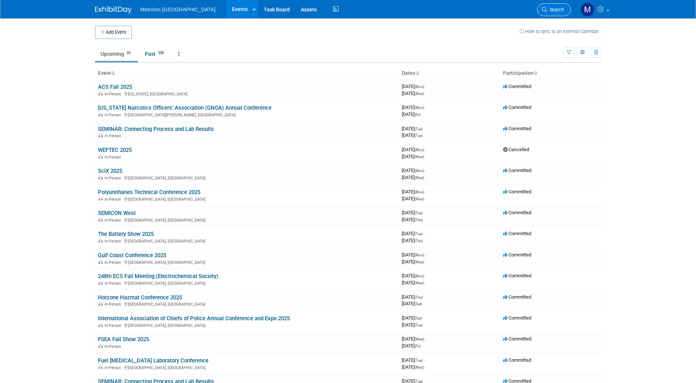
click at [558, 8] on span "Search" at bounding box center [555, 10] width 17 height 6
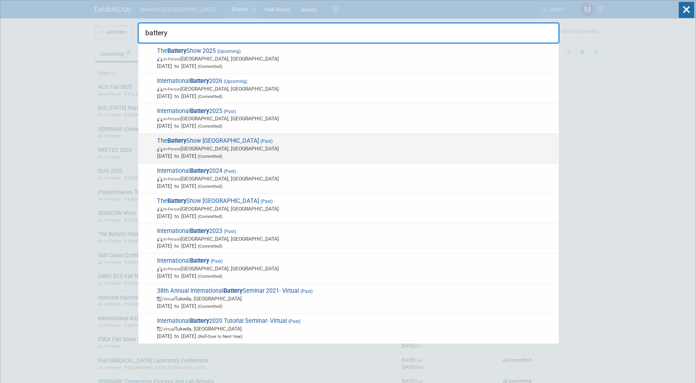
type input "battery"
click at [290, 148] on span "In-Person Detroit, MI" at bounding box center [356, 148] width 398 height 7
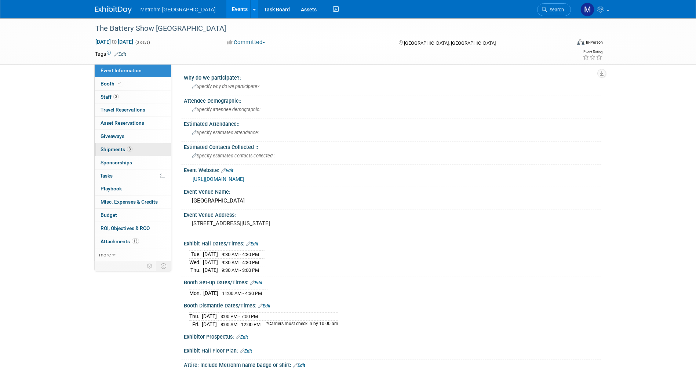
click at [131, 148] on span "3" at bounding box center [130, 149] width 6 height 6
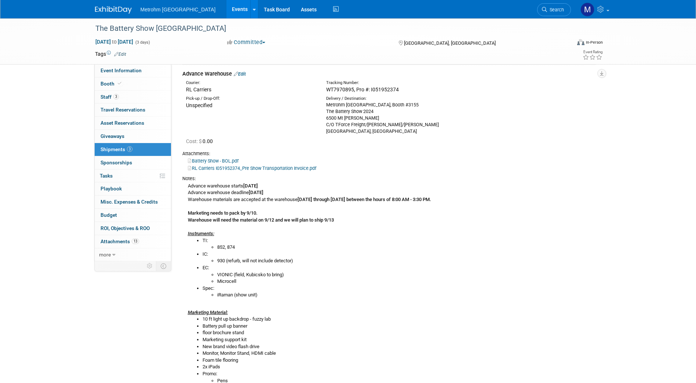
scroll to position [30, 0]
click at [127, 68] on span "Event Information" at bounding box center [121, 71] width 41 height 6
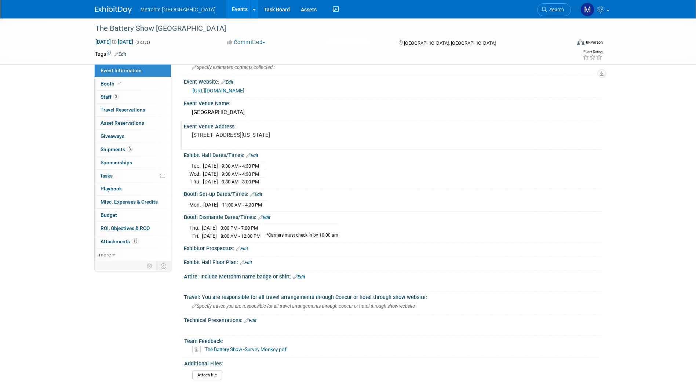
scroll to position [122, 0]
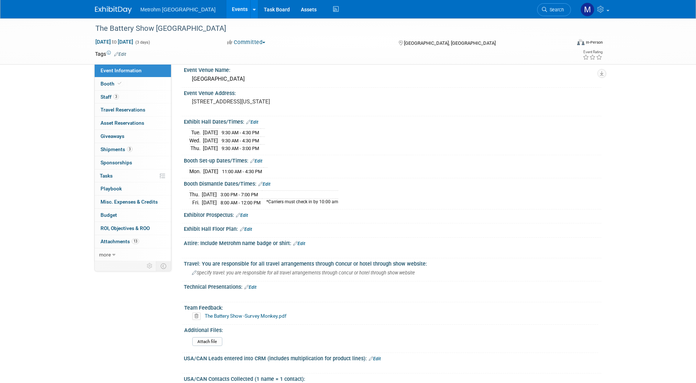
click at [279, 317] on link "The Battery Show -Survey Monkey.pdf" at bounding box center [246, 316] width 82 height 6
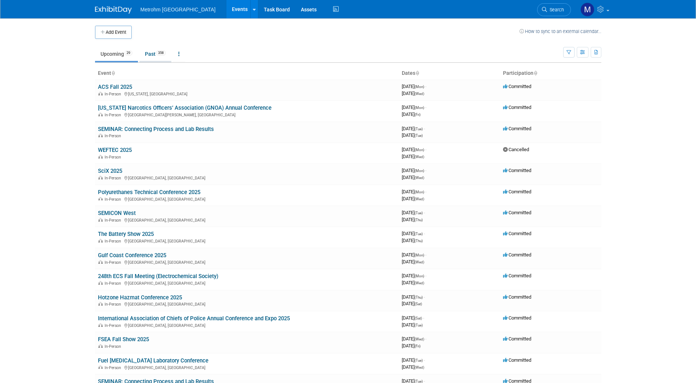
click at [162, 56] on link "Past 358" at bounding box center [155, 54] width 32 height 14
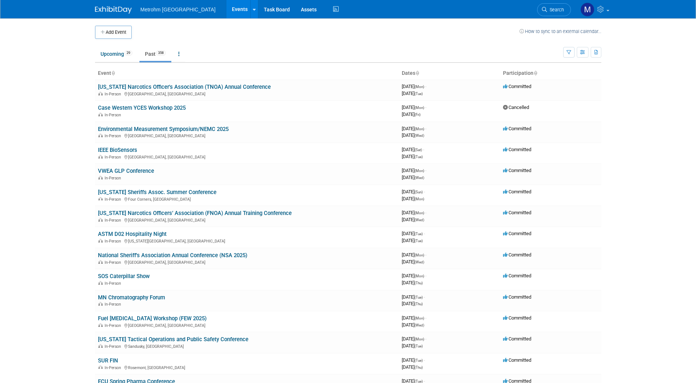
click at [547, 5] on link "Search" at bounding box center [554, 9] width 34 height 13
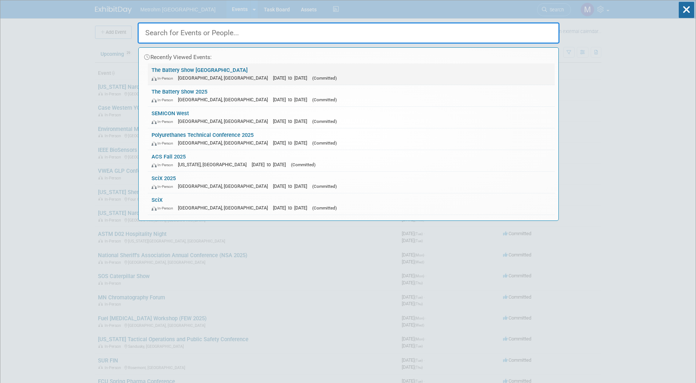
click at [273, 76] on span "[DATE] to [DATE]" at bounding box center [292, 78] width 38 height 6
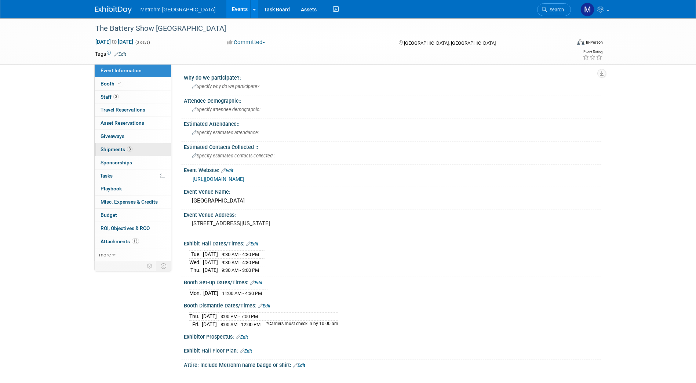
click at [145, 152] on link "3 Shipments 3" at bounding box center [133, 149] width 76 height 13
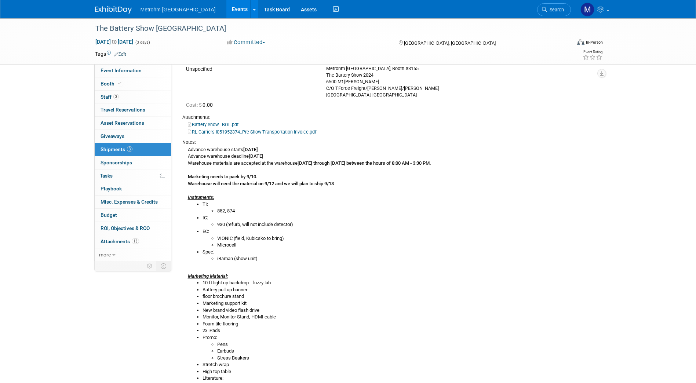
scroll to position [66, 0]
drag, startPoint x: 250, startPoint y: 288, endPoint x: 203, endPoint y: 292, distance: 46.5
click at [203, 292] on li "Battery pull up banner" at bounding box center [399, 289] width 393 height 7
copy li "Battery pull up banner"
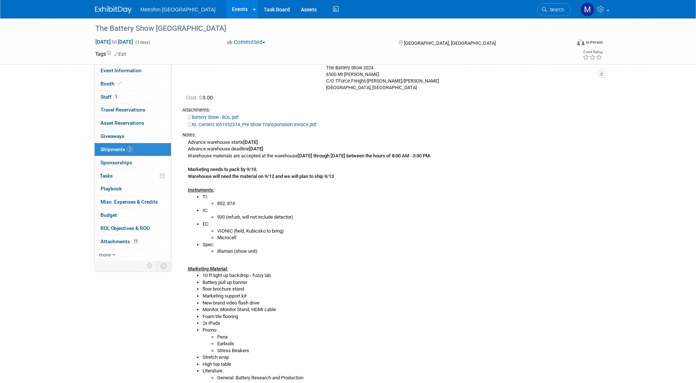
scroll to position [74, 0]
click at [305, 262] on div "Advance warehouse starts September 04, 2024 Advance warehouse deadline Septembe…" at bounding box center [389, 295] width 414 height 315
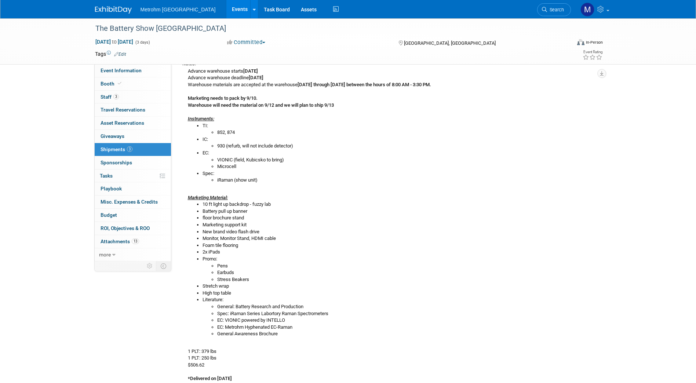
scroll to position [0, 0]
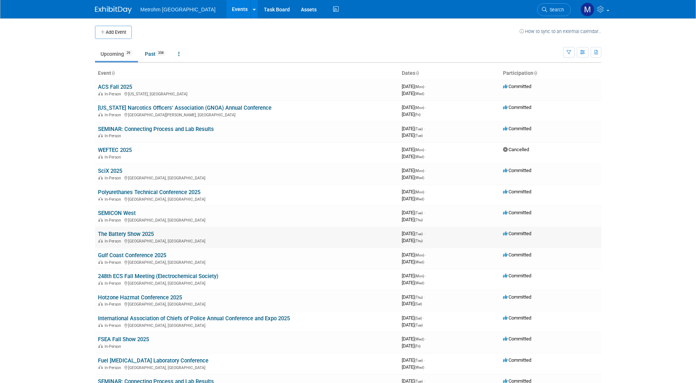
click at [144, 235] on link "The Battery Show 2025" at bounding box center [126, 234] width 56 height 7
click at [120, 211] on link "SEMICON West" at bounding box center [117, 213] width 38 height 7
click at [116, 236] on link "The Battery Show 2025" at bounding box center [126, 234] width 56 height 7
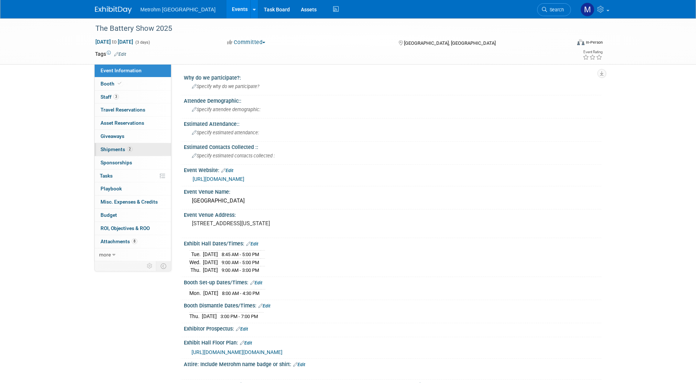
click at [128, 152] on span "Shipments 2" at bounding box center [117, 149] width 32 height 6
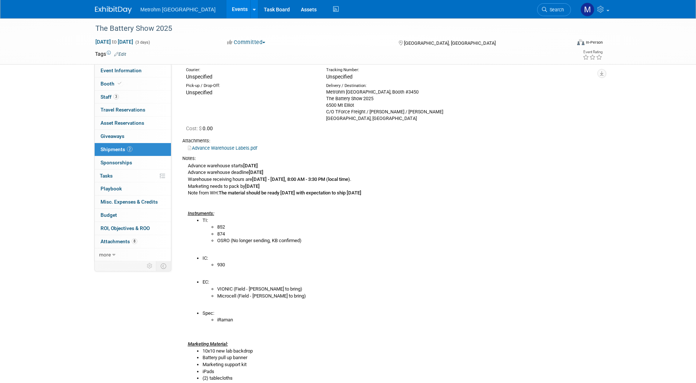
scroll to position [68, 0]
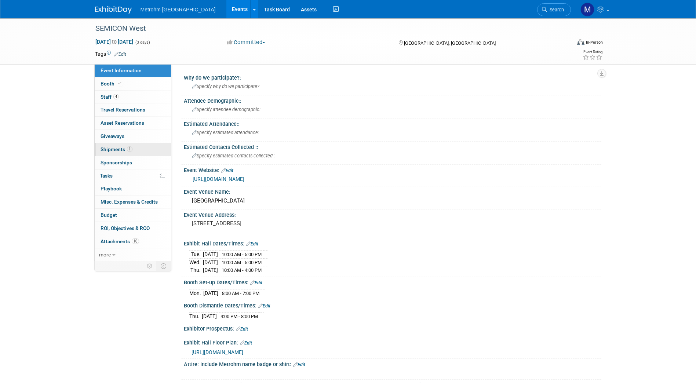
click at [128, 151] on span "1" at bounding box center [130, 149] width 6 height 6
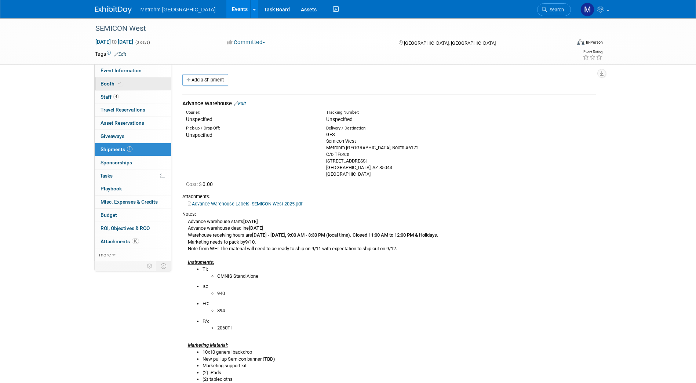
click at [125, 83] on link "Booth" at bounding box center [133, 83] width 76 height 13
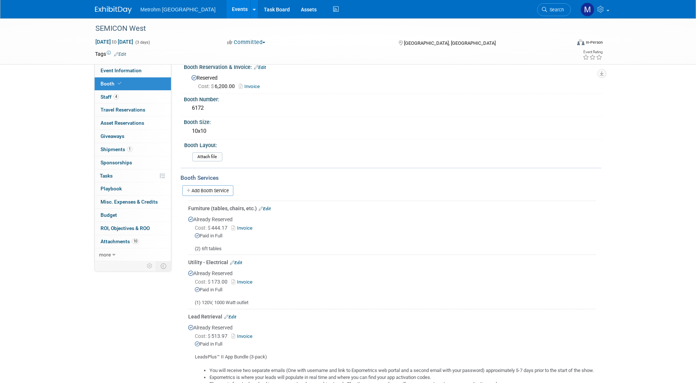
scroll to position [11, 0]
click at [138, 152] on link "1 Shipments 1" at bounding box center [133, 149] width 76 height 13
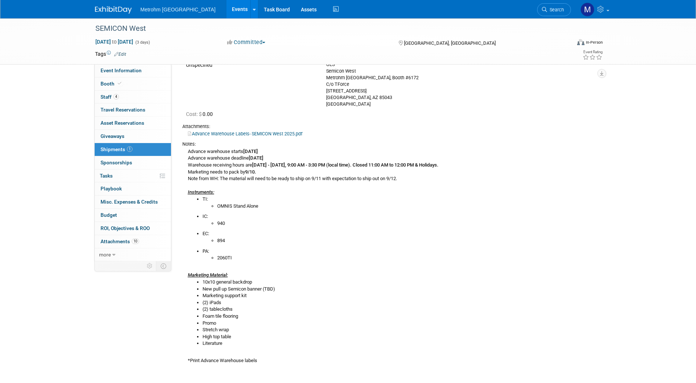
scroll to position [0, 0]
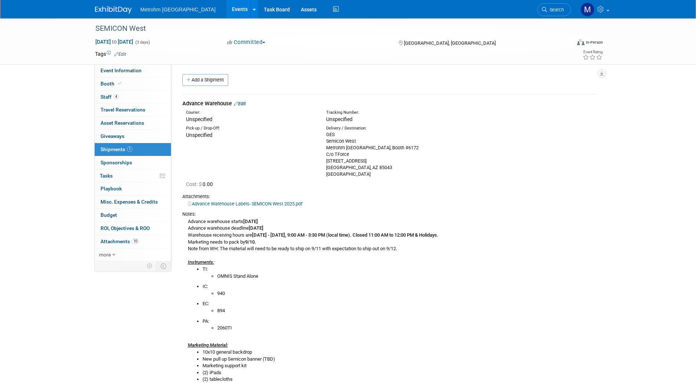
click at [245, 105] on link "Edit" at bounding box center [240, 104] width 12 height 6
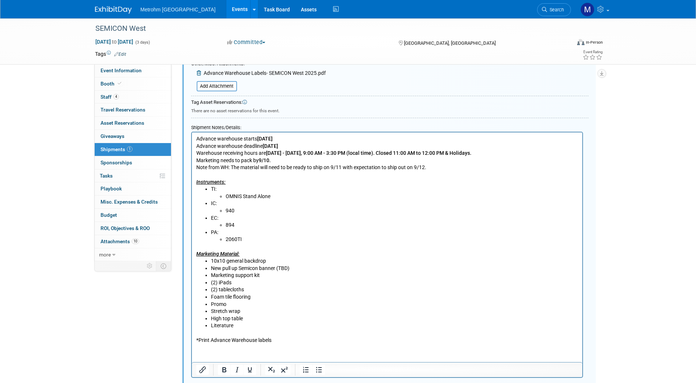
scroll to position [262, 0]
click at [267, 274] on li "Marketing support kit" at bounding box center [394, 275] width 367 height 7
click at [266, 273] on li "Marketing support kit" at bounding box center [394, 275] width 367 height 7
click at [293, 266] on li "New pull up Semicon banner (TBD)" at bounding box center [394, 268] width 367 height 7
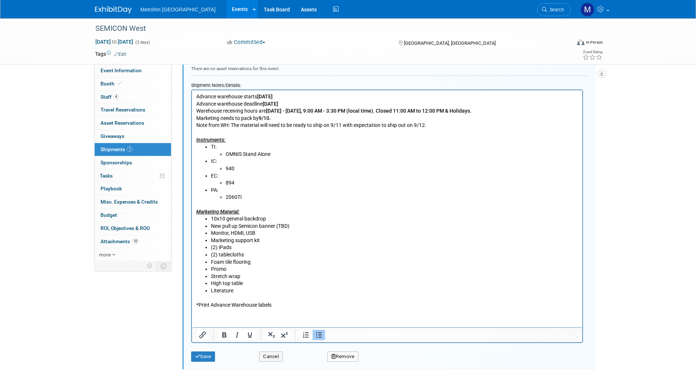
scroll to position [304, 0]
click at [204, 356] on button "Save" at bounding box center [203, 356] width 24 height 10
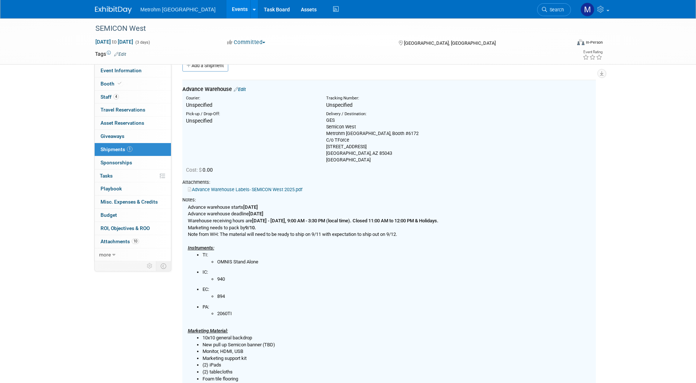
scroll to position [11, 0]
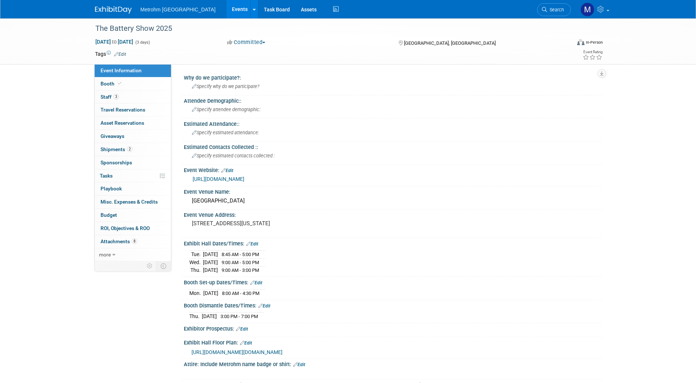
click at [121, 11] on img at bounding box center [113, 9] width 37 height 7
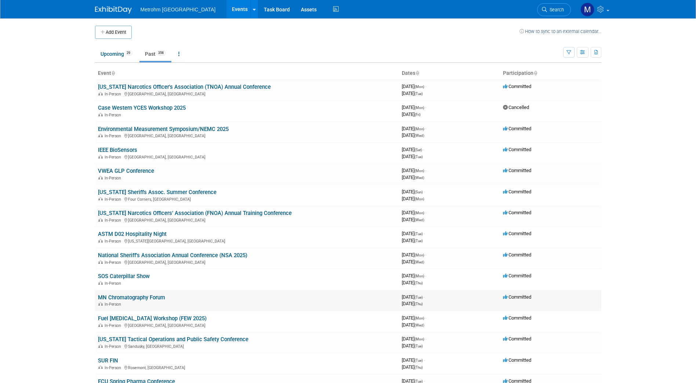
scroll to position [23, 0]
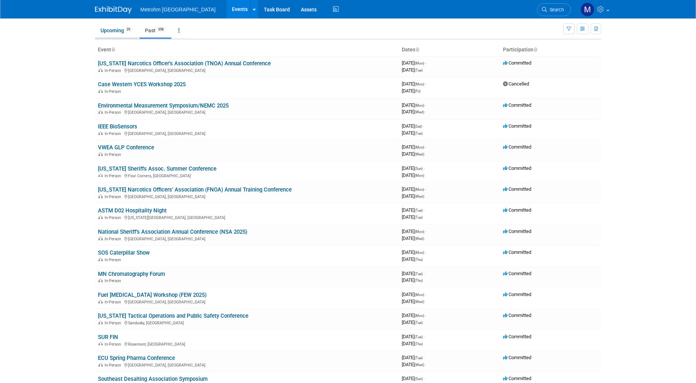
click at [124, 31] on link "Upcoming 29" at bounding box center [116, 30] width 43 height 14
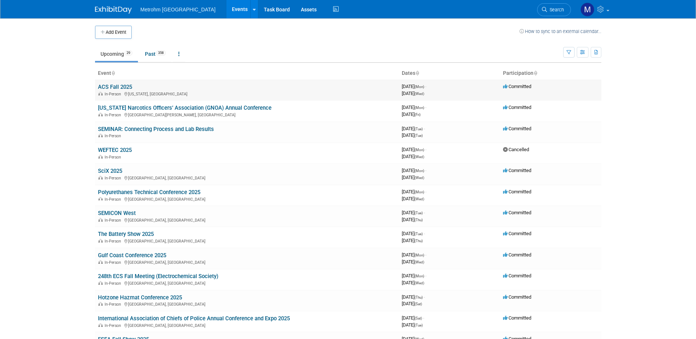
click at [124, 88] on link "ACS Fall 2025" at bounding box center [115, 87] width 34 height 7
click at [146, 274] on link "248th ECS Fall Meeting (Electrochemical Society)" at bounding box center [158, 276] width 120 height 7
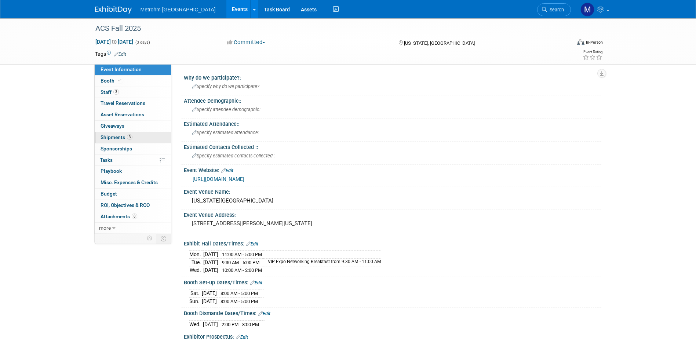
click at [124, 135] on span "Shipments 3" at bounding box center [117, 137] width 32 height 6
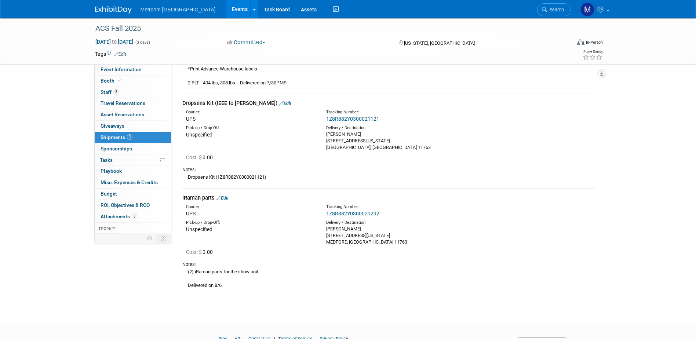
scroll to position [448, 0]
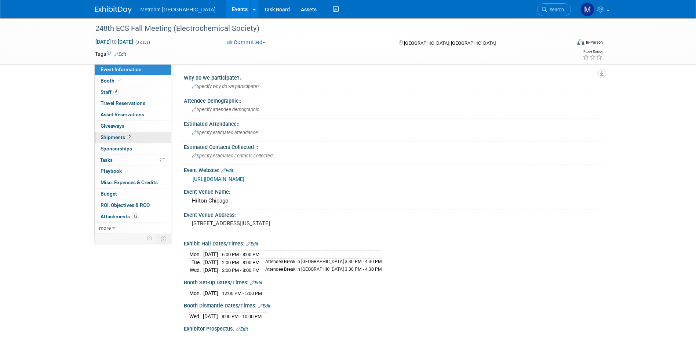
click at [127, 142] on link "2 Shipments 2" at bounding box center [133, 137] width 76 height 11
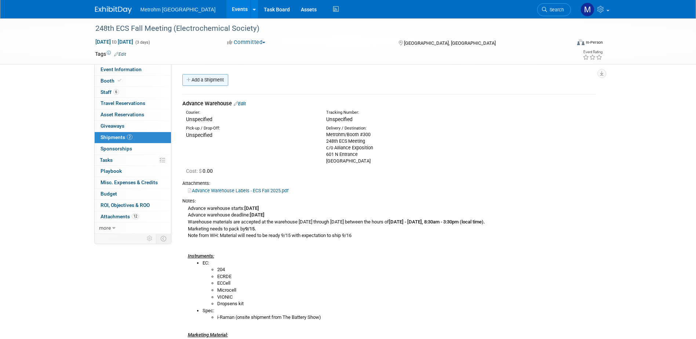
click at [220, 84] on link "Add a Shipment" at bounding box center [205, 80] width 46 height 12
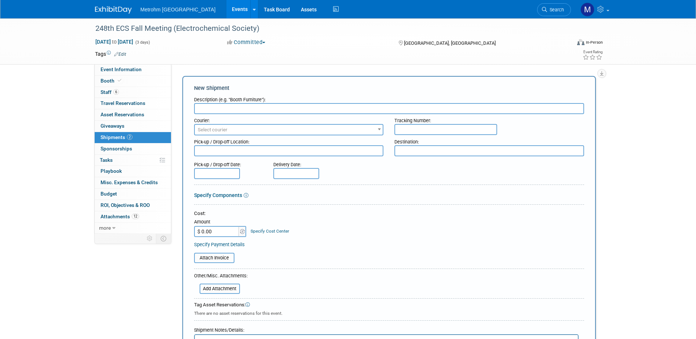
click at [239, 113] on input "text" at bounding box center [389, 108] width 390 height 11
type input "Dropsens Kit from ACS"
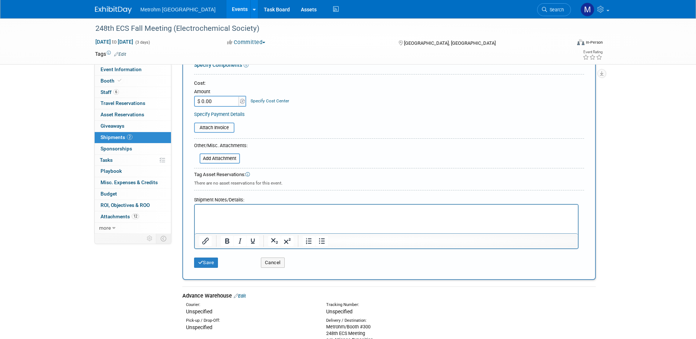
scroll to position [147, 0]
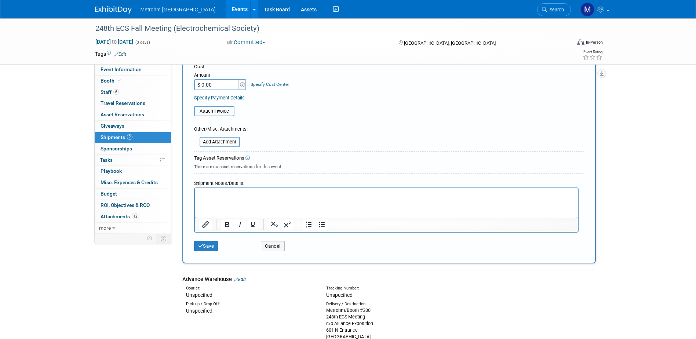
click at [288, 199] on html at bounding box center [385, 193] width 383 height 10
paste body "Rich Text Area. Press ALT-0 for help."
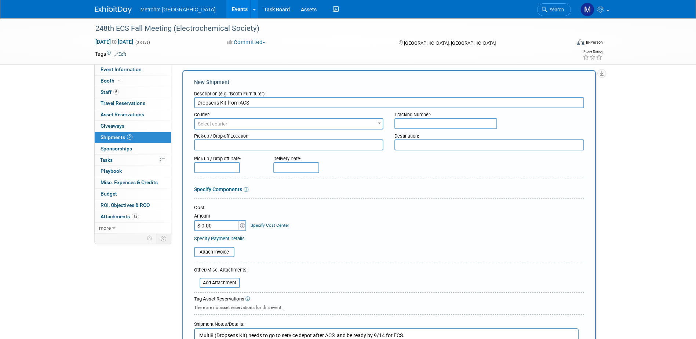
scroll to position [0, 0]
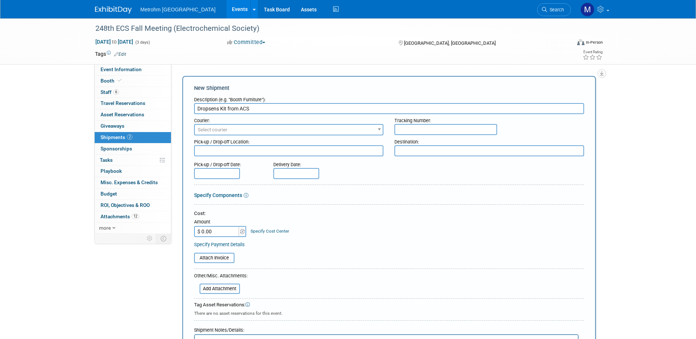
click at [314, 133] on span "Select courier" at bounding box center [289, 130] width 188 height 10
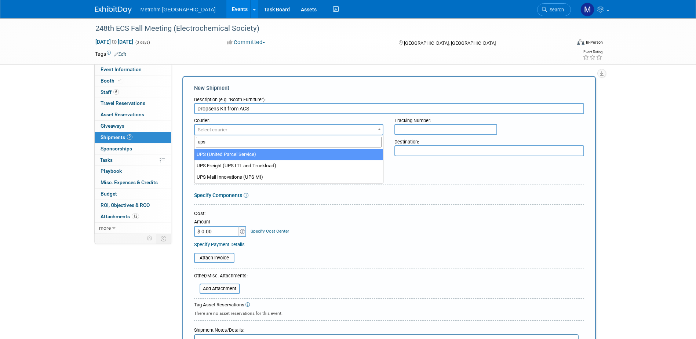
type input "ups"
select select "508"
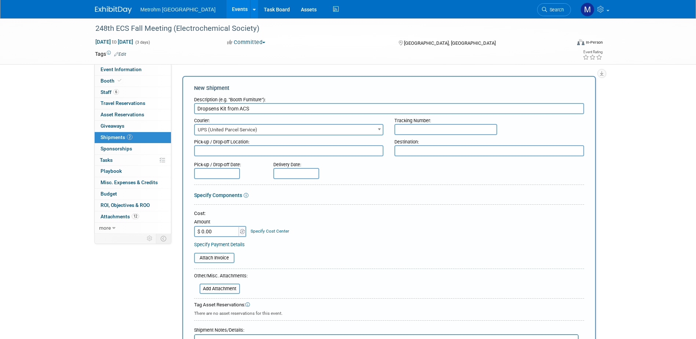
click at [411, 128] on input "text" at bounding box center [445, 129] width 103 height 11
type input "1"
type input "1Z8R882Y0300022059"
click at [440, 152] on textarea at bounding box center [489, 150] width 190 height 11
type textarea "m"
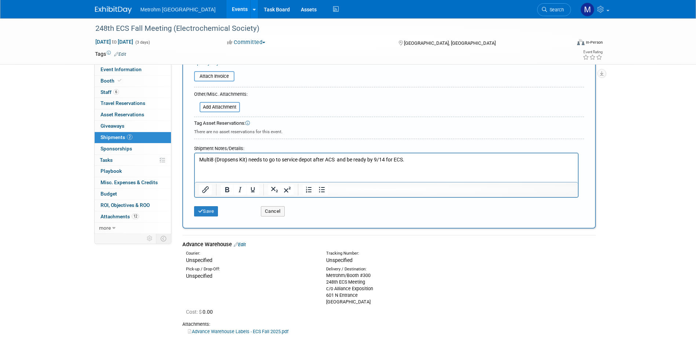
scroll to position [183, 0]
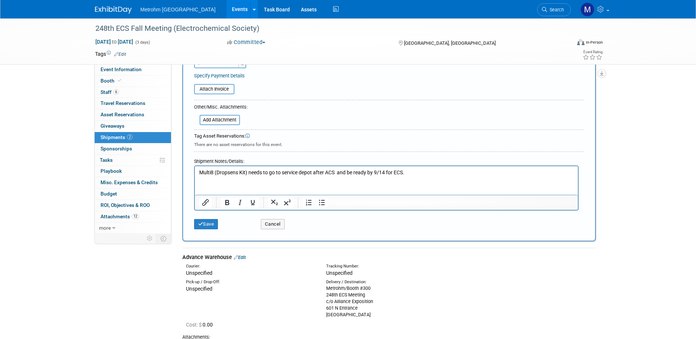
type textarea "MUSA [STREET_ADDRESS]"
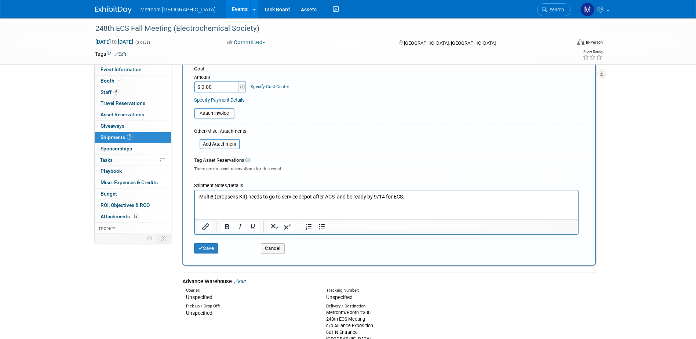
scroll to position [147, 0]
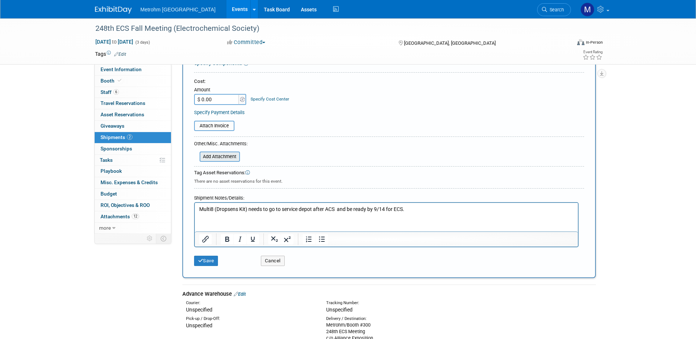
click at [232, 153] on input "file" at bounding box center [195, 156] width 87 height 9
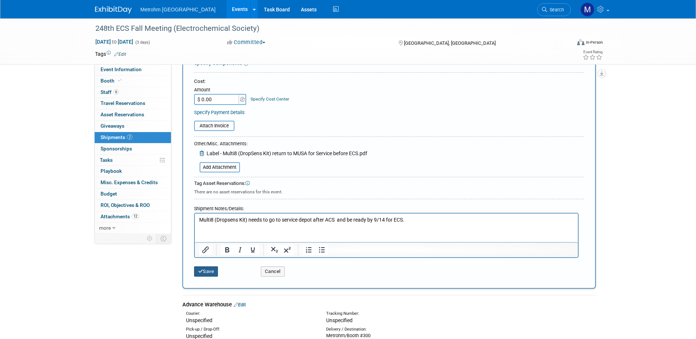
click at [210, 270] on button "Save" at bounding box center [206, 271] width 24 height 10
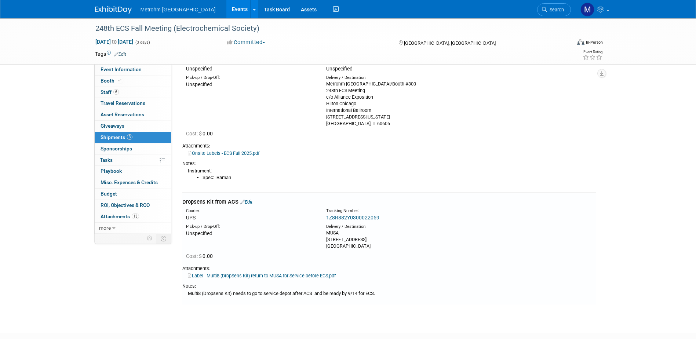
scroll to position [416, 0]
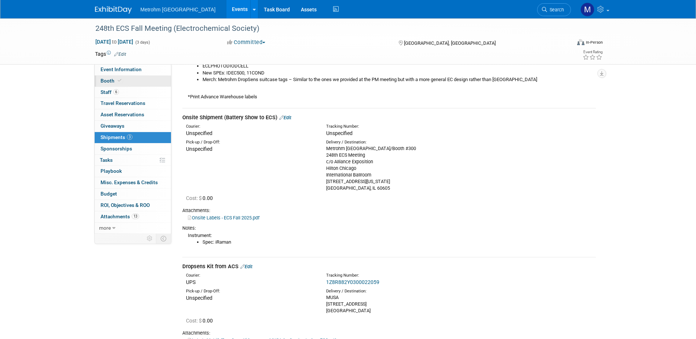
click at [135, 81] on link "Booth" at bounding box center [133, 81] width 76 height 11
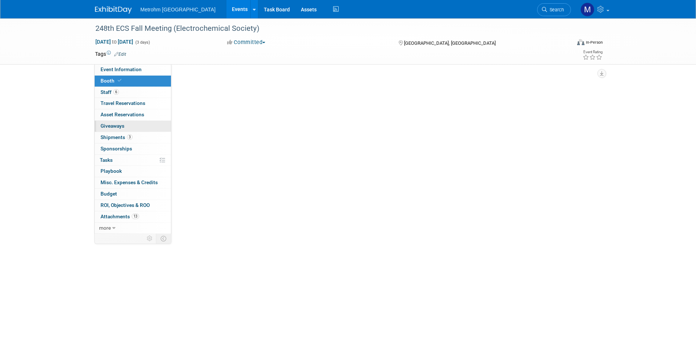
scroll to position [0, 0]
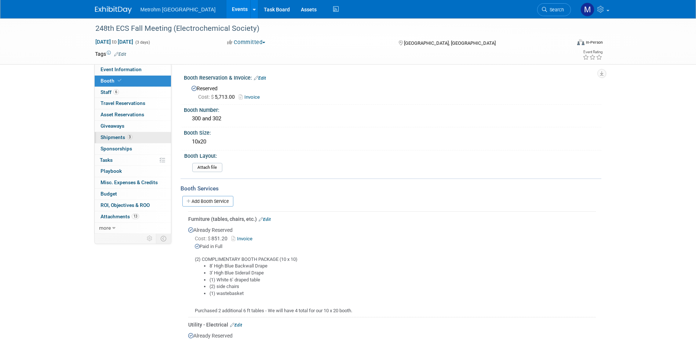
click at [128, 139] on span "3" at bounding box center [130, 137] width 6 height 6
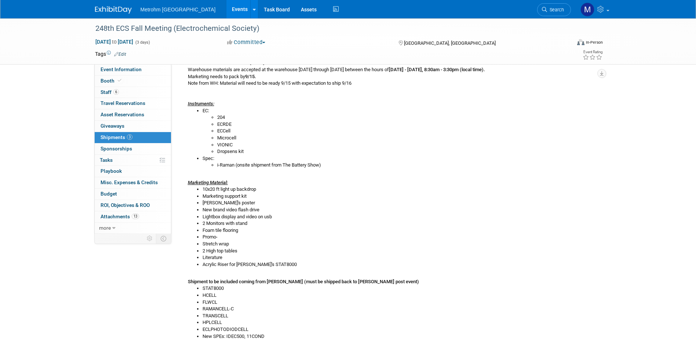
scroll to position [147, 0]
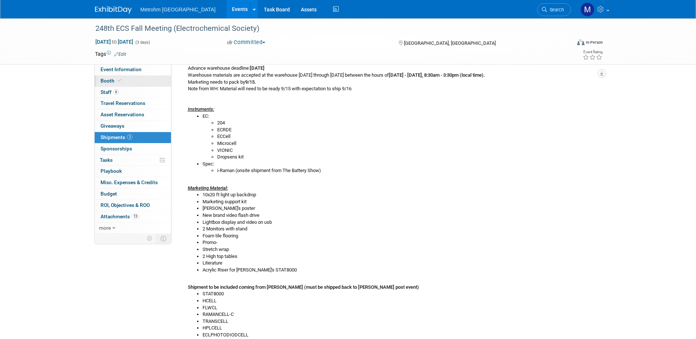
click at [128, 82] on link "Booth" at bounding box center [133, 81] width 76 height 11
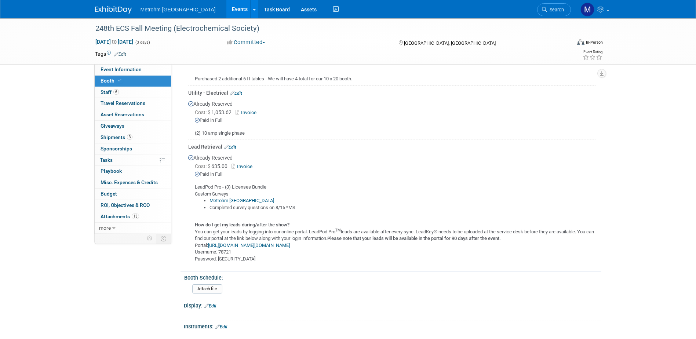
scroll to position [330, 0]
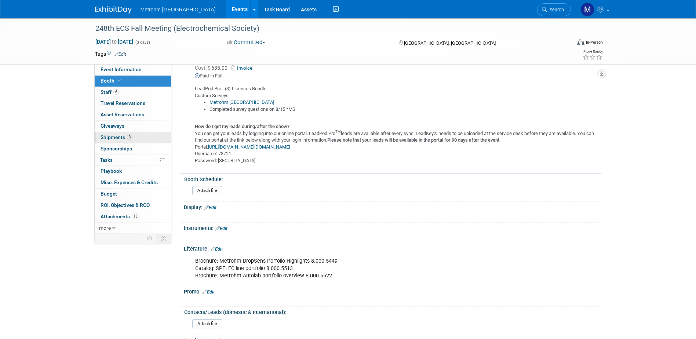
drag, startPoint x: 109, startPoint y: 138, endPoint x: 115, endPoint y: 142, distance: 7.1
click at [109, 138] on span "Shipments 3" at bounding box center [117, 137] width 32 height 6
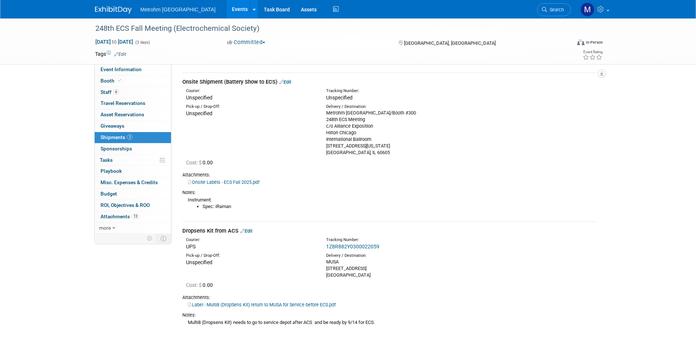
scroll to position [526, 0]
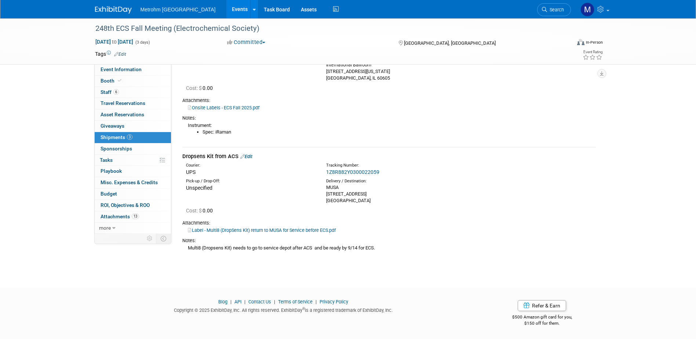
click at [257, 230] on link "Label - Multi8 (DropSens Kit) return to MUSA for Service before ECS.pdf" at bounding box center [262, 231] width 148 height 6
